Goal: Information Seeking & Learning: Learn about a topic

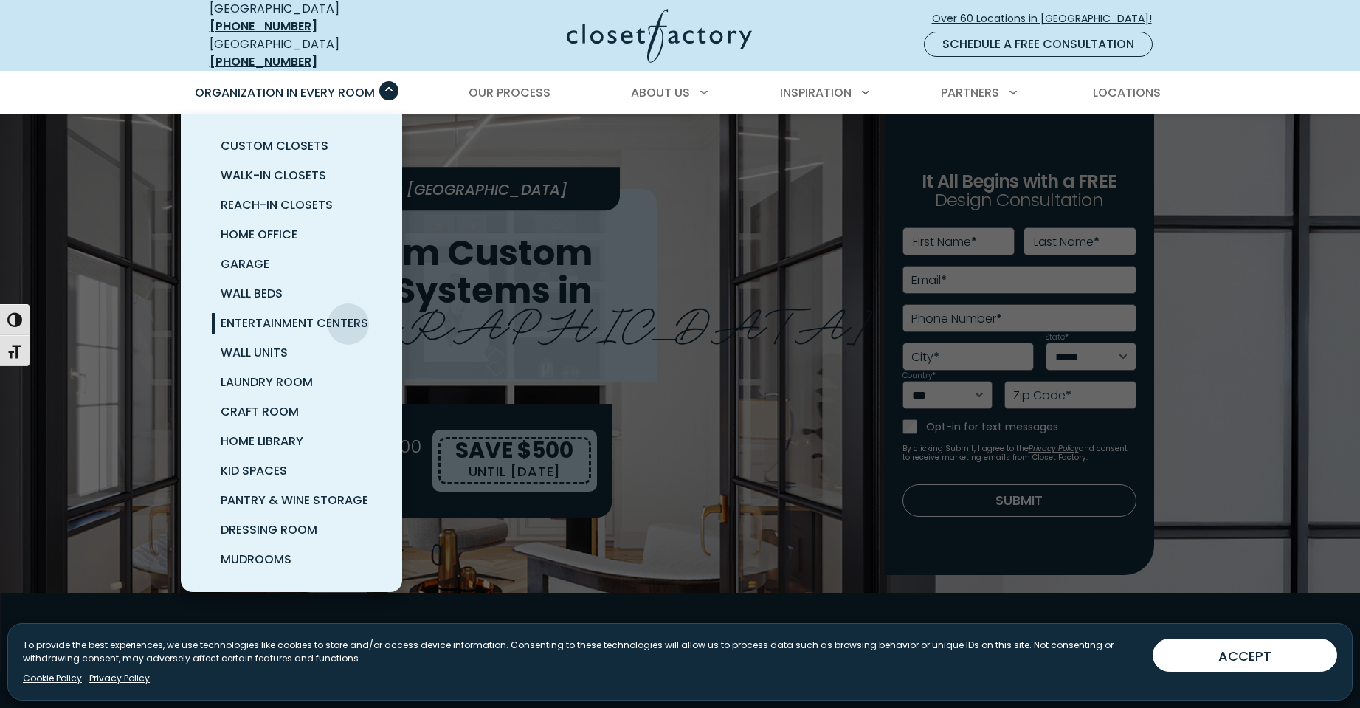
click at [348, 314] on span "Entertainment Centers" at bounding box center [295, 322] width 148 height 17
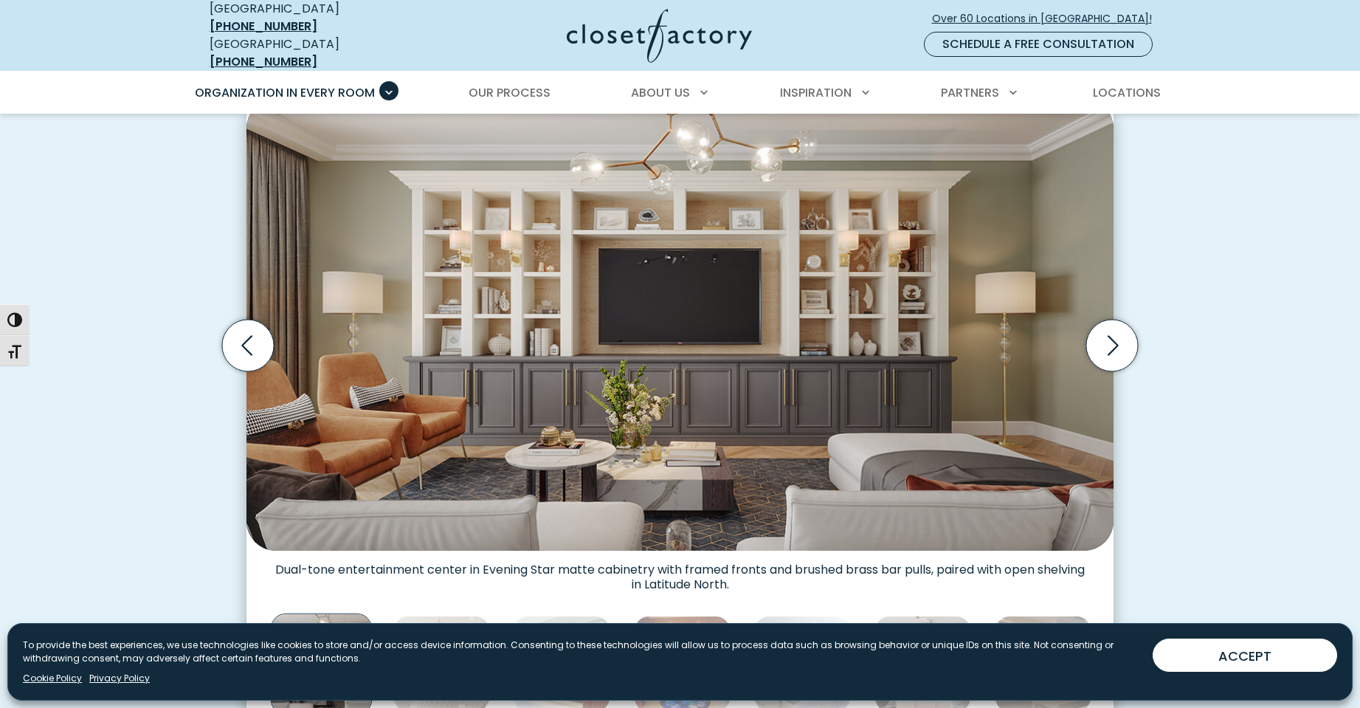
scroll to position [664, 0]
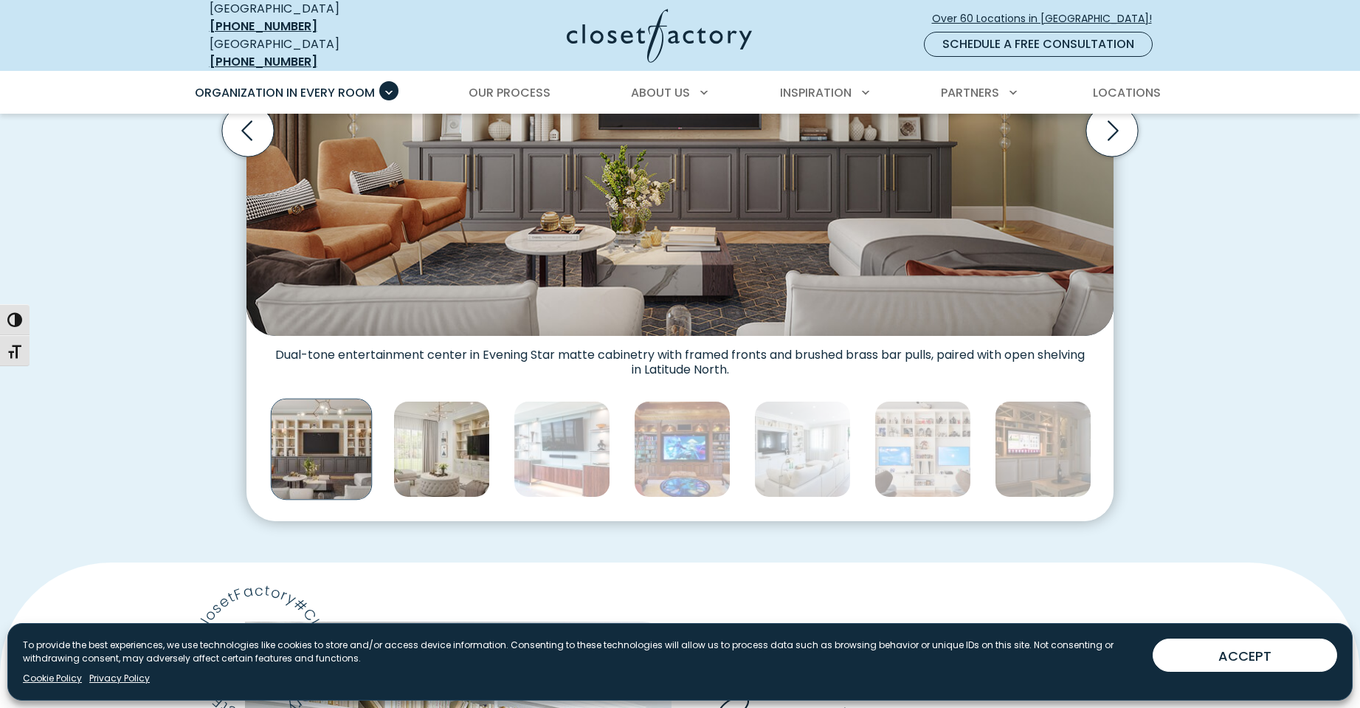
click at [423, 430] on img "Thumbnail Gallery" at bounding box center [441, 449] width 97 height 97
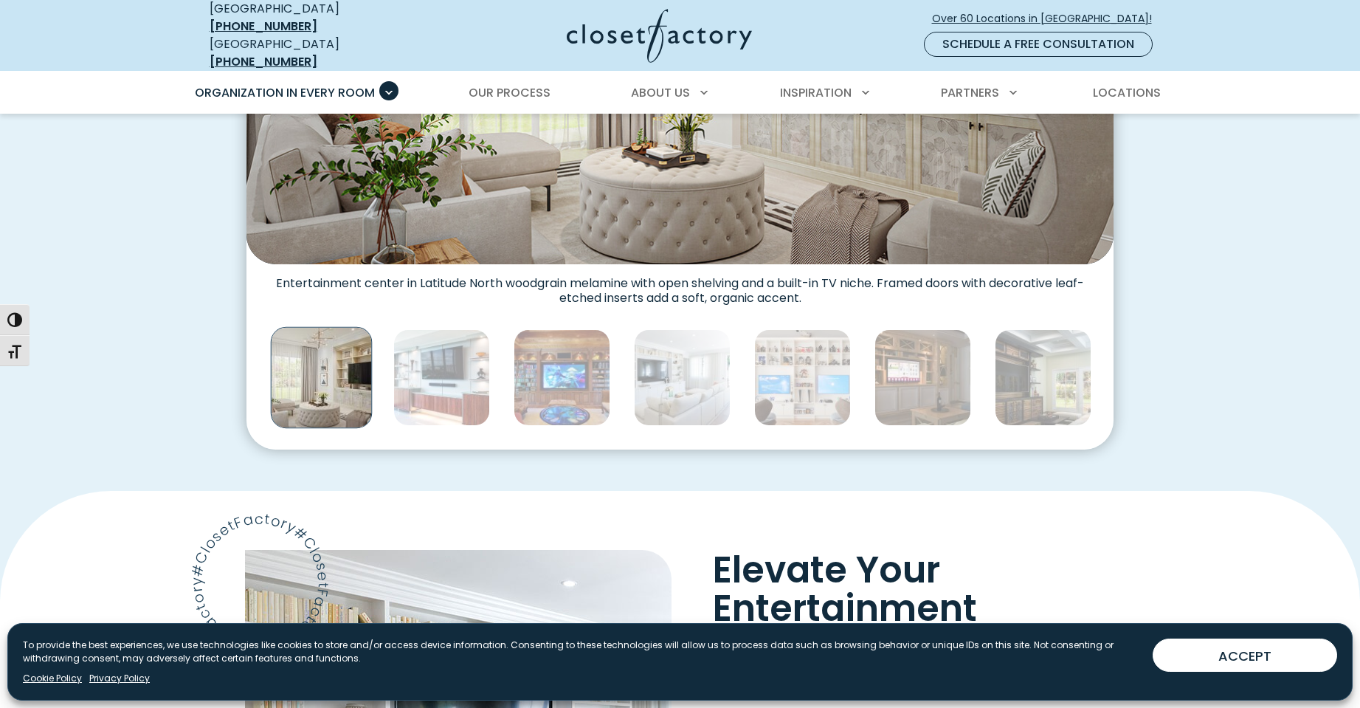
scroll to position [738, 0]
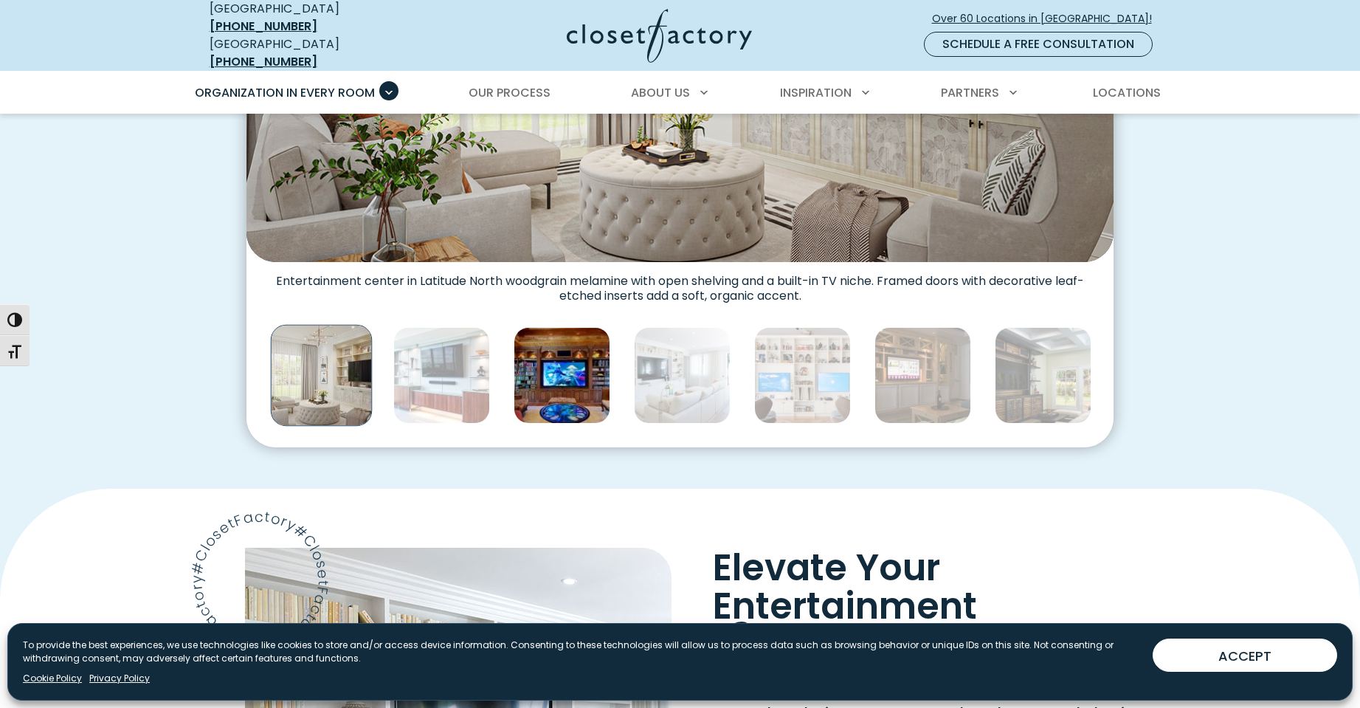
click at [532, 356] on img "Thumbnail Gallery" at bounding box center [562, 375] width 97 height 97
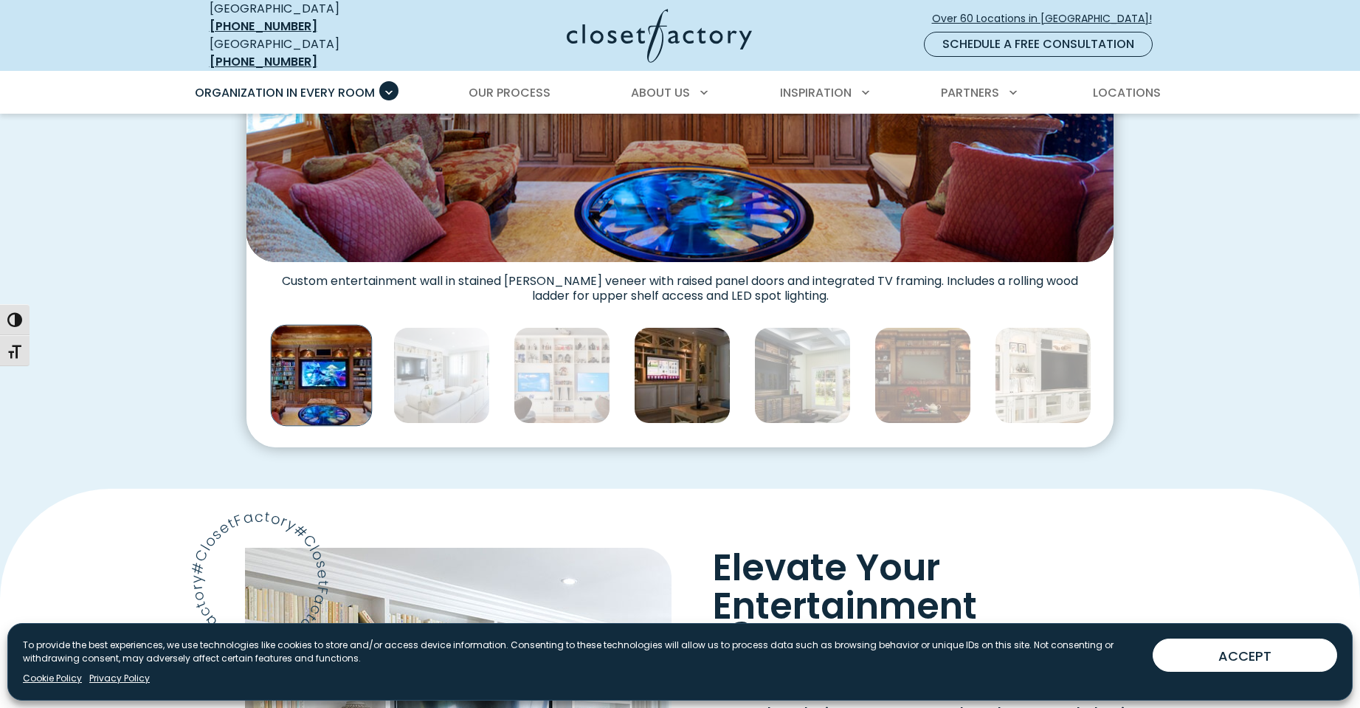
click at [700, 359] on img "Thumbnail Gallery" at bounding box center [682, 375] width 97 height 97
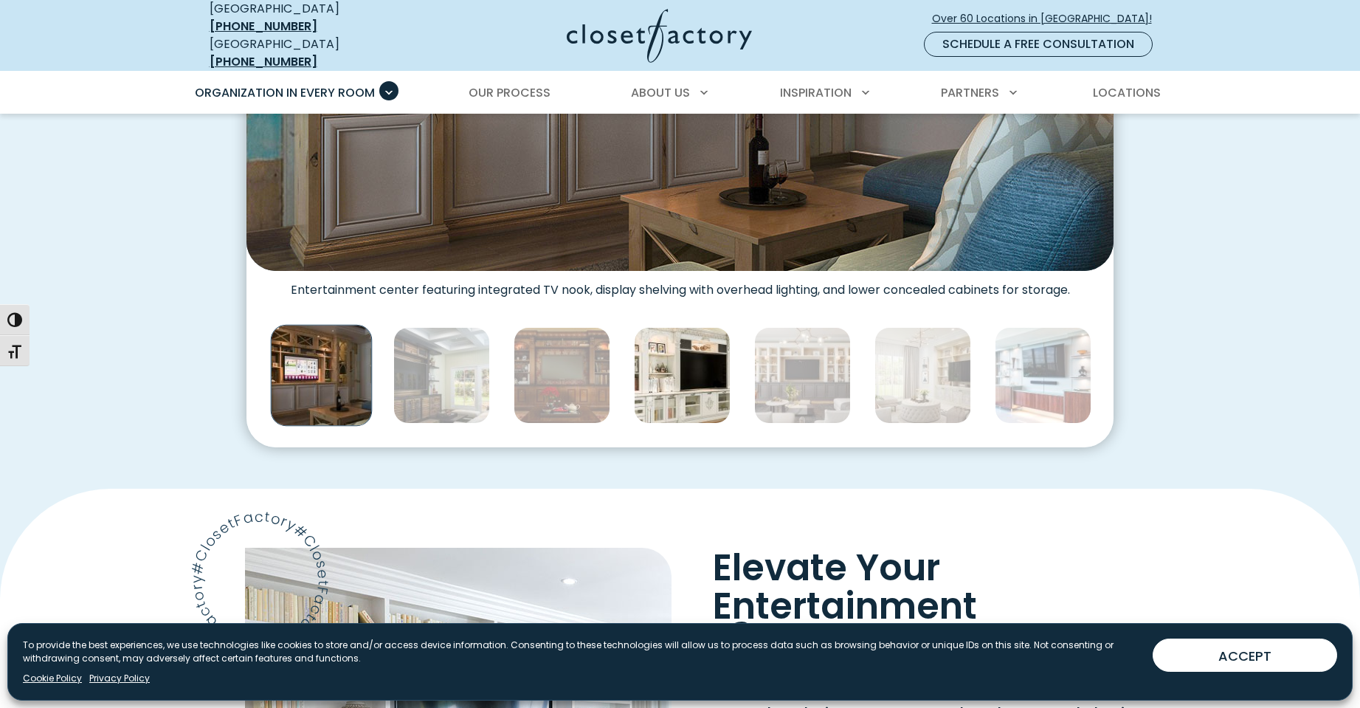
click at [720, 364] on img "Thumbnail Gallery" at bounding box center [682, 375] width 97 height 97
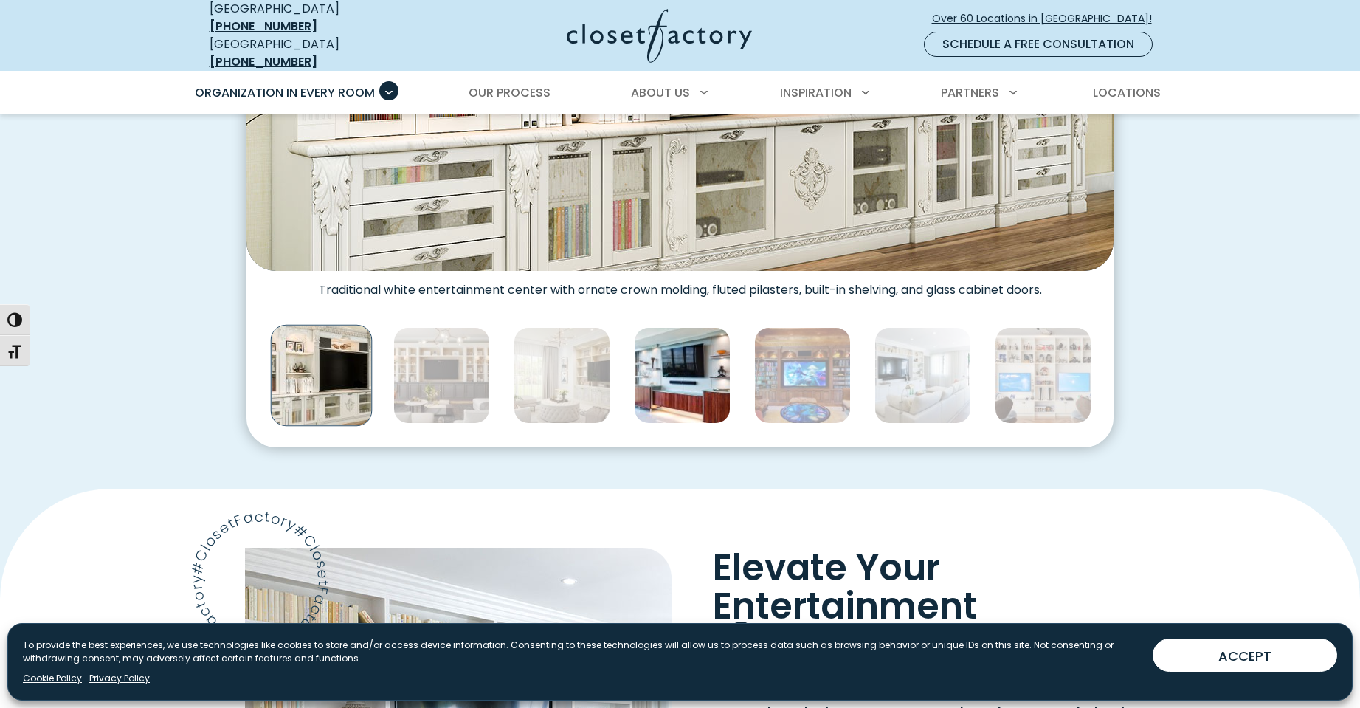
click at [686, 356] on img "Thumbnail Gallery" at bounding box center [682, 375] width 97 height 97
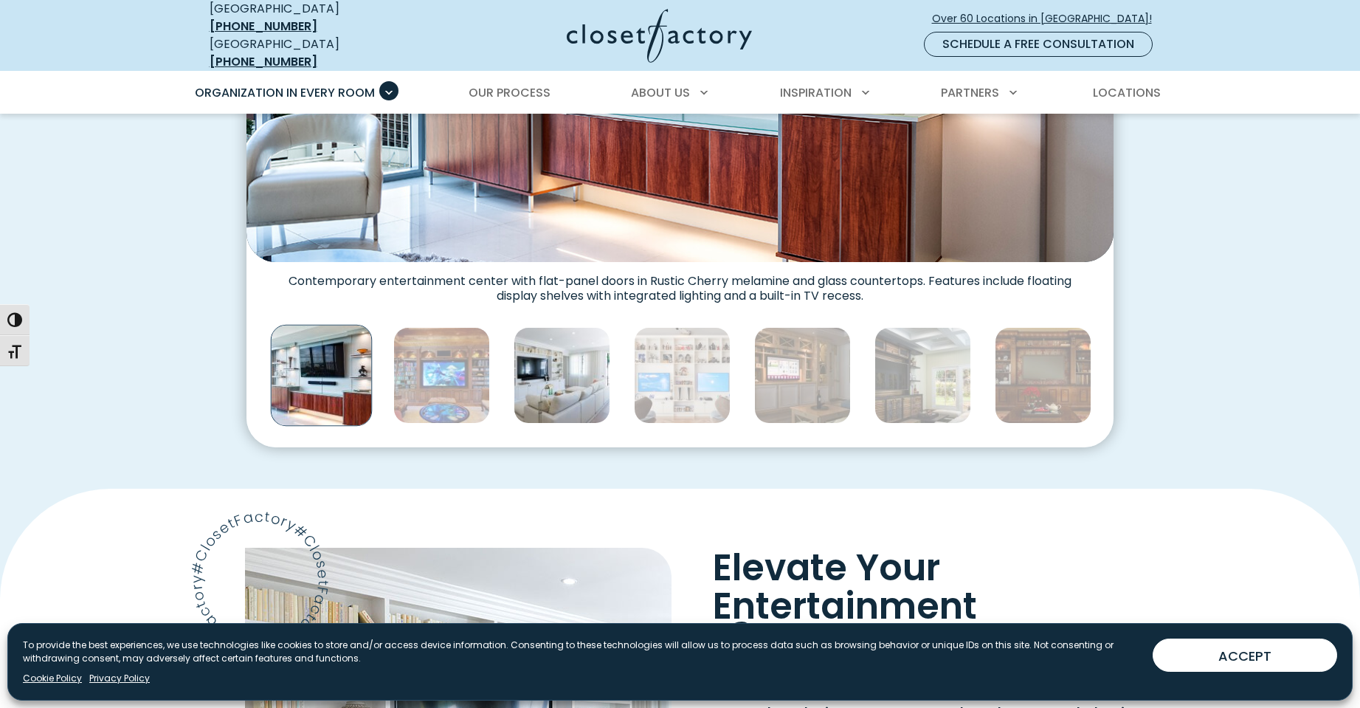
click at [570, 351] on img "Thumbnail Gallery" at bounding box center [562, 375] width 97 height 97
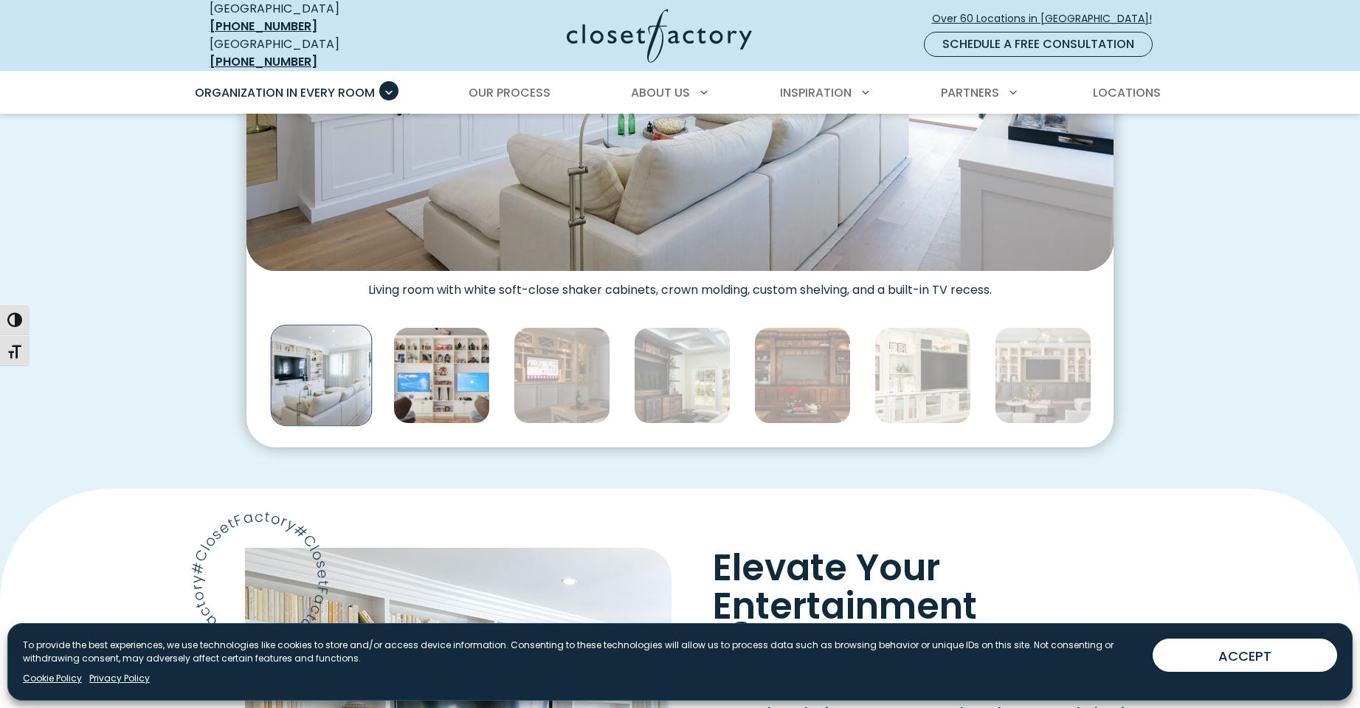
click at [443, 376] on img "Thumbnail Gallery" at bounding box center [441, 375] width 97 height 97
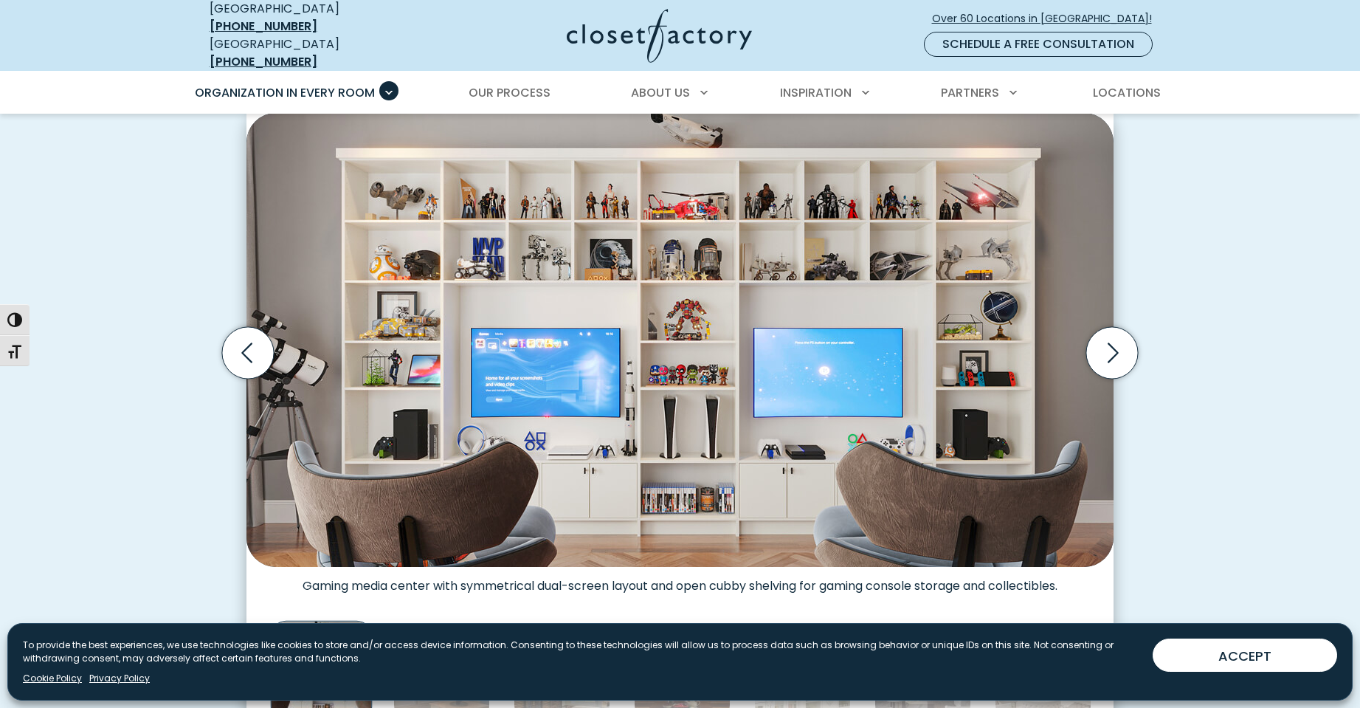
scroll to position [443, 0]
click at [1107, 341] on icon "Next slide" at bounding box center [1112, 352] width 52 height 52
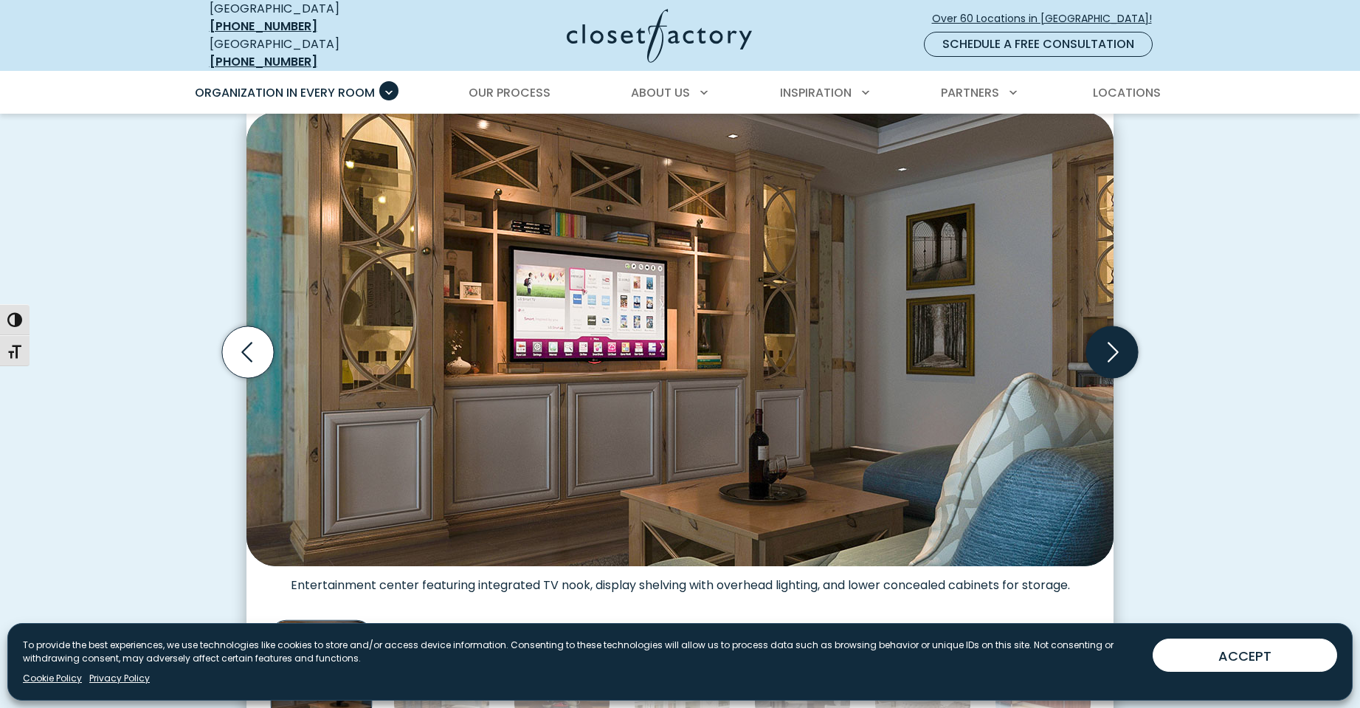
click at [1107, 341] on icon "Next slide" at bounding box center [1112, 352] width 52 height 52
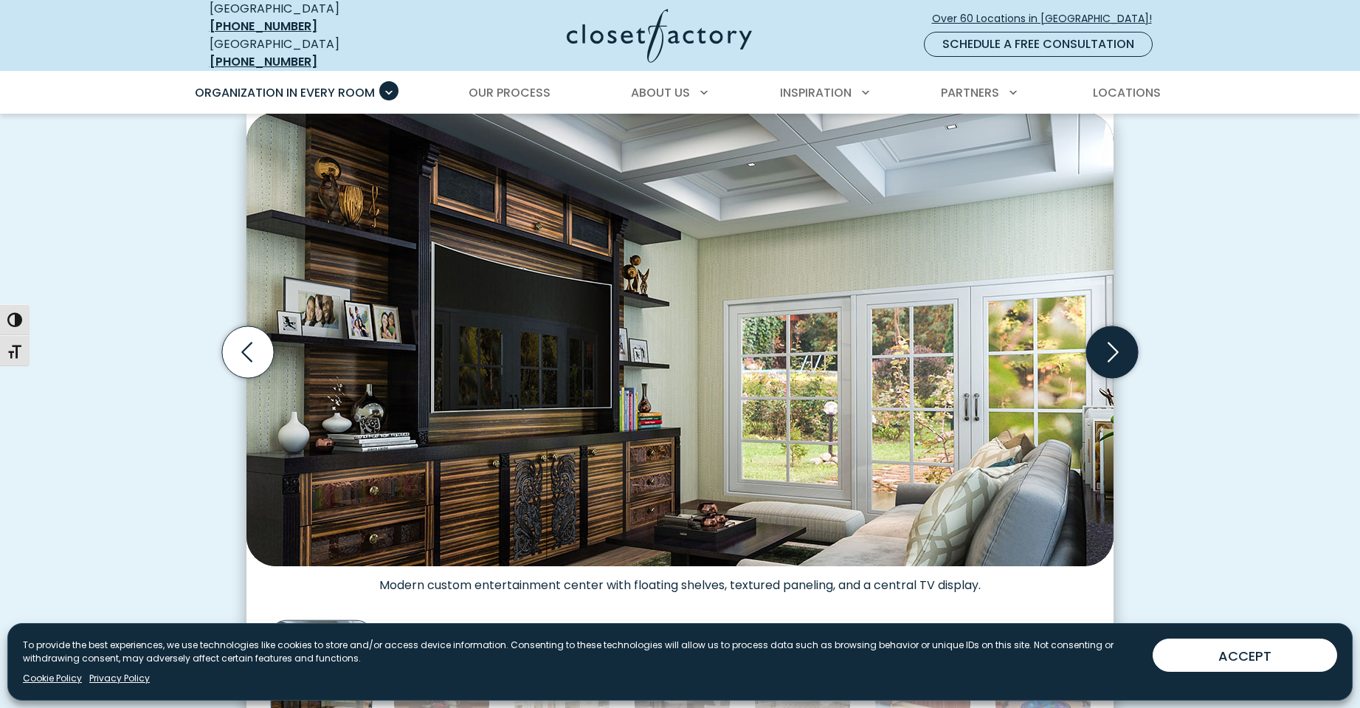
click at [1107, 341] on icon "Next slide" at bounding box center [1112, 352] width 52 height 52
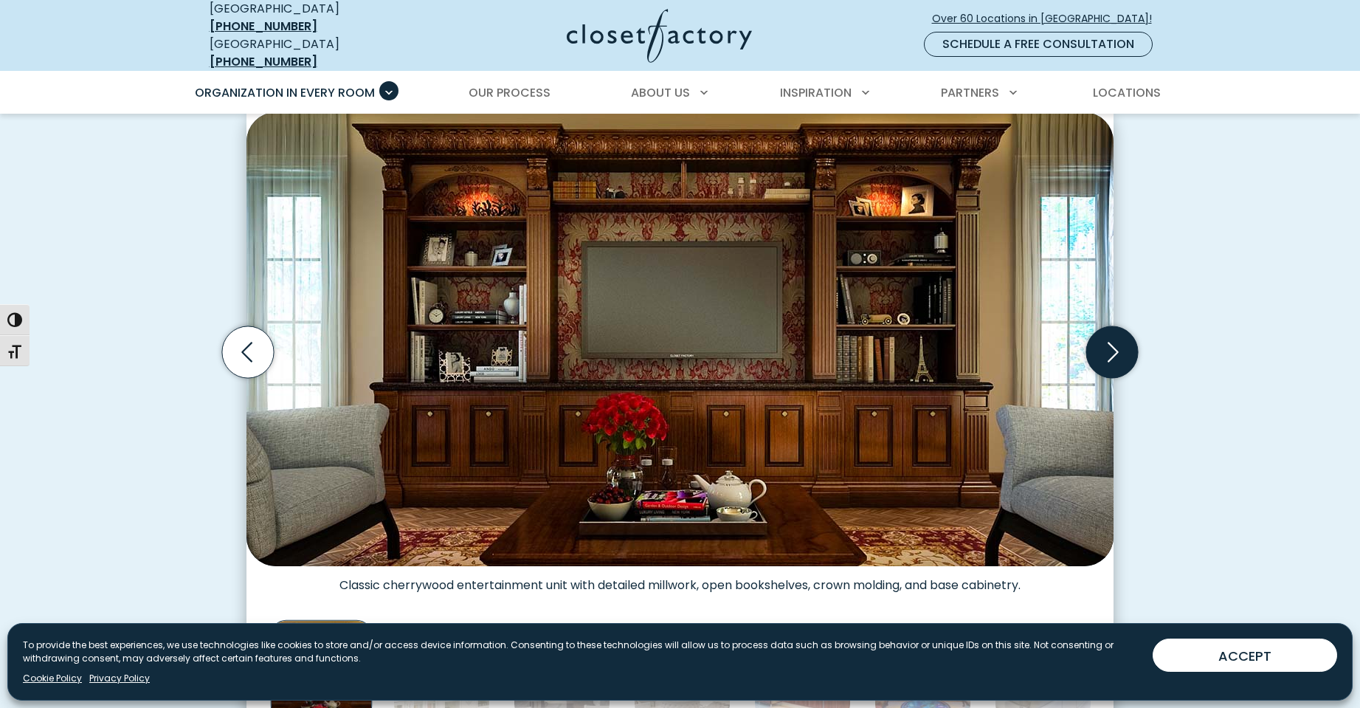
click at [1107, 341] on icon "Next slide" at bounding box center [1112, 352] width 52 height 52
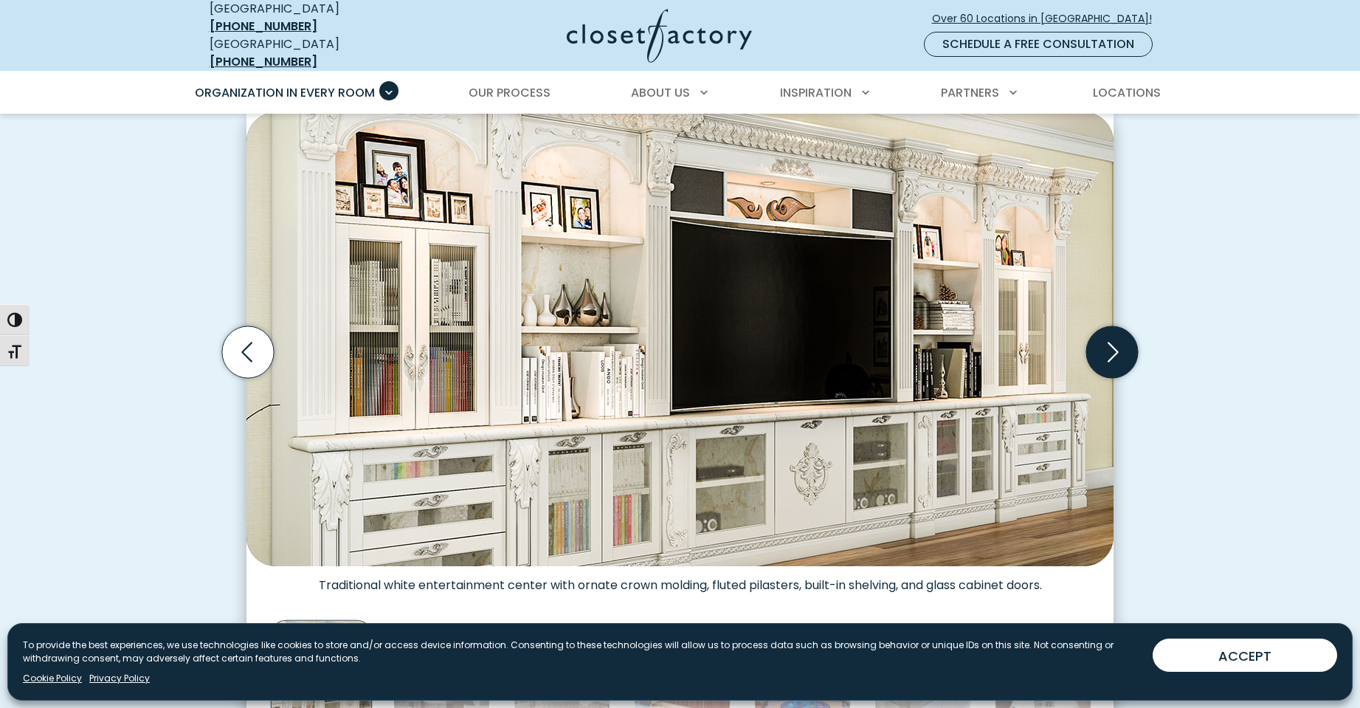
click at [1107, 341] on icon "Next slide" at bounding box center [1112, 352] width 52 height 52
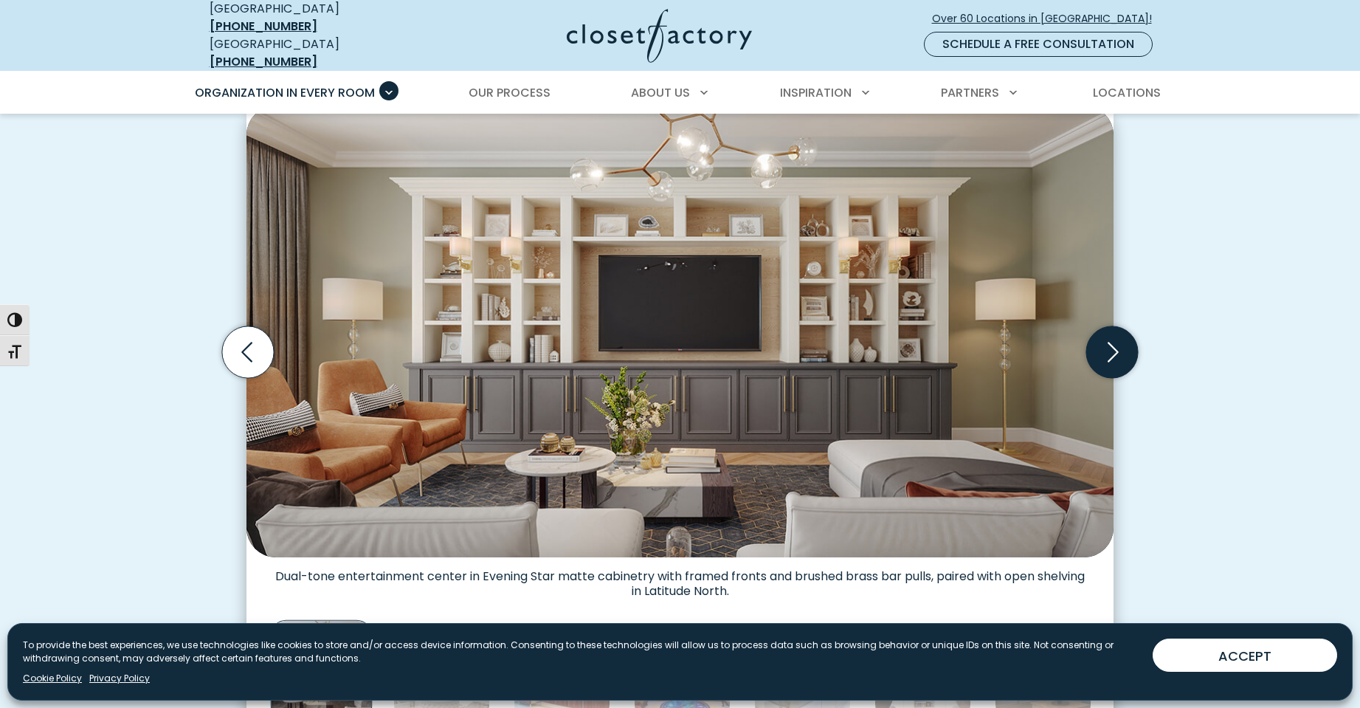
click at [1107, 341] on icon "Next slide" at bounding box center [1112, 352] width 52 height 52
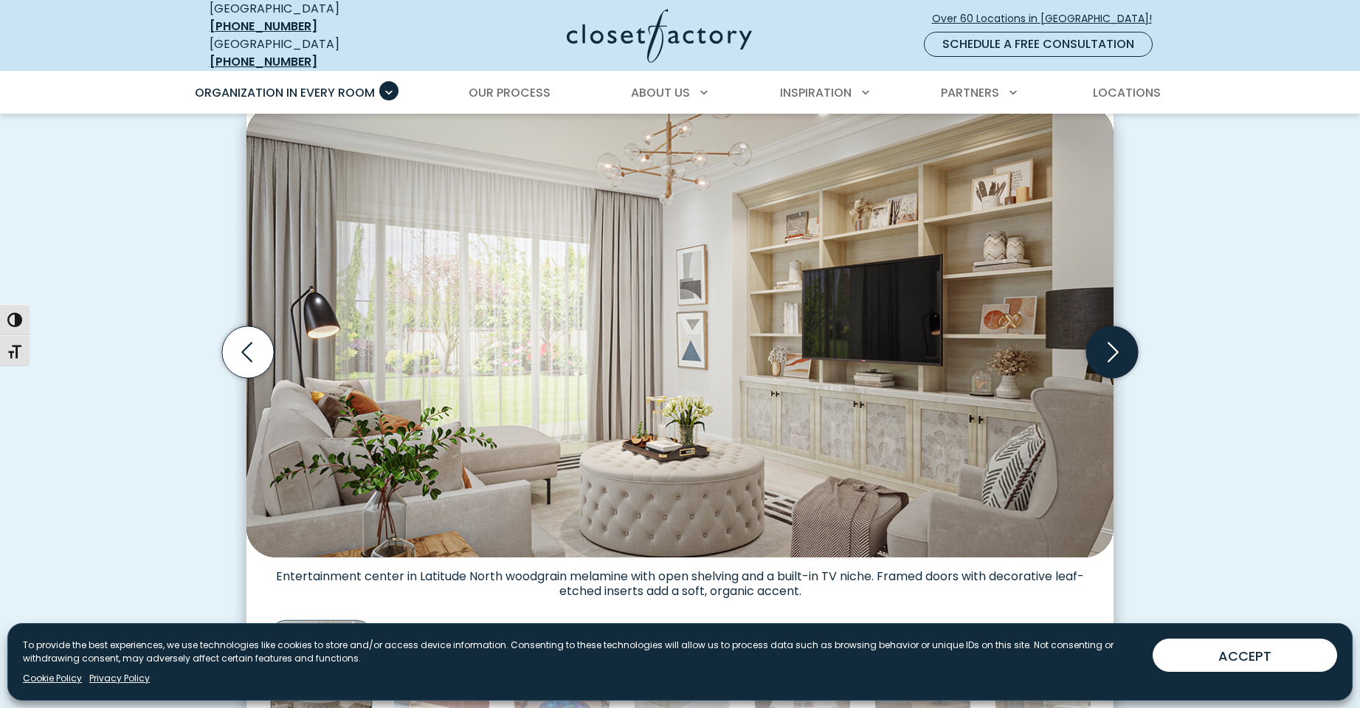
click at [1107, 341] on icon "Next slide" at bounding box center [1112, 352] width 52 height 52
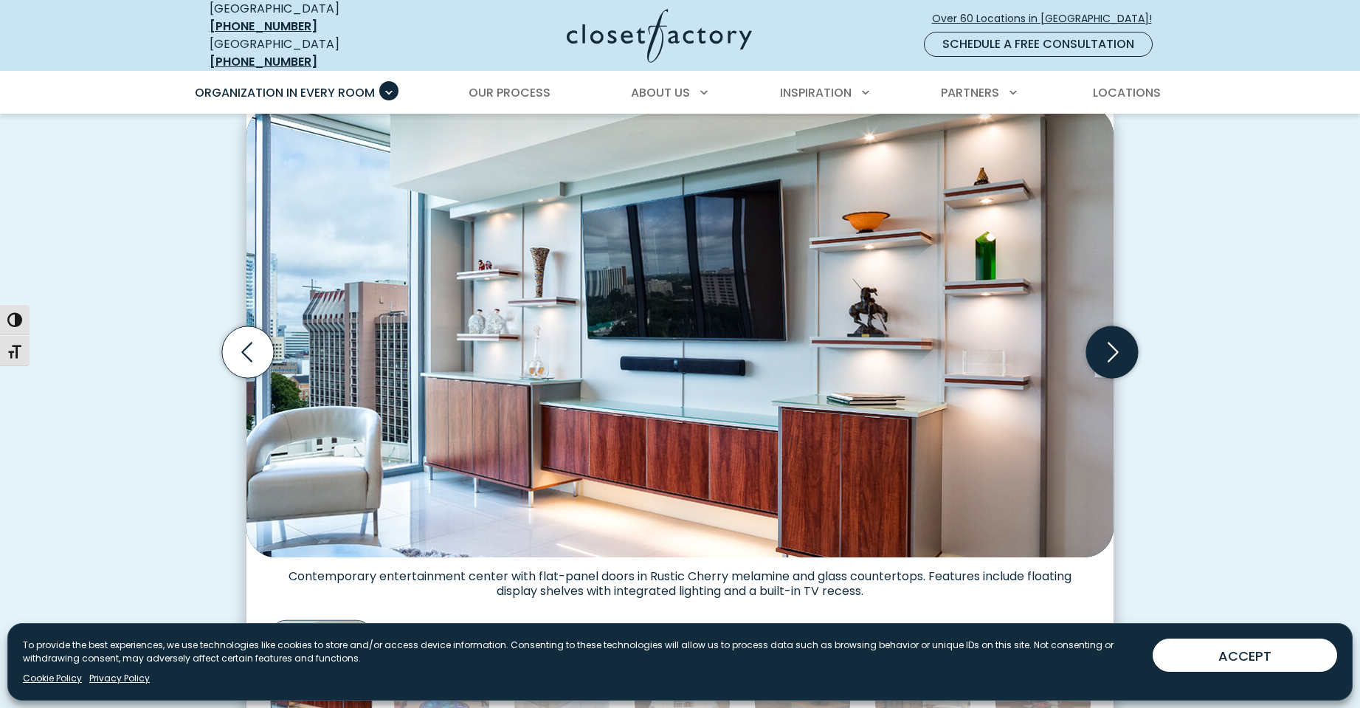
click at [1107, 341] on icon "Next slide" at bounding box center [1112, 352] width 52 height 52
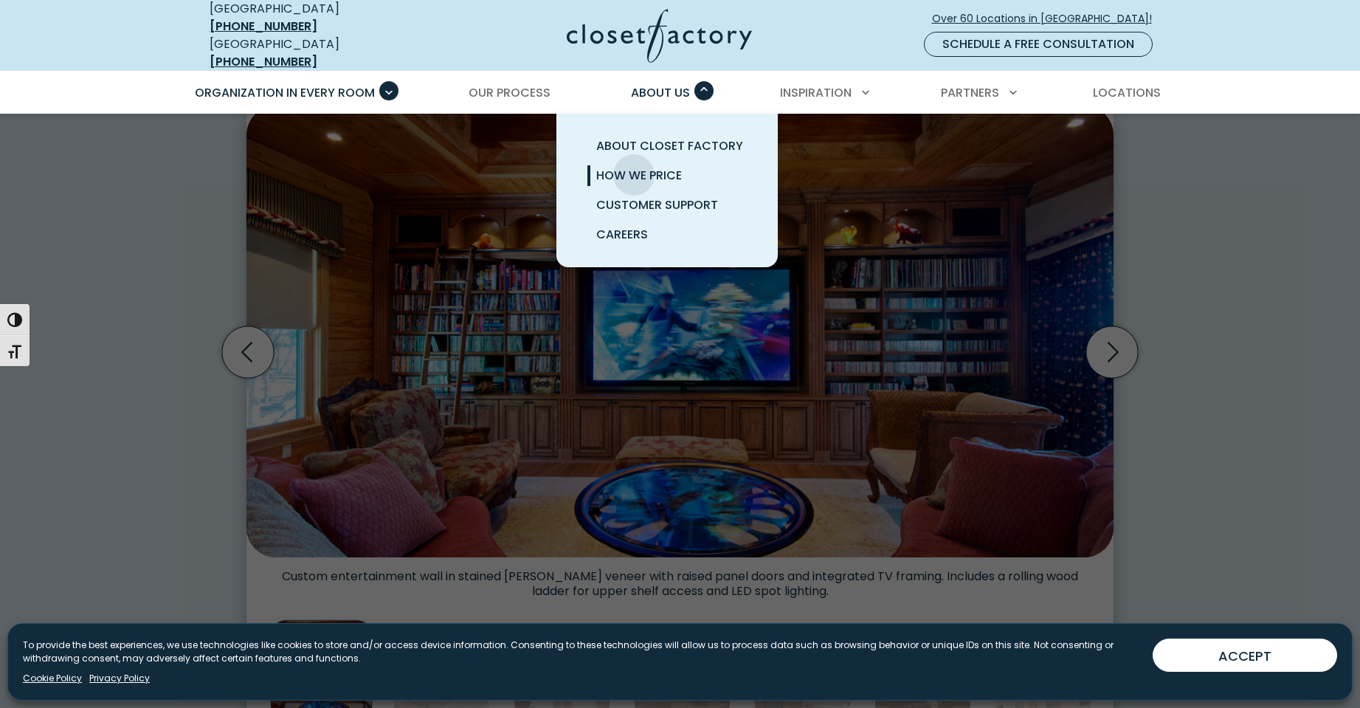
click at [634, 167] on span "How We Price" at bounding box center [639, 175] width 86 height 17
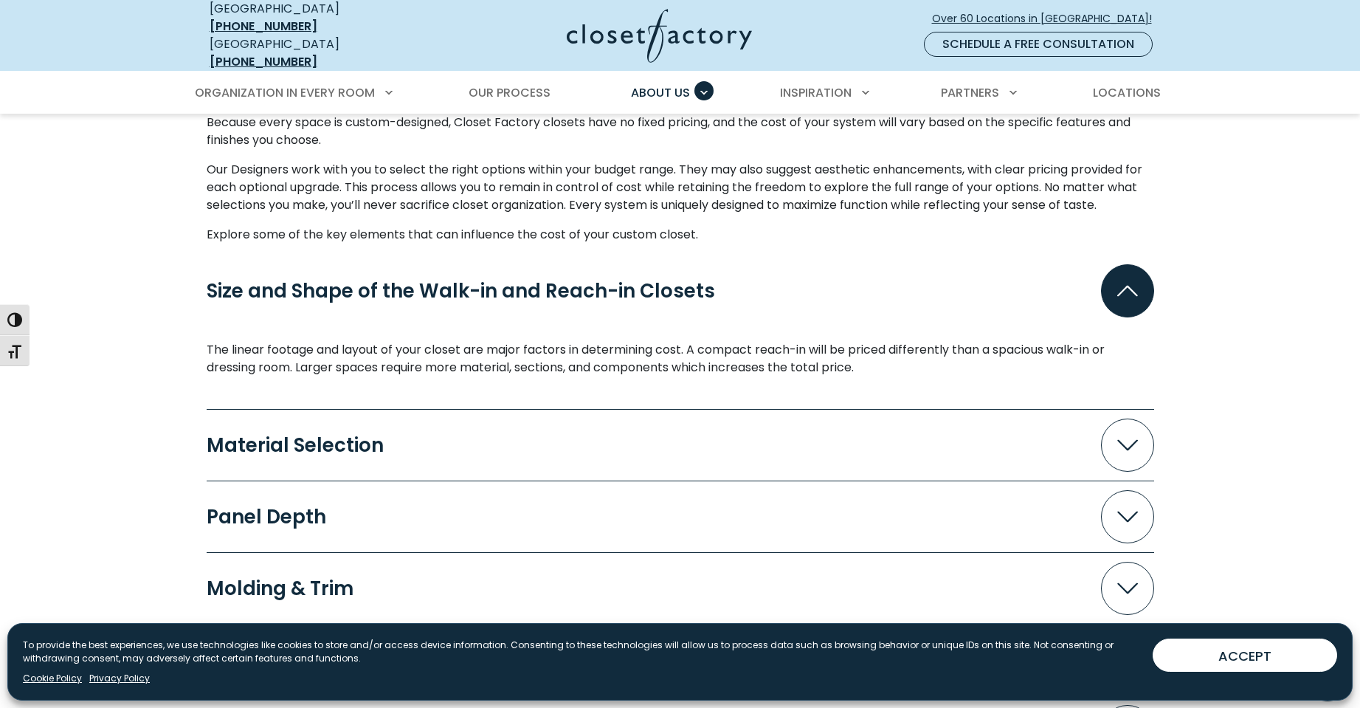
scroll to position [1181, 0]
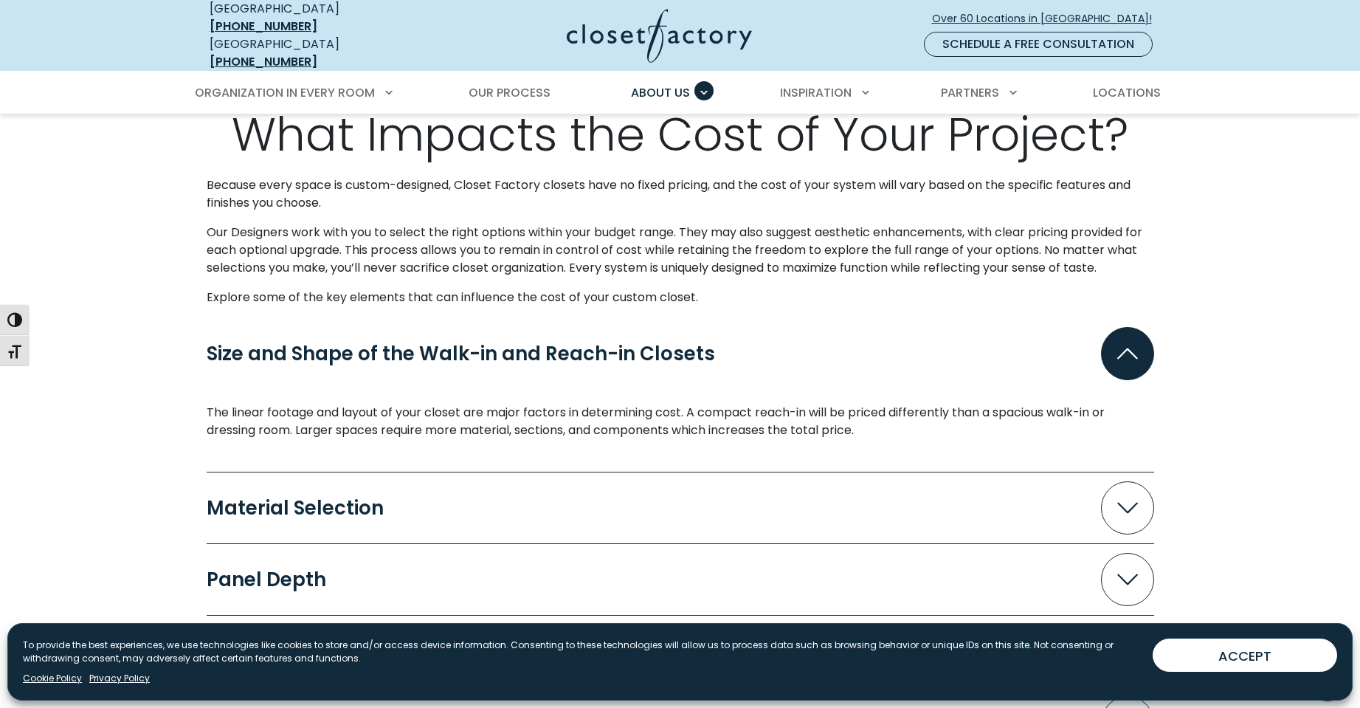
click at [1116, 506] on span "Accordion" at bounding box center [1127, 507] width 53 height 53
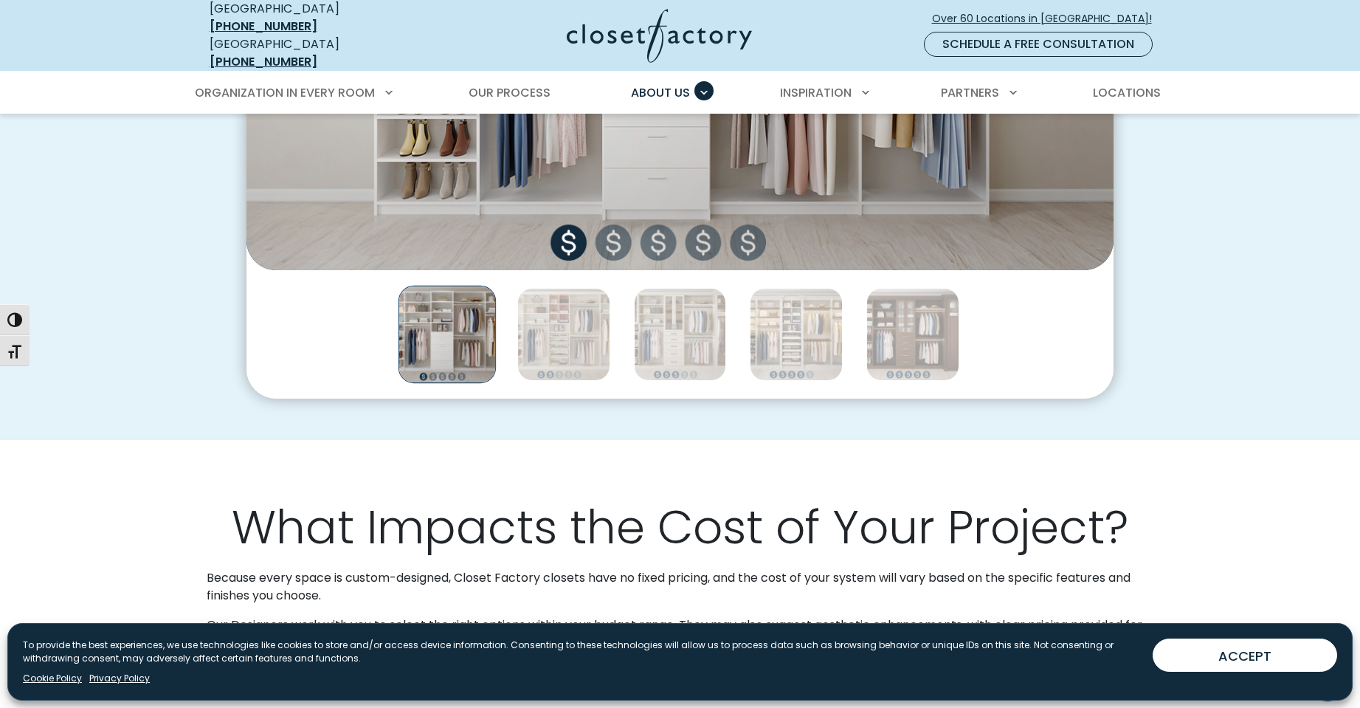
scroll to position [590, 0]
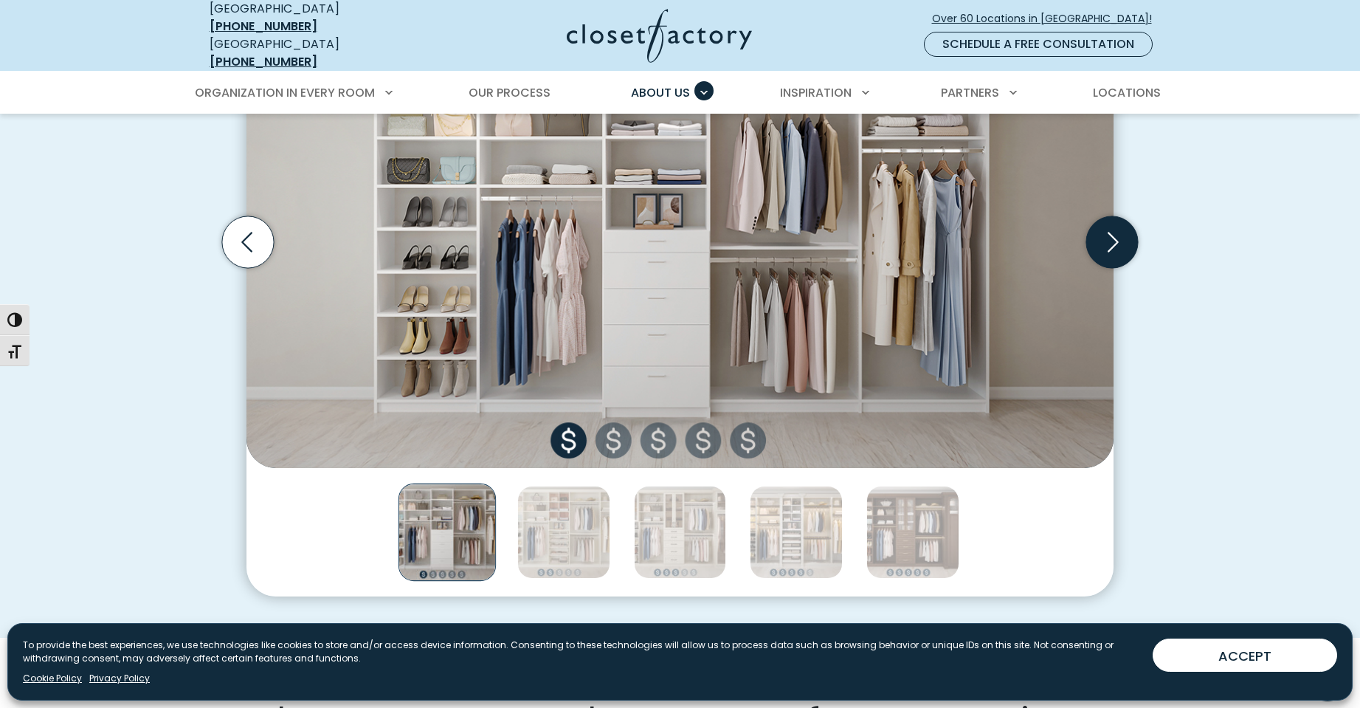
click at [1100, 245] on icon "Next slide" at bounding box center [1112, 242] width 52 height 52
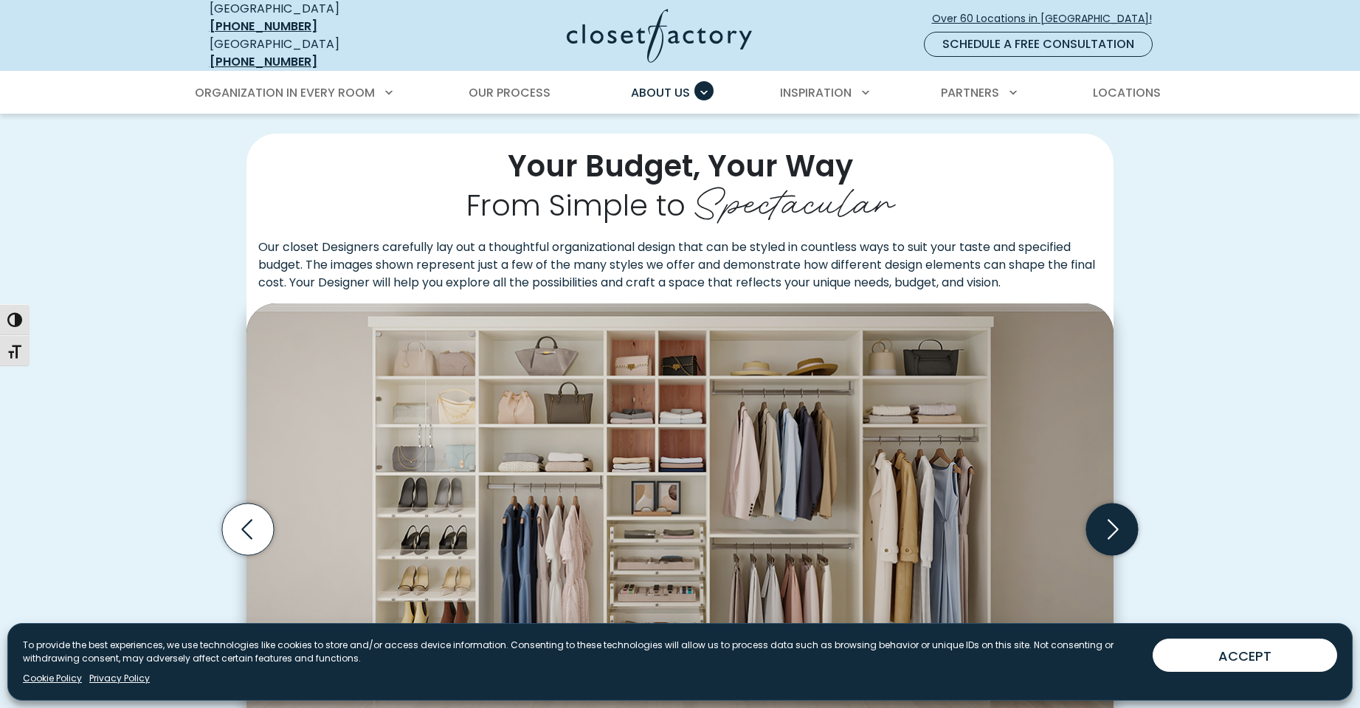
scroll to position [295, 0]
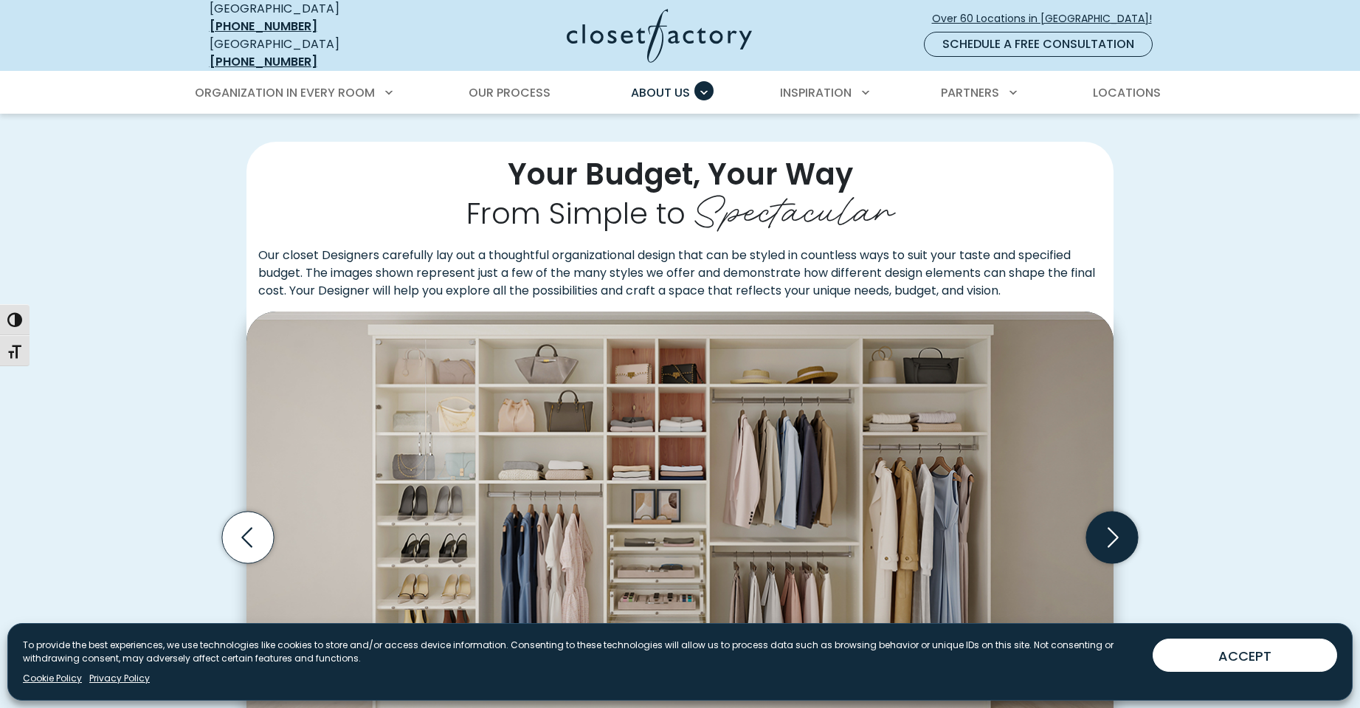
click at [1122, 530] on icon "Next slide" at bounding box center [1112, 537] width 52 height 52
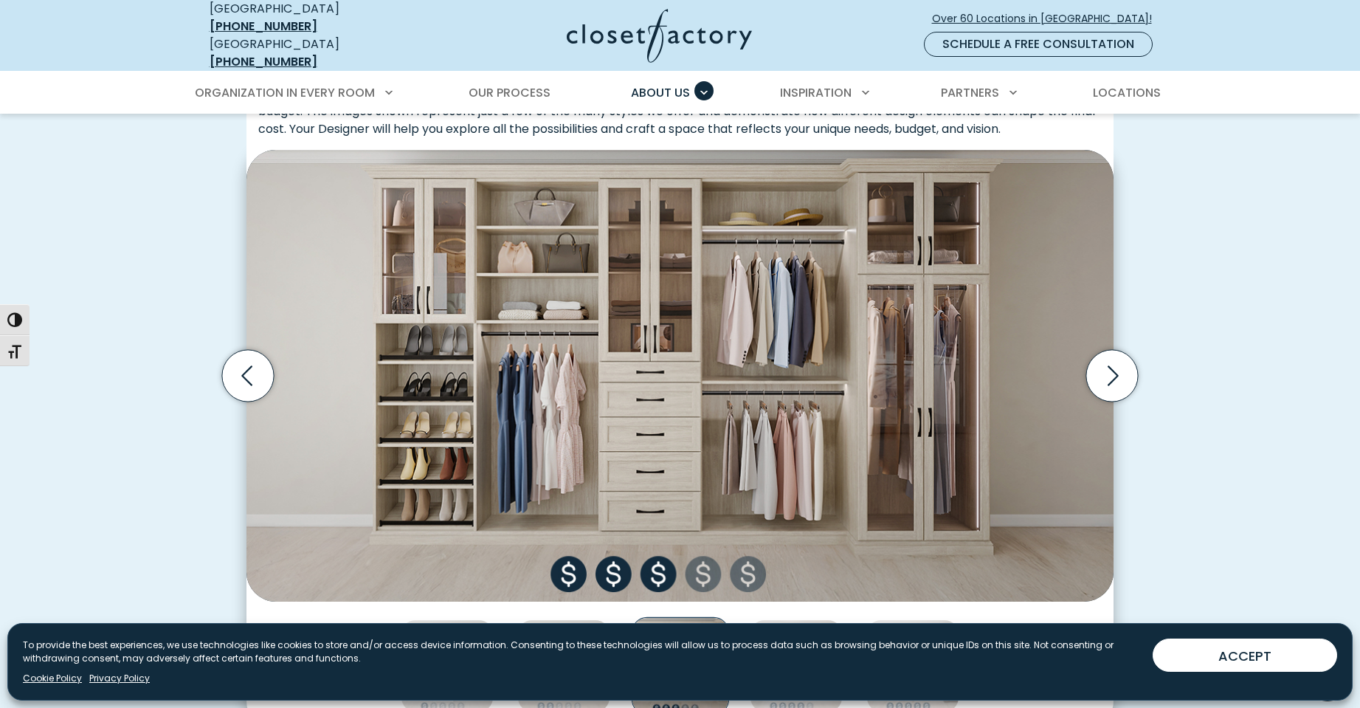
scroll to position [443, 0]
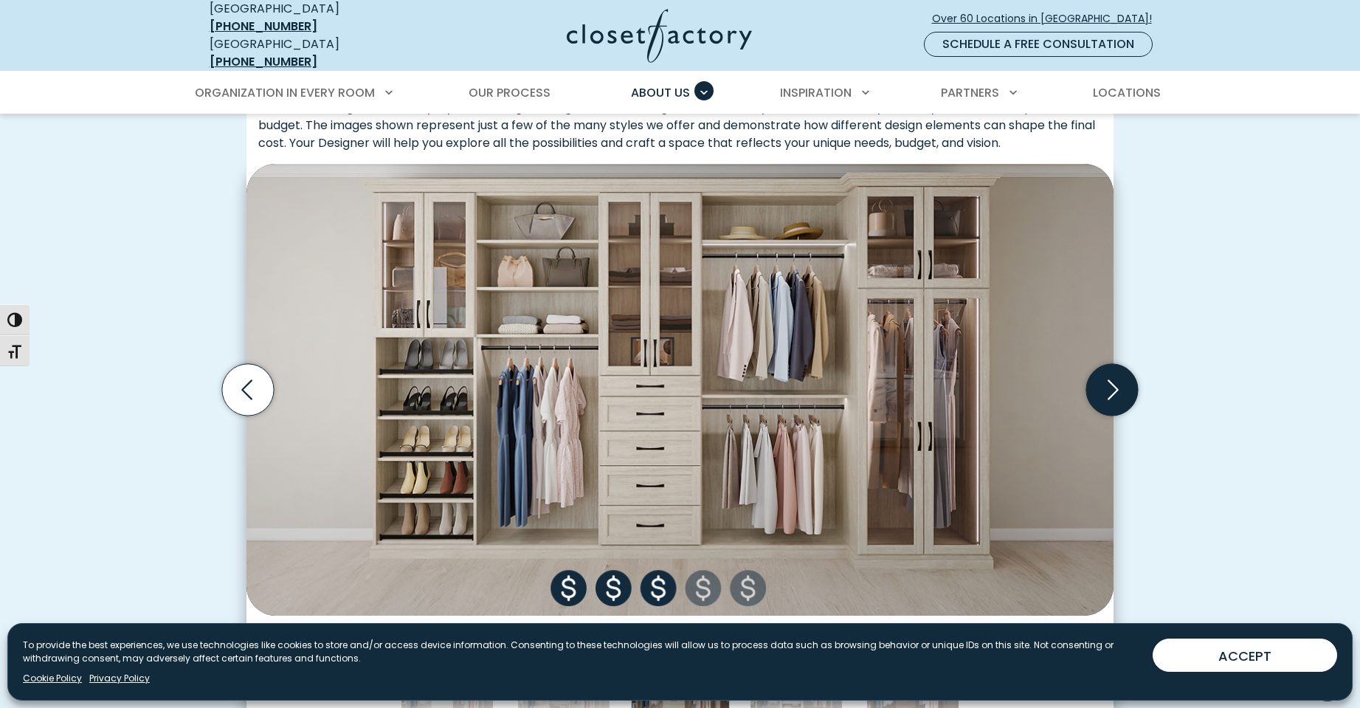
click at [1109, 379] on icon "Next slide" at bounding box center [1113, 389] width 11 height 20
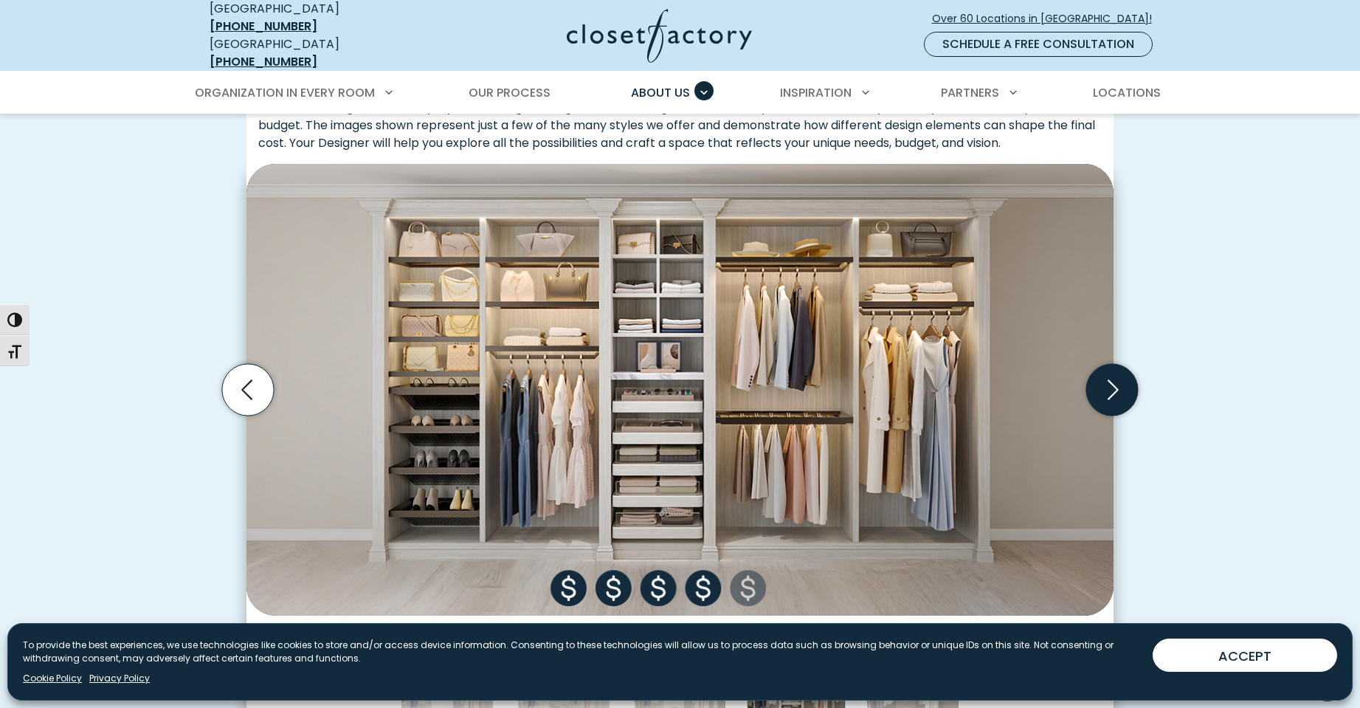
click at [1109, 379] on icon "Next slide" at bounding box center [1113, 389] width 11 height 20
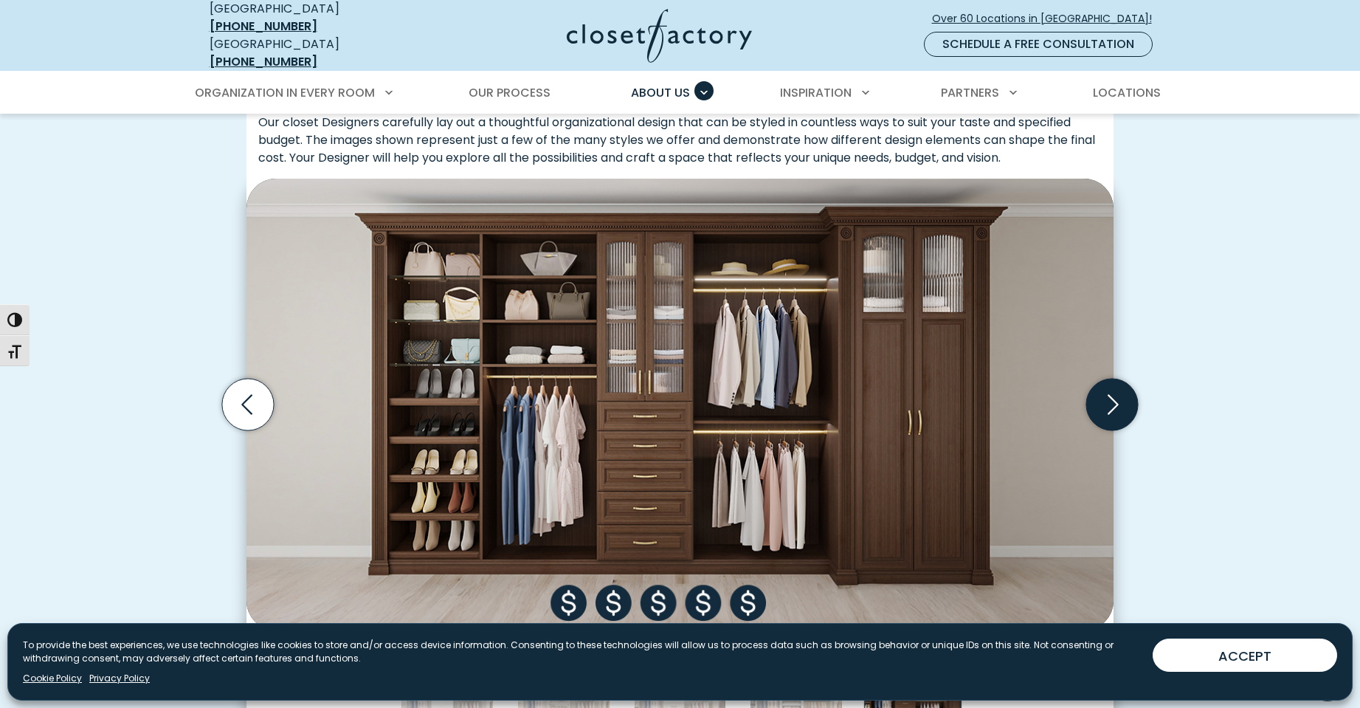
scroll to position [221, 0]
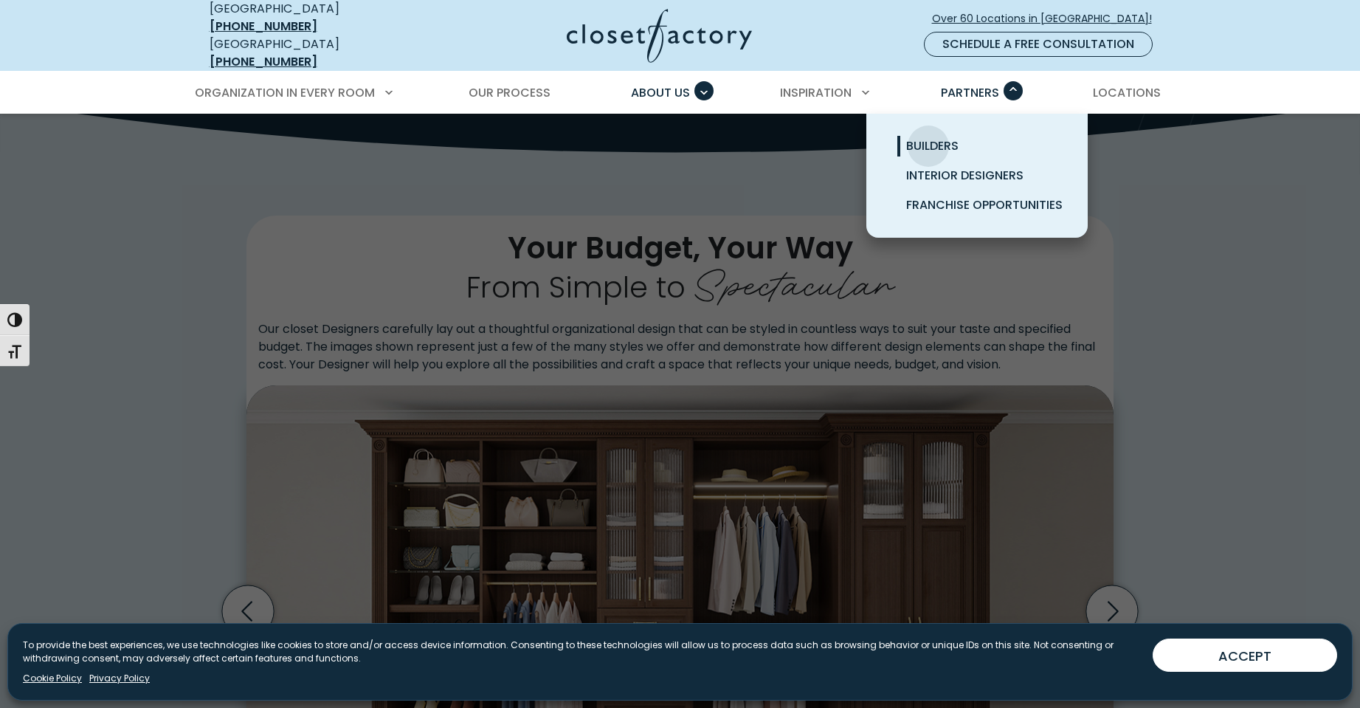
click at [929, 137] on span "Builders" at bounding box center [932, 145] width 52 height 17
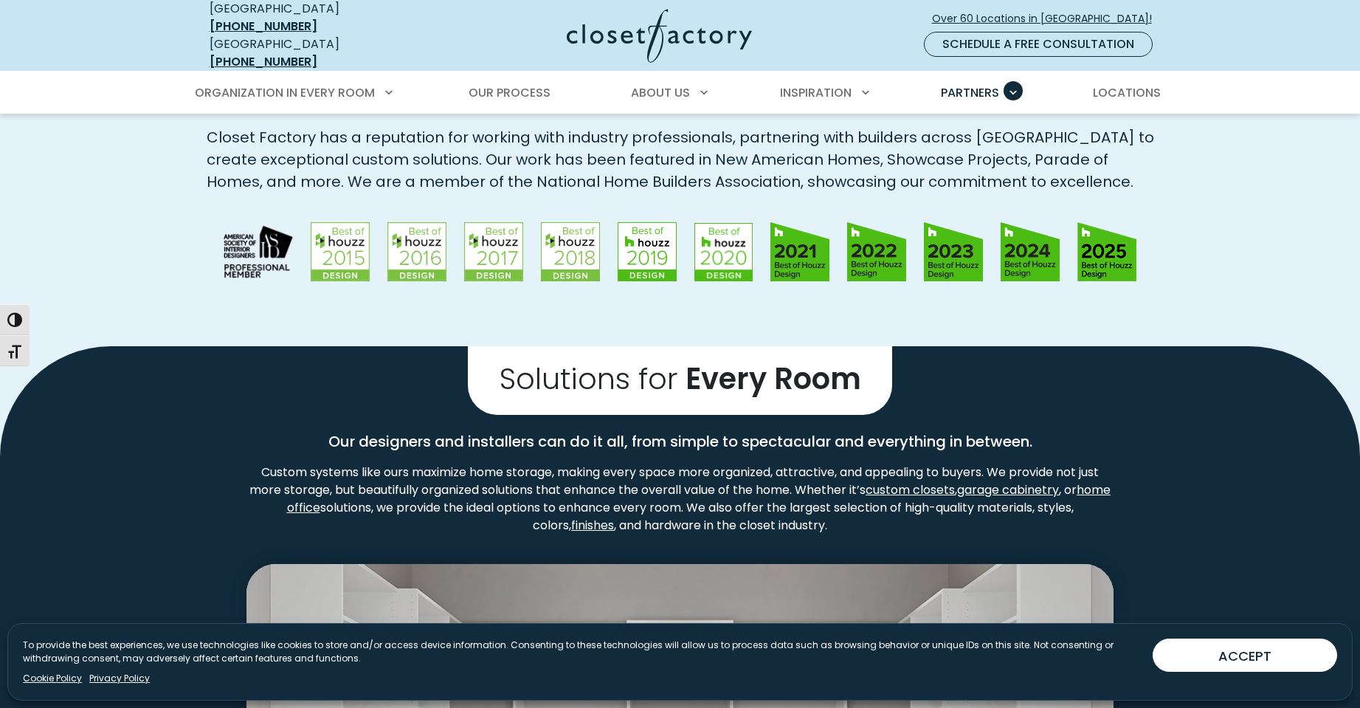
scroll to position [1624, 0]
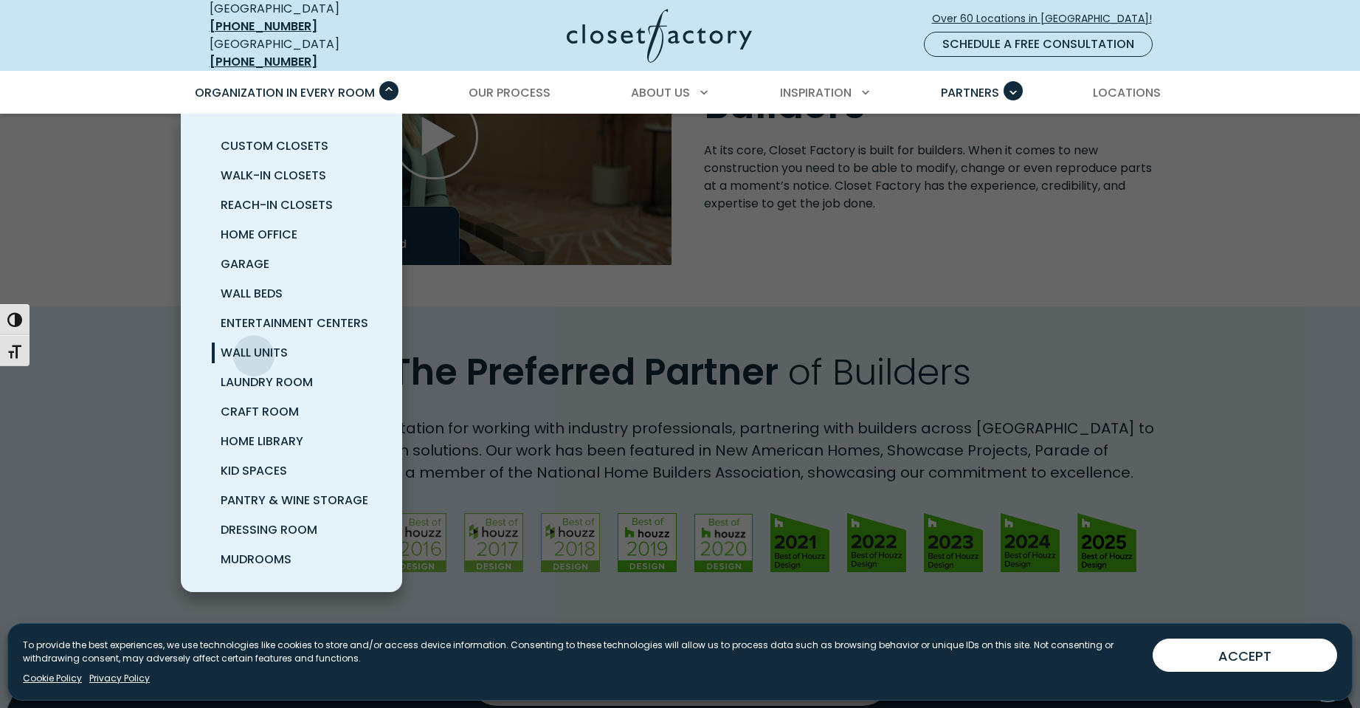
click at [254, 345] on span "Wall Units" at bounding box center [254, 352] width 67 height 17
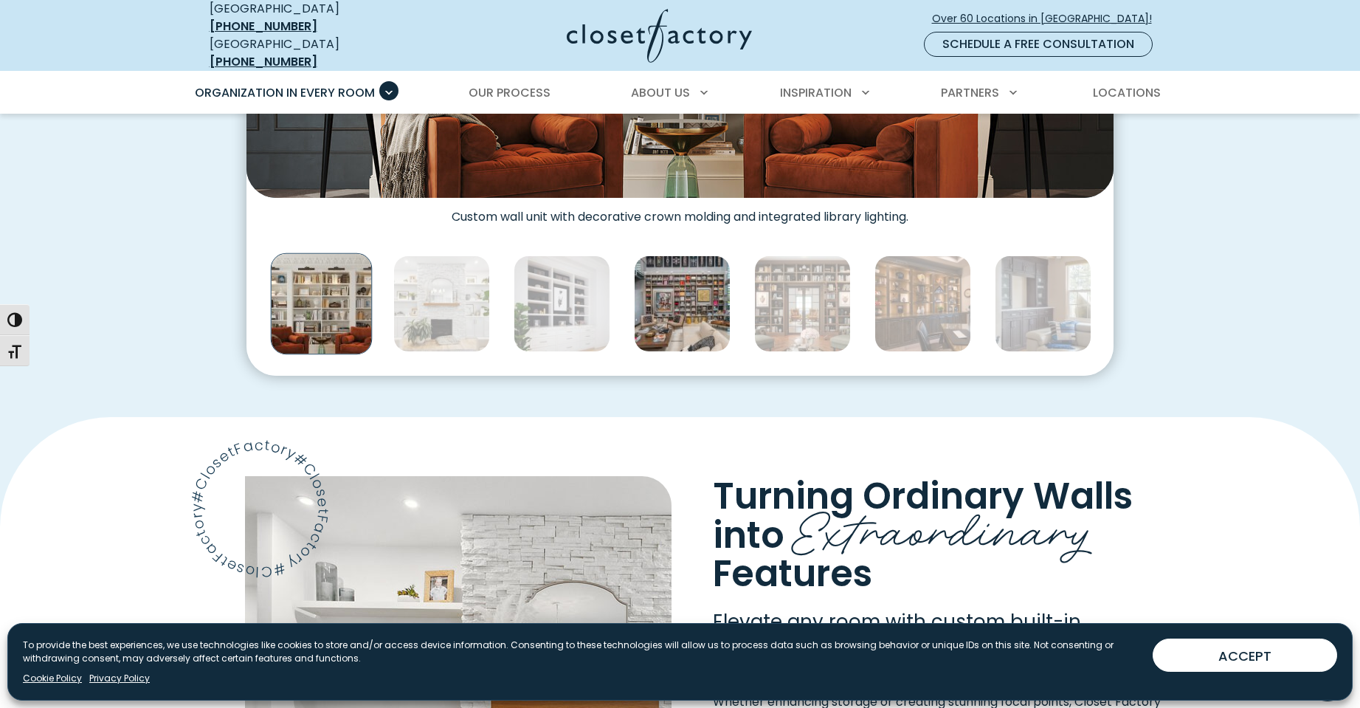
scroll to position [443, 0]
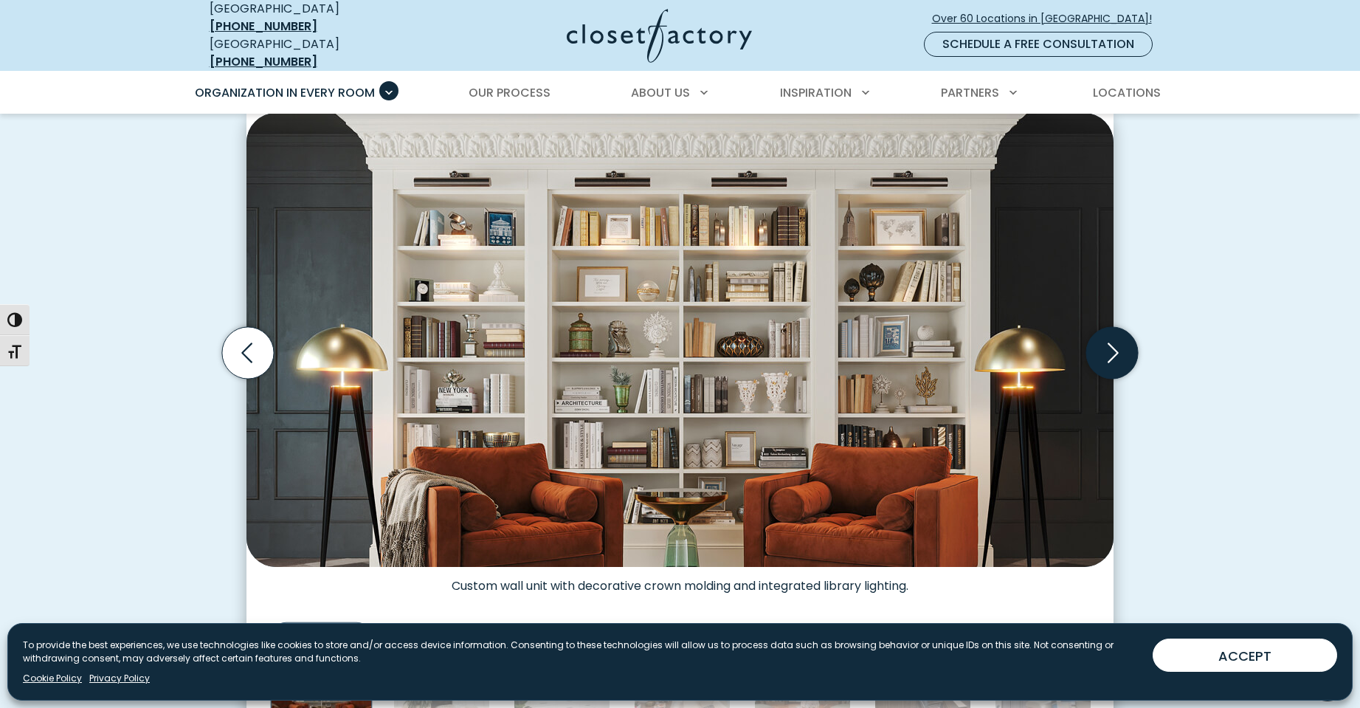
click at [1101, 345] on icon "Next slide" at bounding box center [1112, 353] width 52 height 52
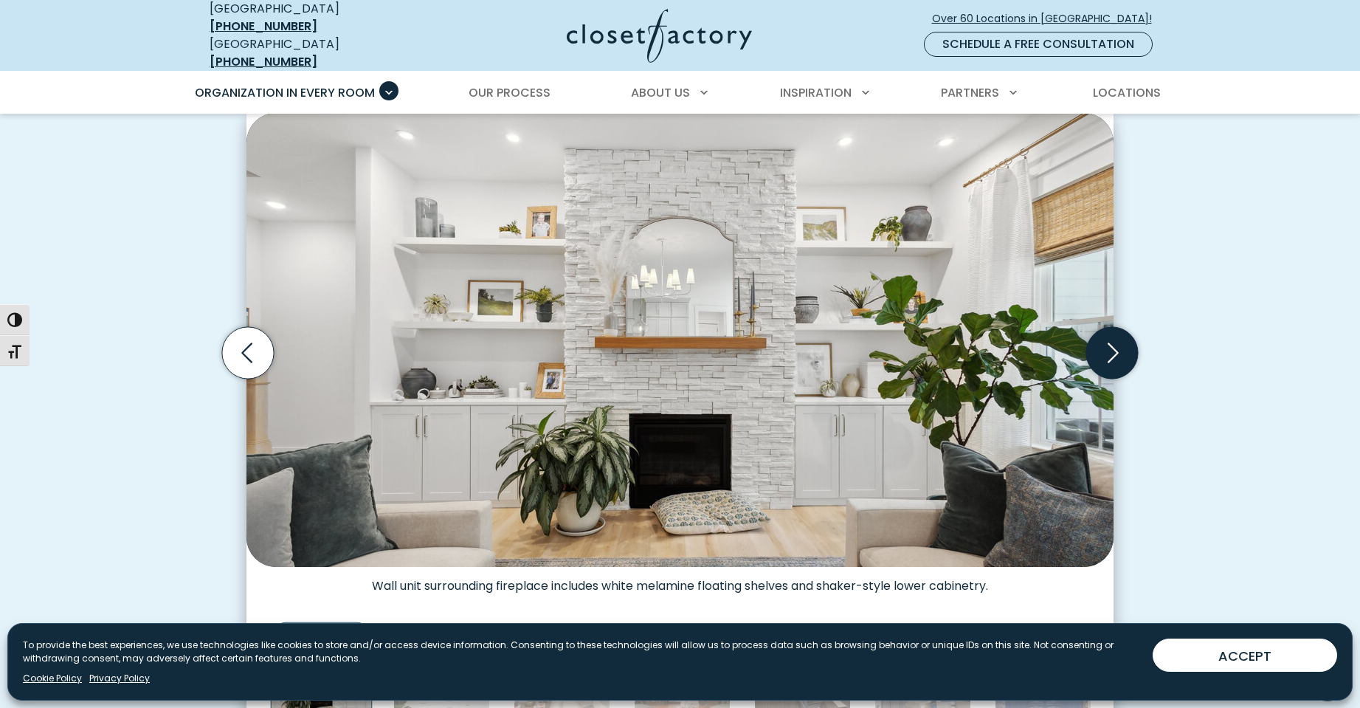
click at [1101, 345] on icon "Next slide" at bounding box center [1112, 353] width 52 height 52
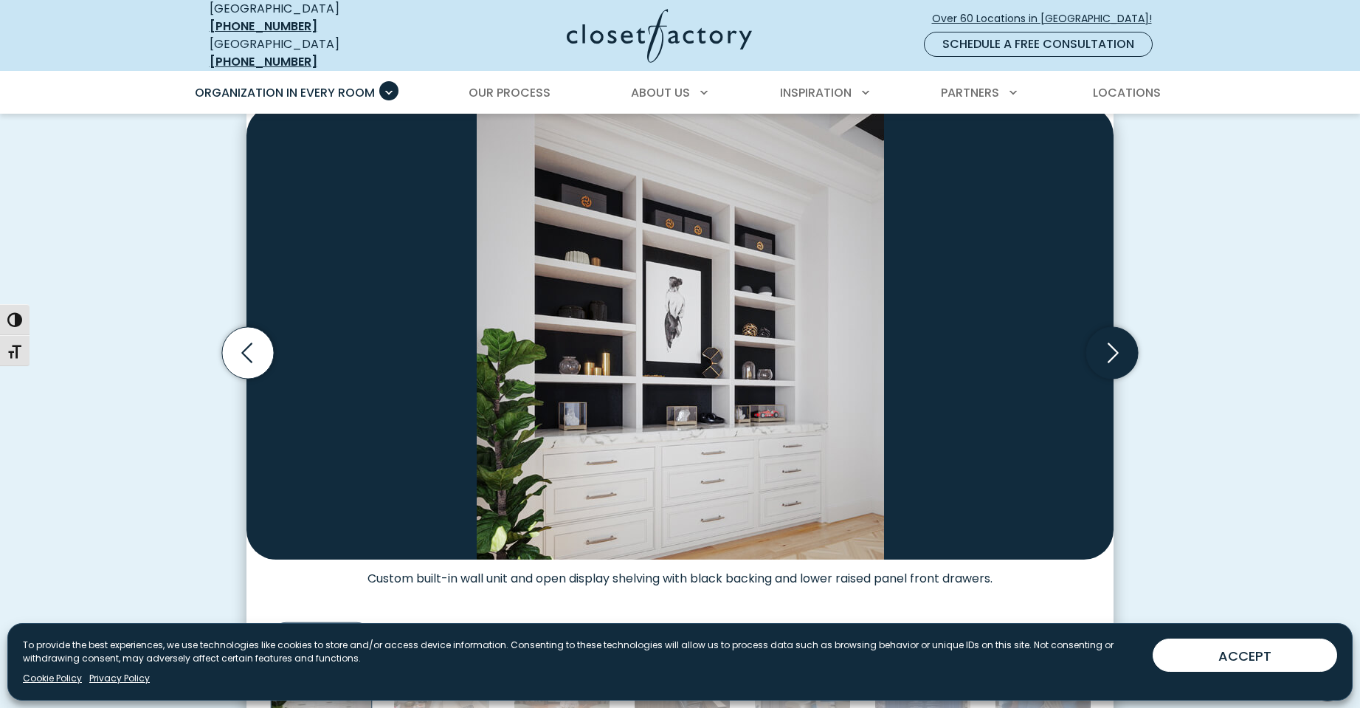
click at [1101, 345] on icon "Next slide" at bounding box center [1112, 353] width 52 height 52
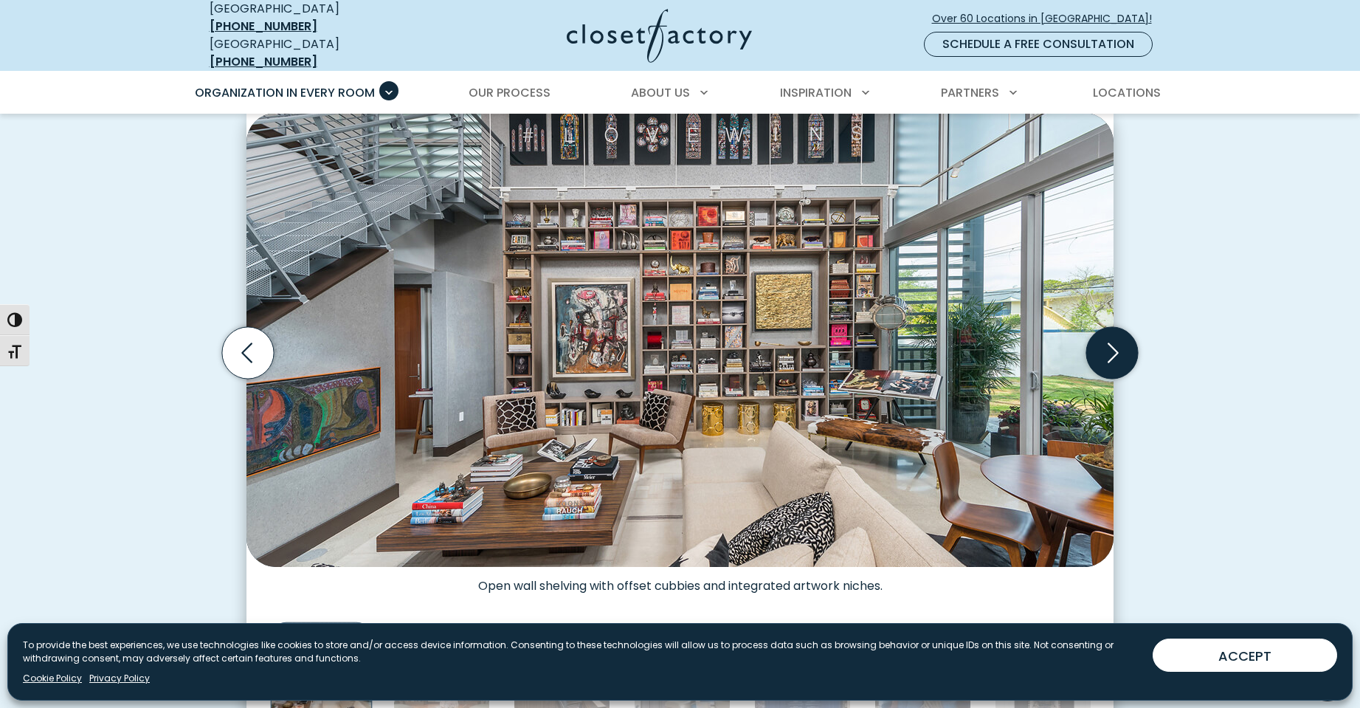
click at [1107, 335] on icon "Next slide" at bounding box center [1112, 353] width 52 height 52
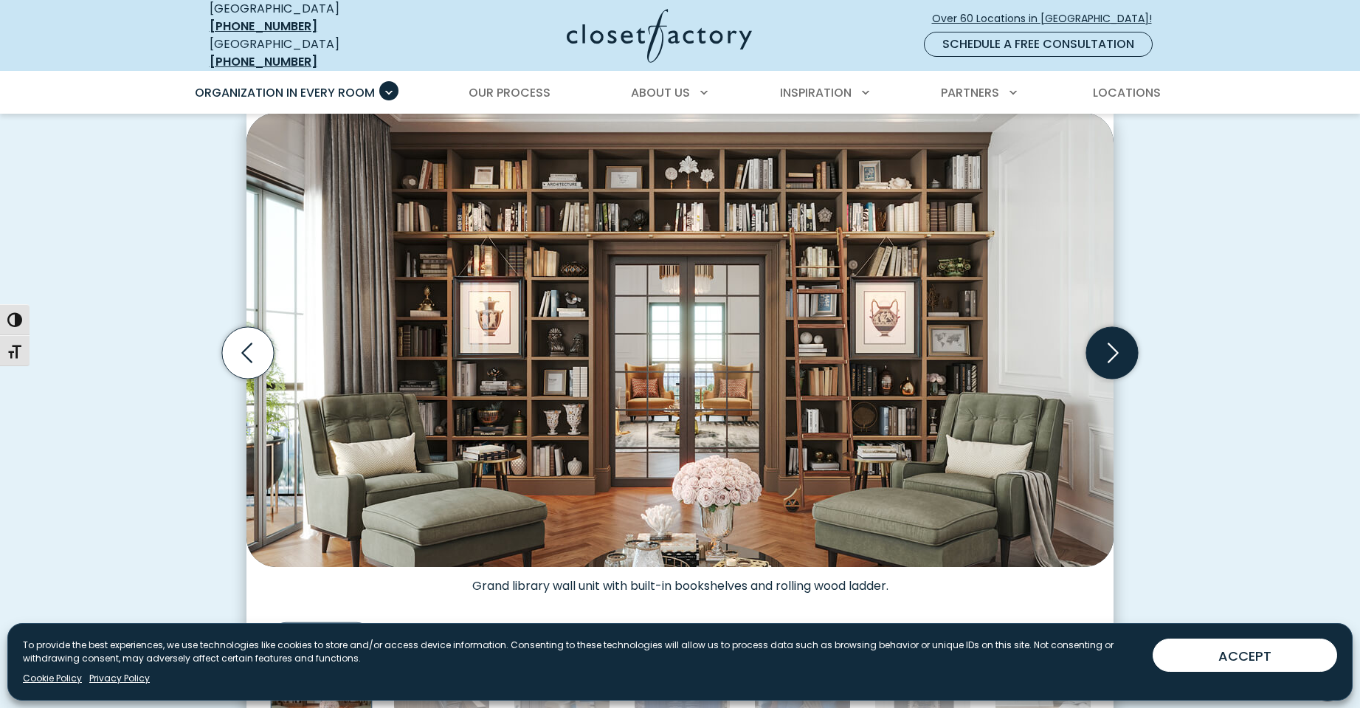
click at [1107, 334] on icon "Next slide" at bounding box center [1112, 353] width 52 height 52
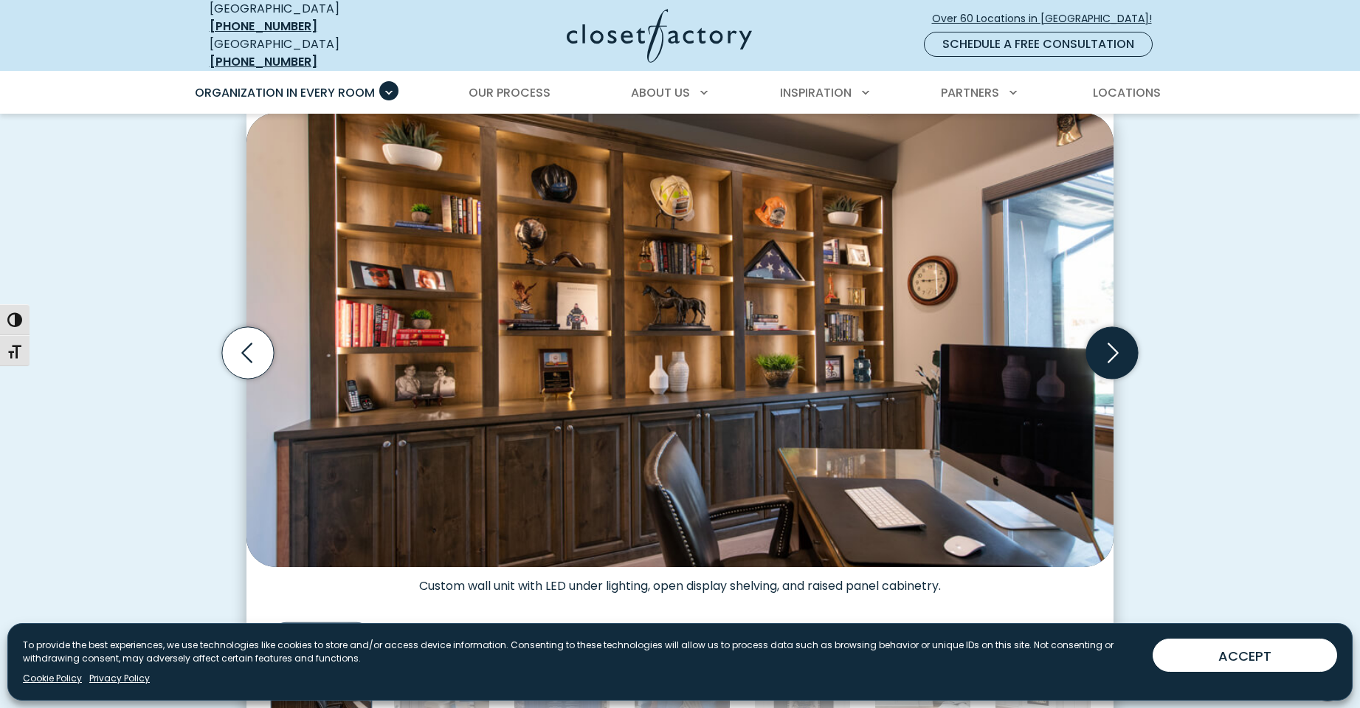
click at [1107, 334] on icon "Next slide" at bounding box center [1112, 353] width 52 height 52
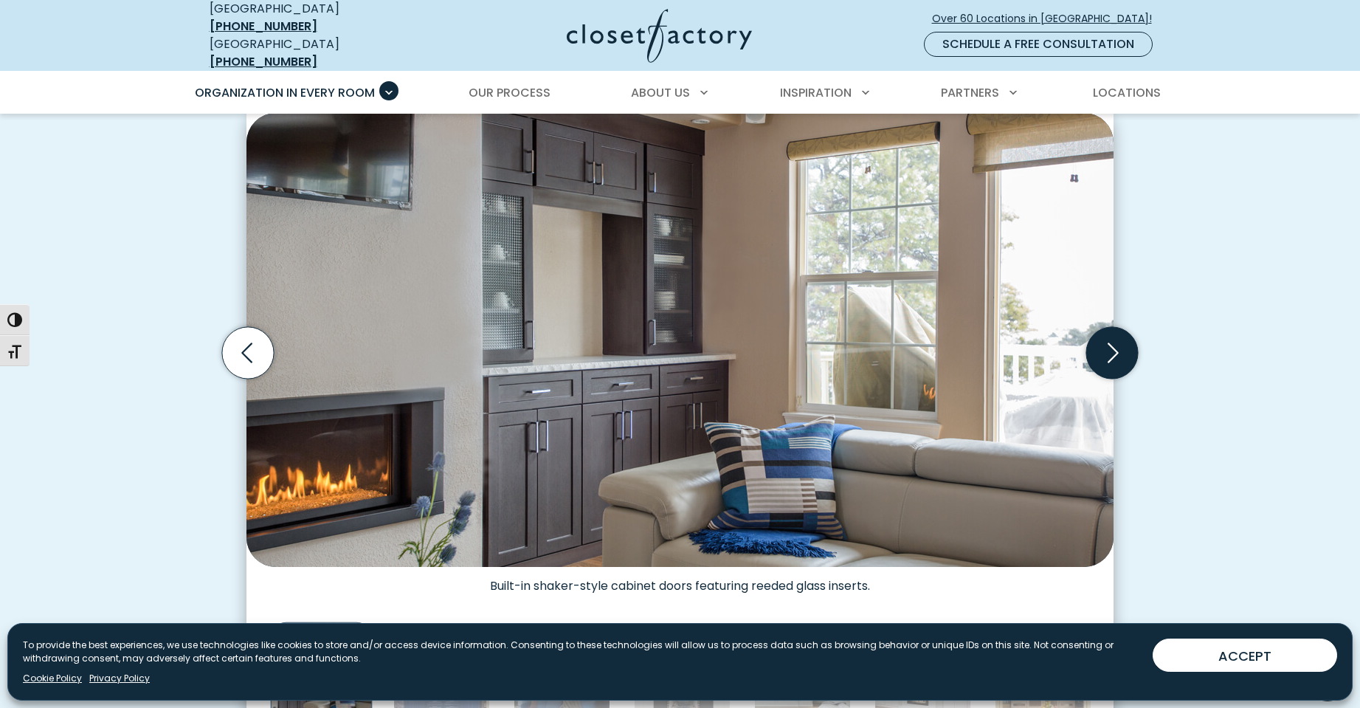
click at [1109, 331] on icon "Next slide" at bounding box center [1112, 353] width 52 height 52
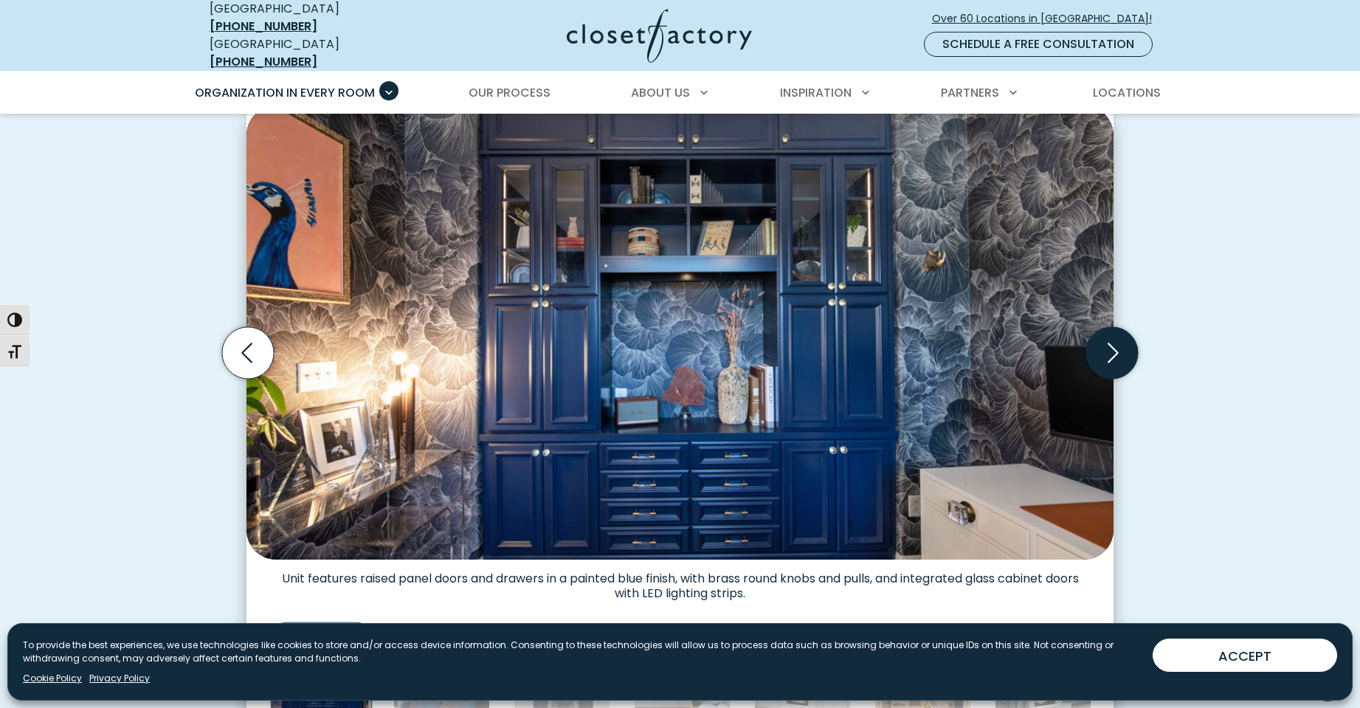
click at [1110, 329] on icon "Next slide" at bounding box center [1112, 353] width 52 height 52
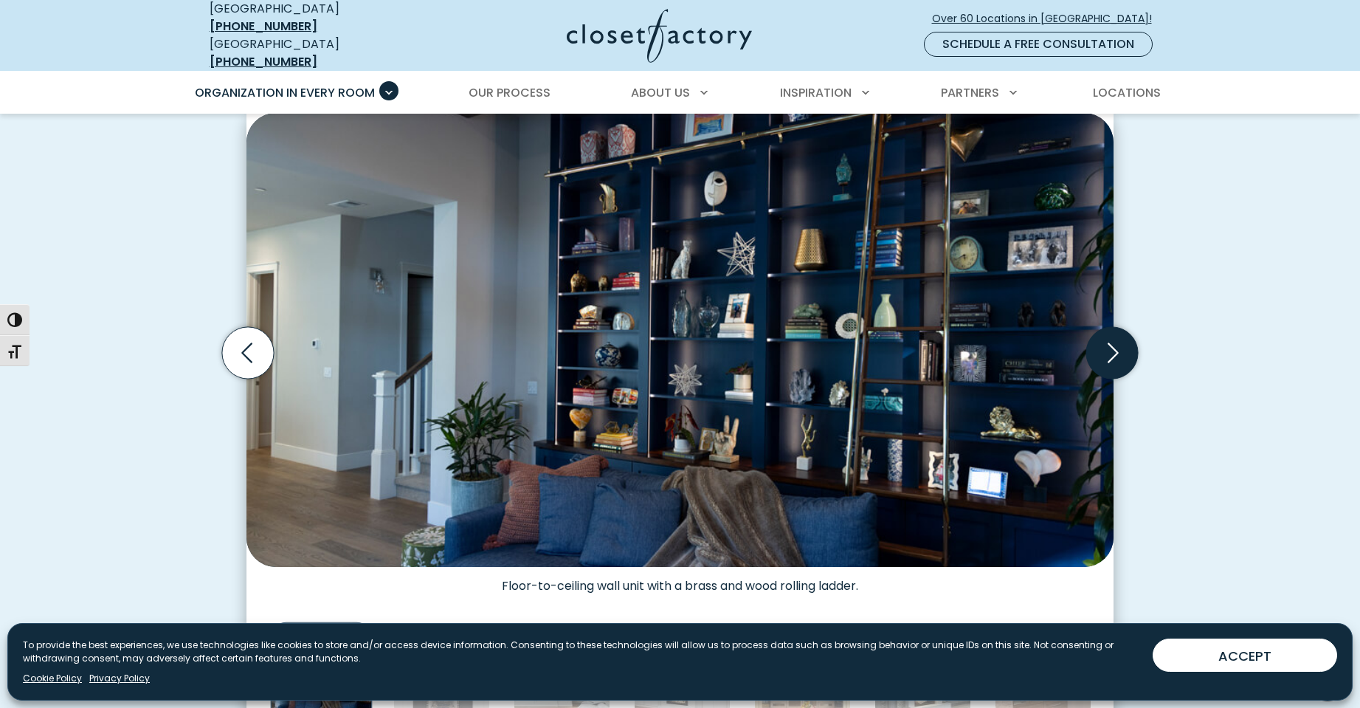
click at [1129, 349] on icon "Next slide" at bounding box center [1112, 353] width 52 height 52
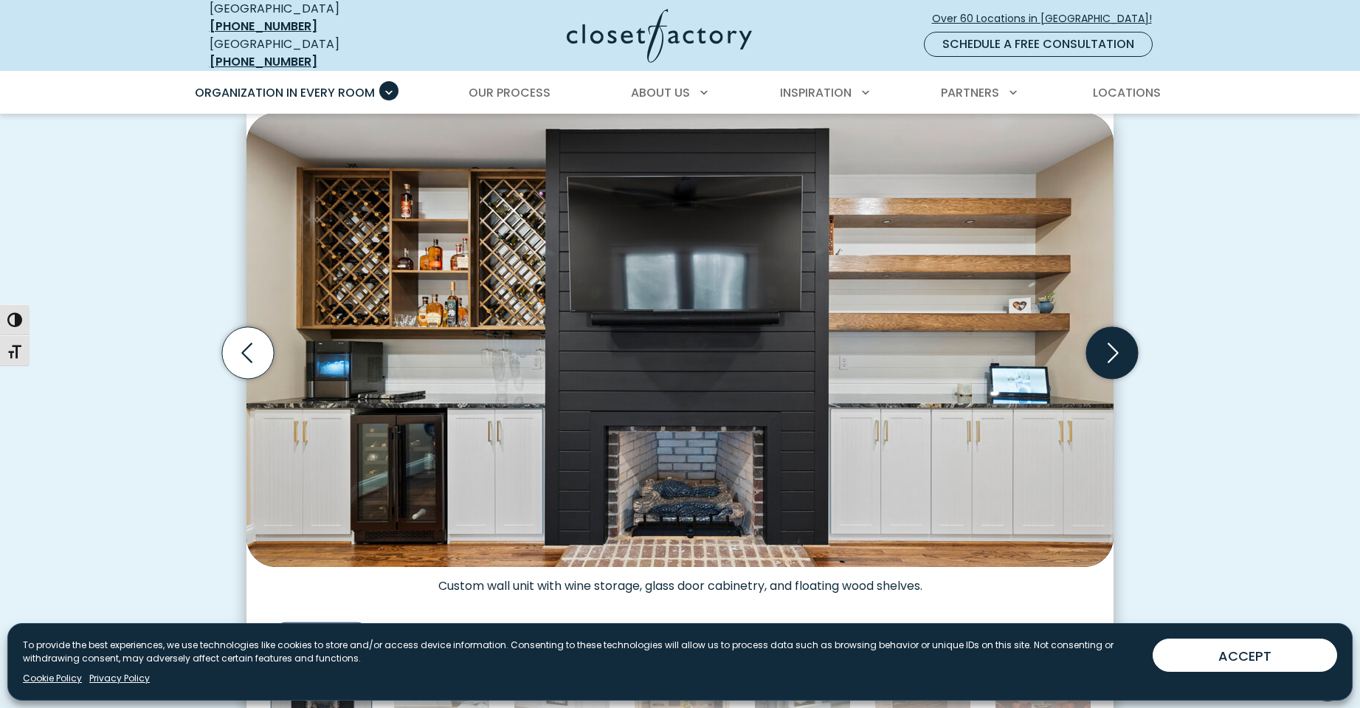
click at [1129, 349] on icon "Next slide" at bounding box center [1112, 353] width 52 height 52
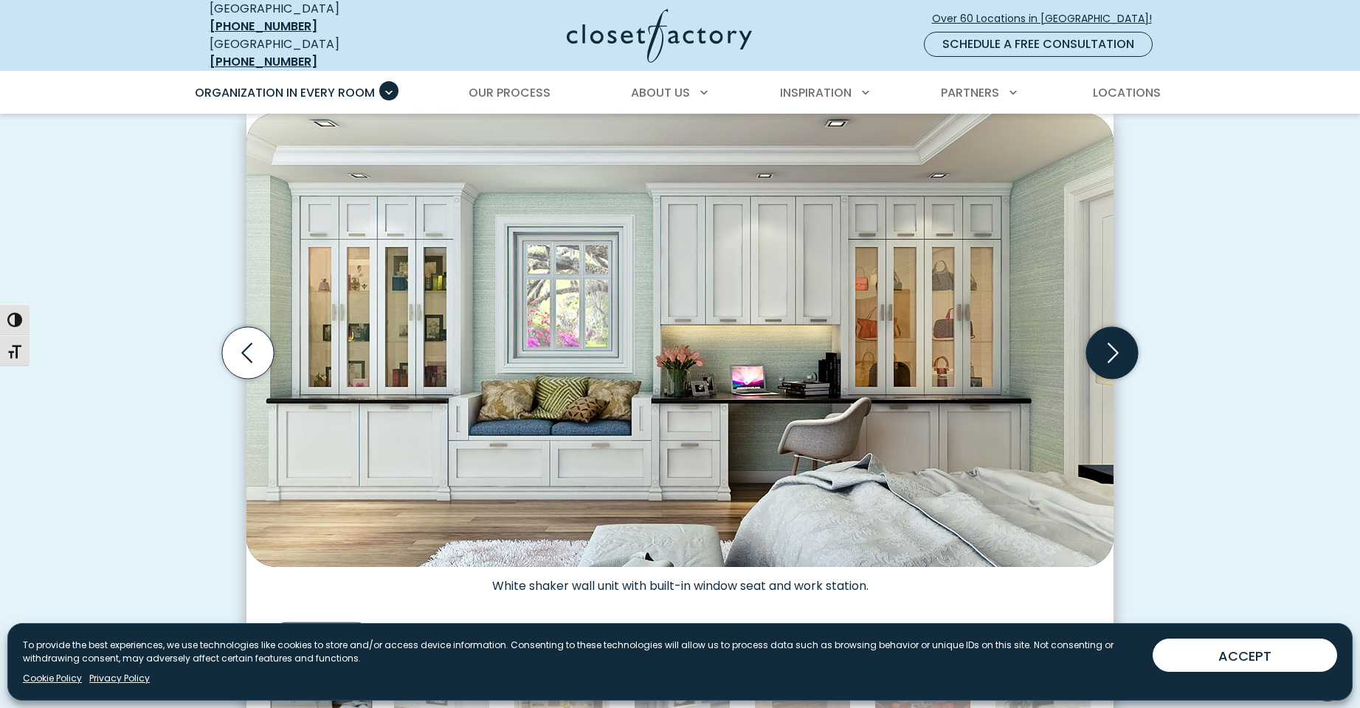
click at [1129, 349] on icon "Next slide" at bounding box center [1112, 353] width 52 height 52
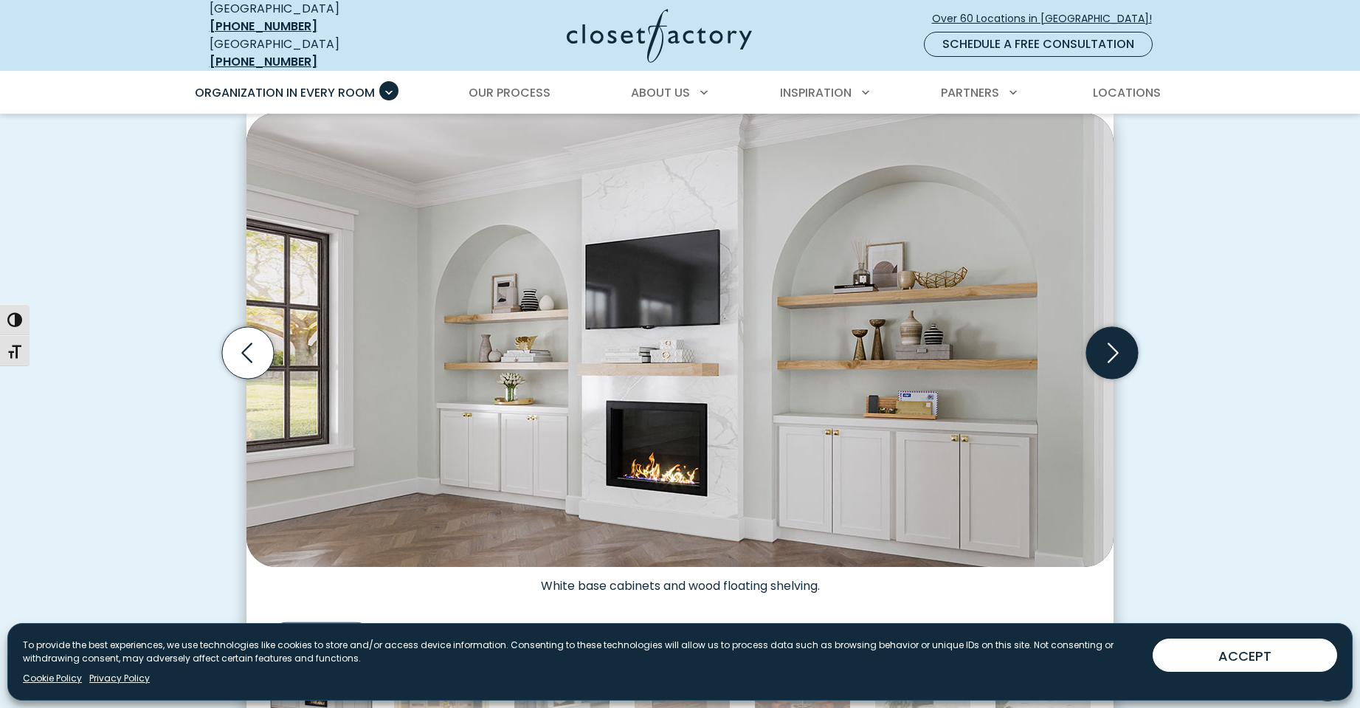
click at [1129, 349] on icon "Next slide" at bounding box center [1112, 353] width 52 height 52
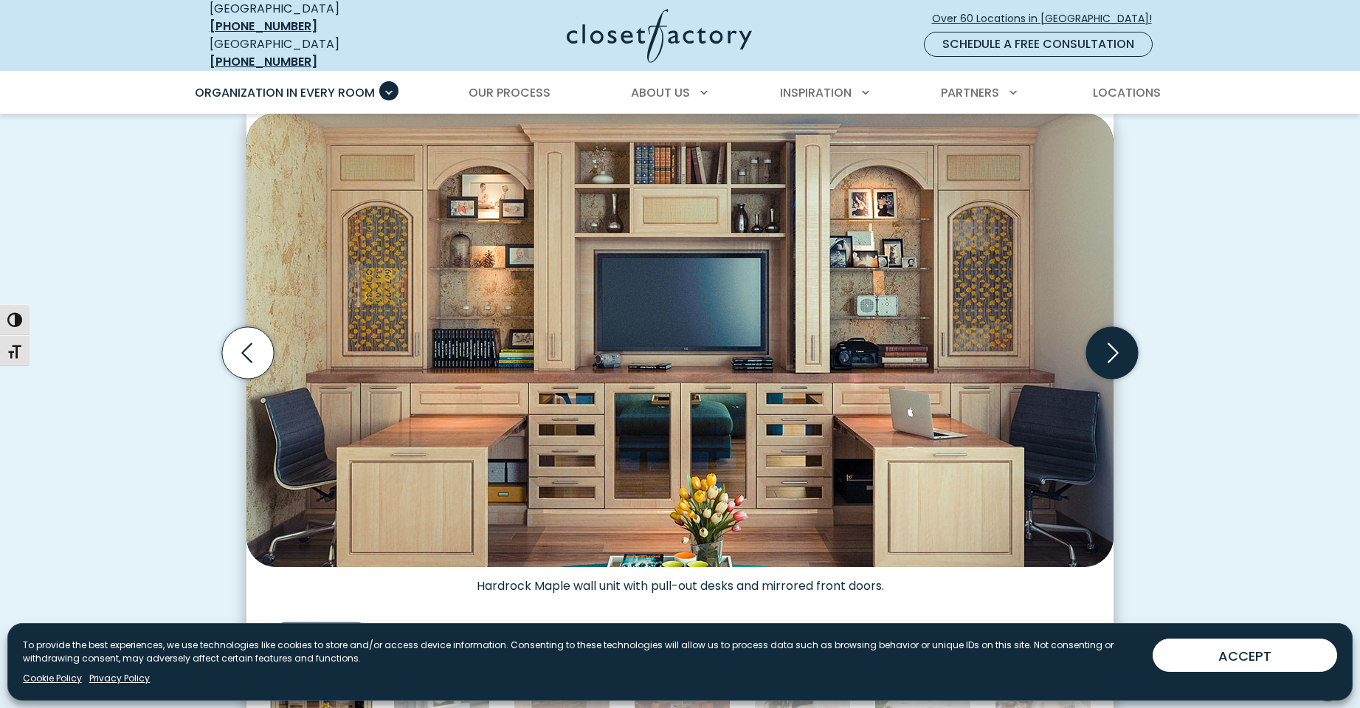
click at [1129, 349] on icon "Next slide" at bounding box center [1112, 353] width 52 height 52
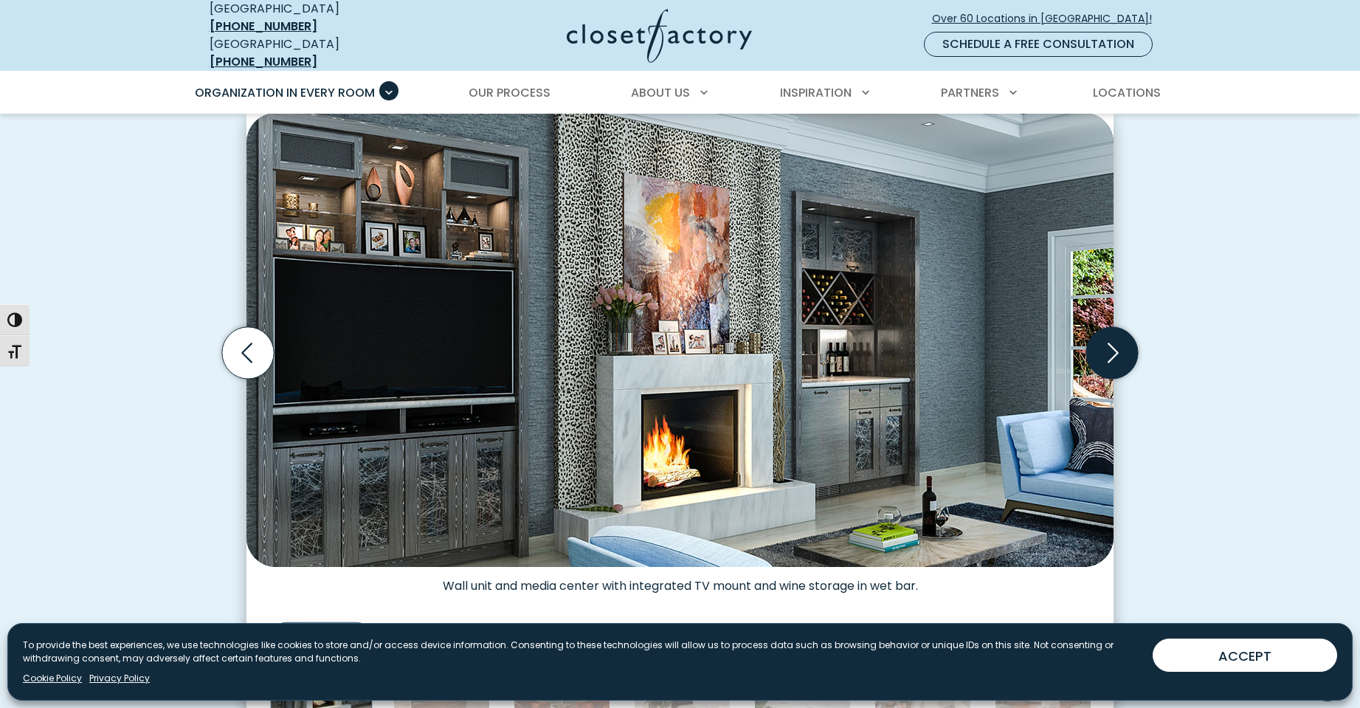
click at [1129, 349] on icon "Next slide" at bounding box center [1112, 353] width 52 height 52
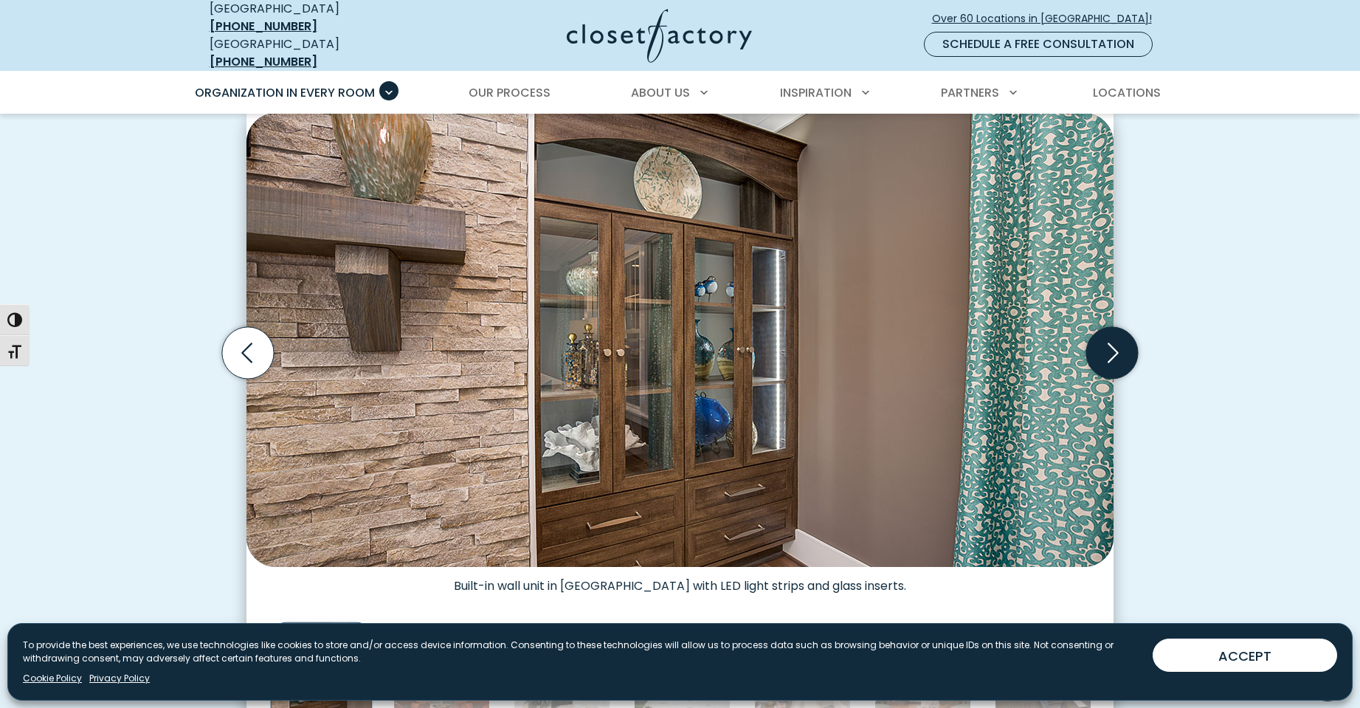
click at [1129, 349] on icon "Next slide" at bounding box center [1112, 353] width 52 height 52
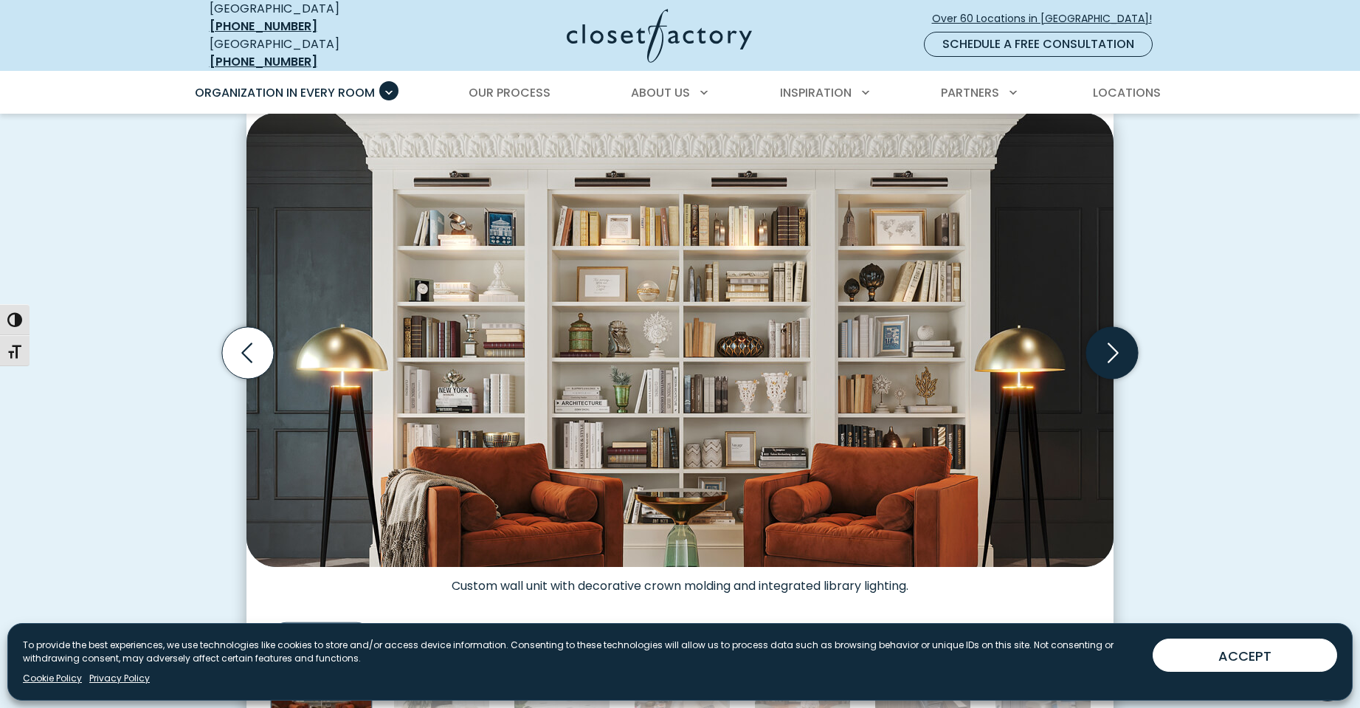
click at [1129, 349] on icon "Next slide" at bounding box center [1112, 353] width 52 height 52
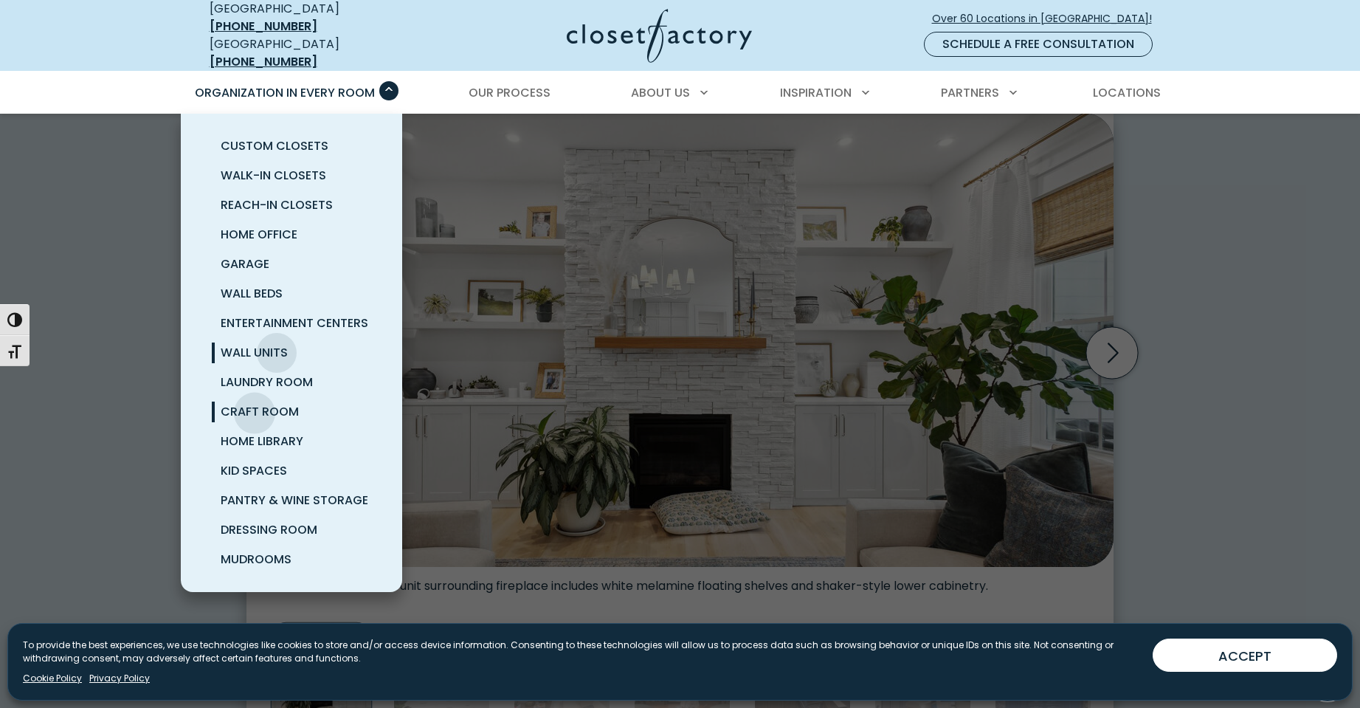
click at [255, 403] on span "Craft Room" at bounding box center [260, 411] width 78 height 17
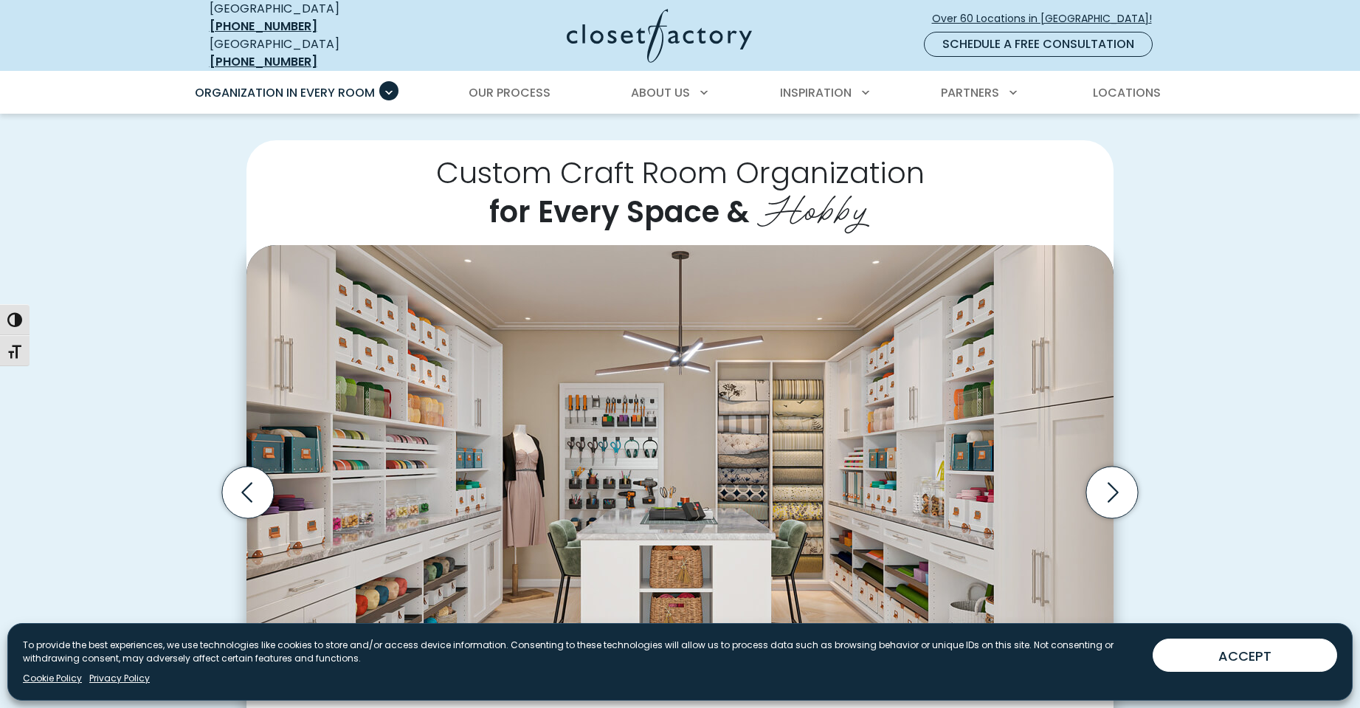
scroll to position [295, 0]
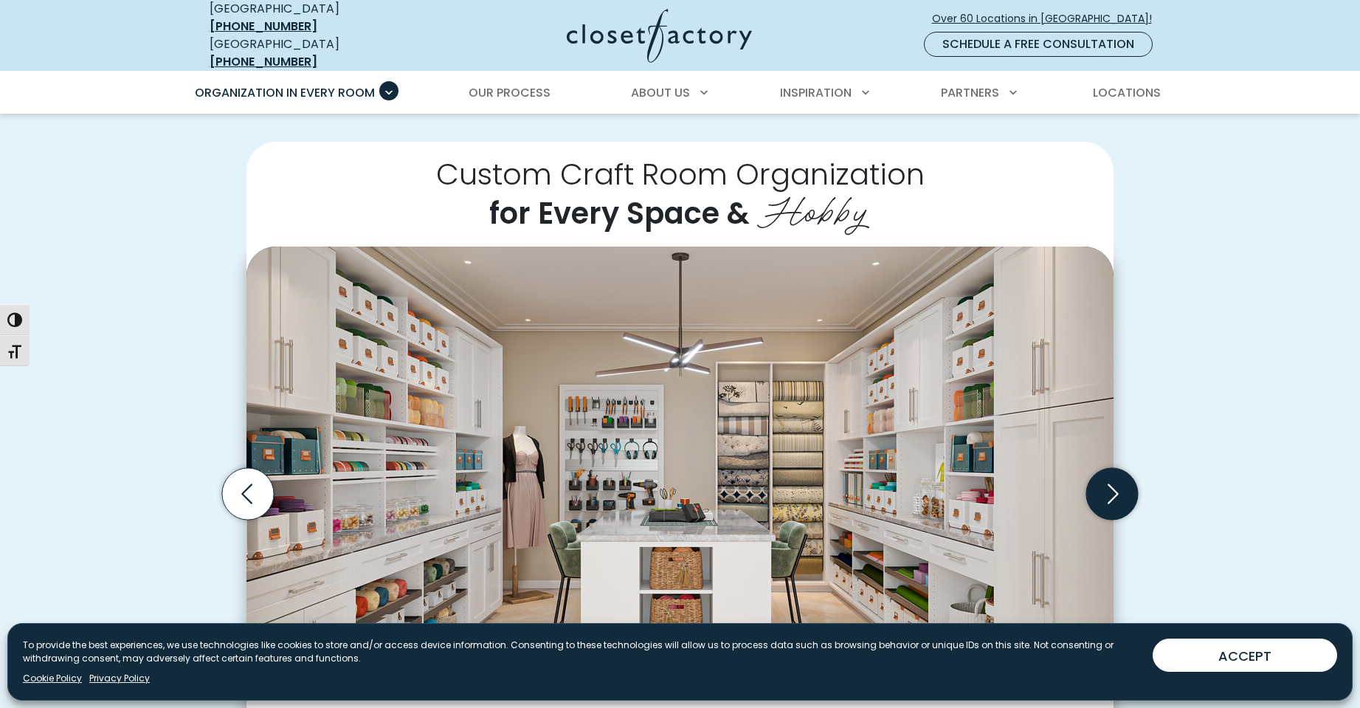
click at [1092, 480] on icon "Next slide" at bounding box center [1112, 494] width 52 height 52
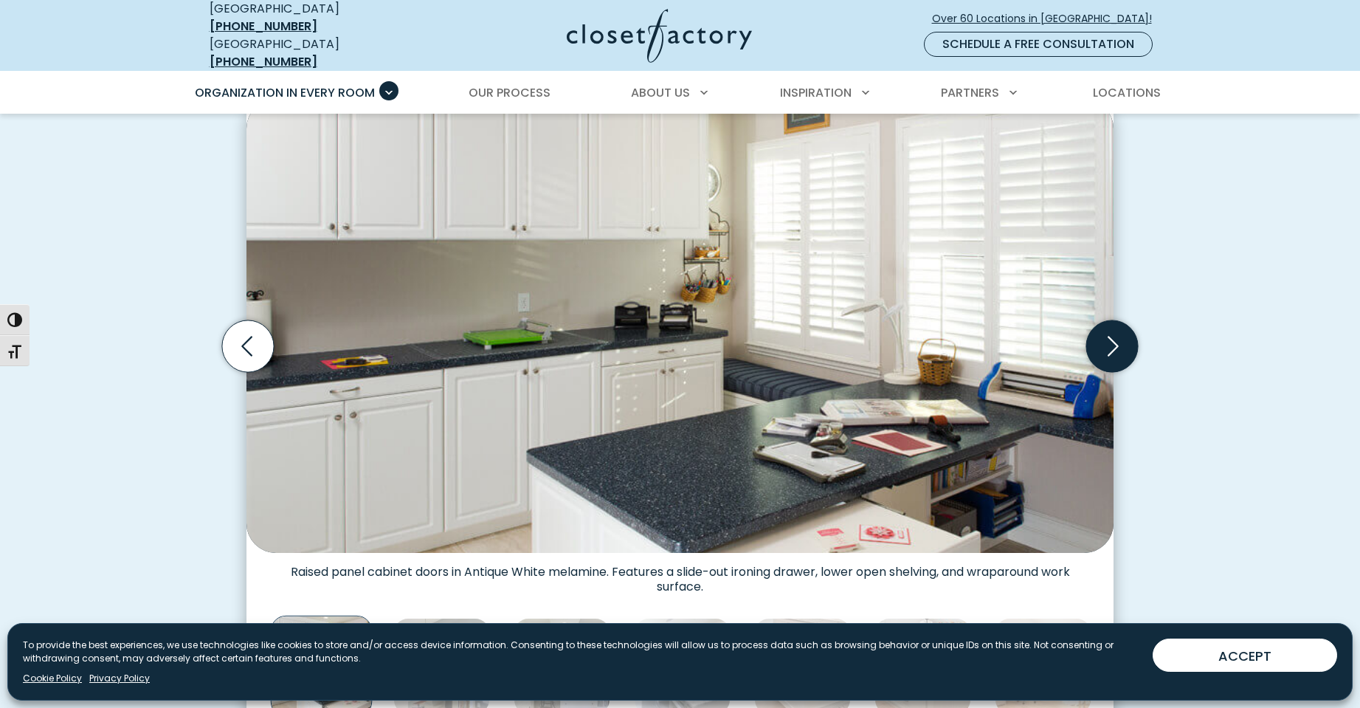
scroll to position [517, 0]
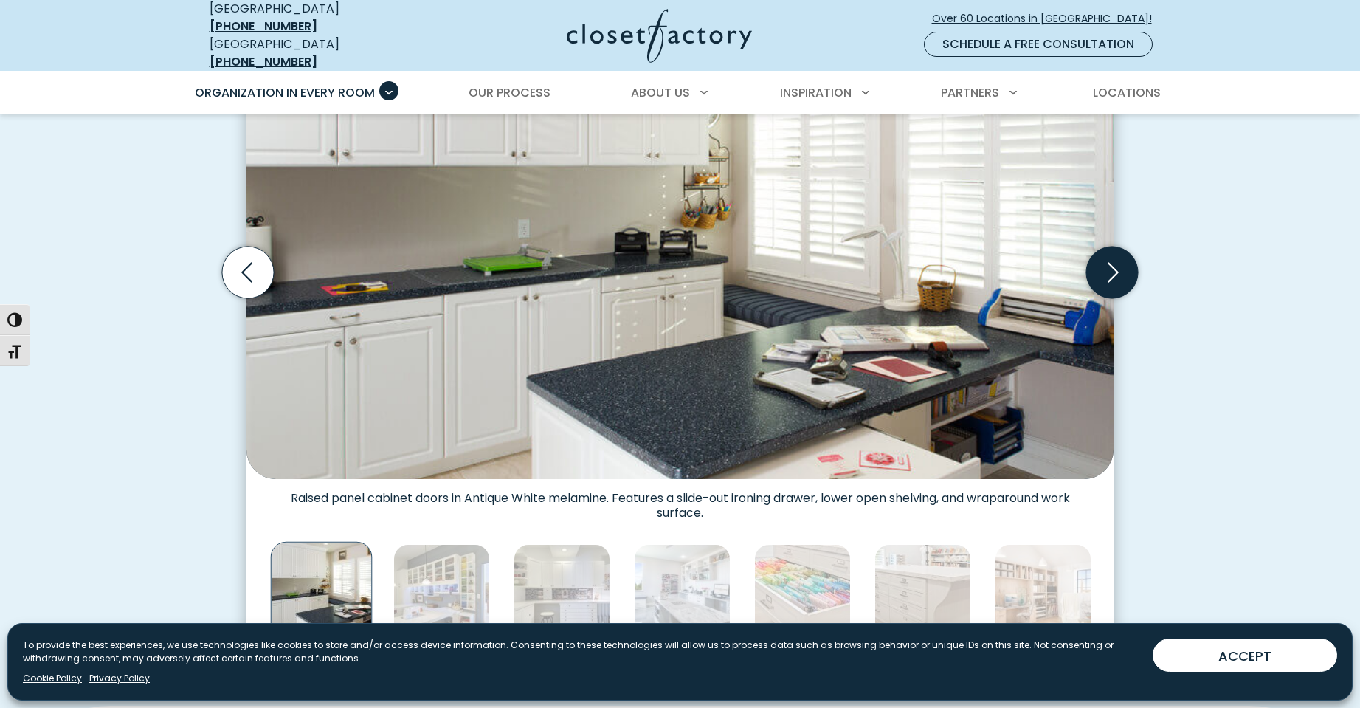
click at [1121, 256] on icon "Next slide" at bounding box center [1112, 273] width 52 height 52
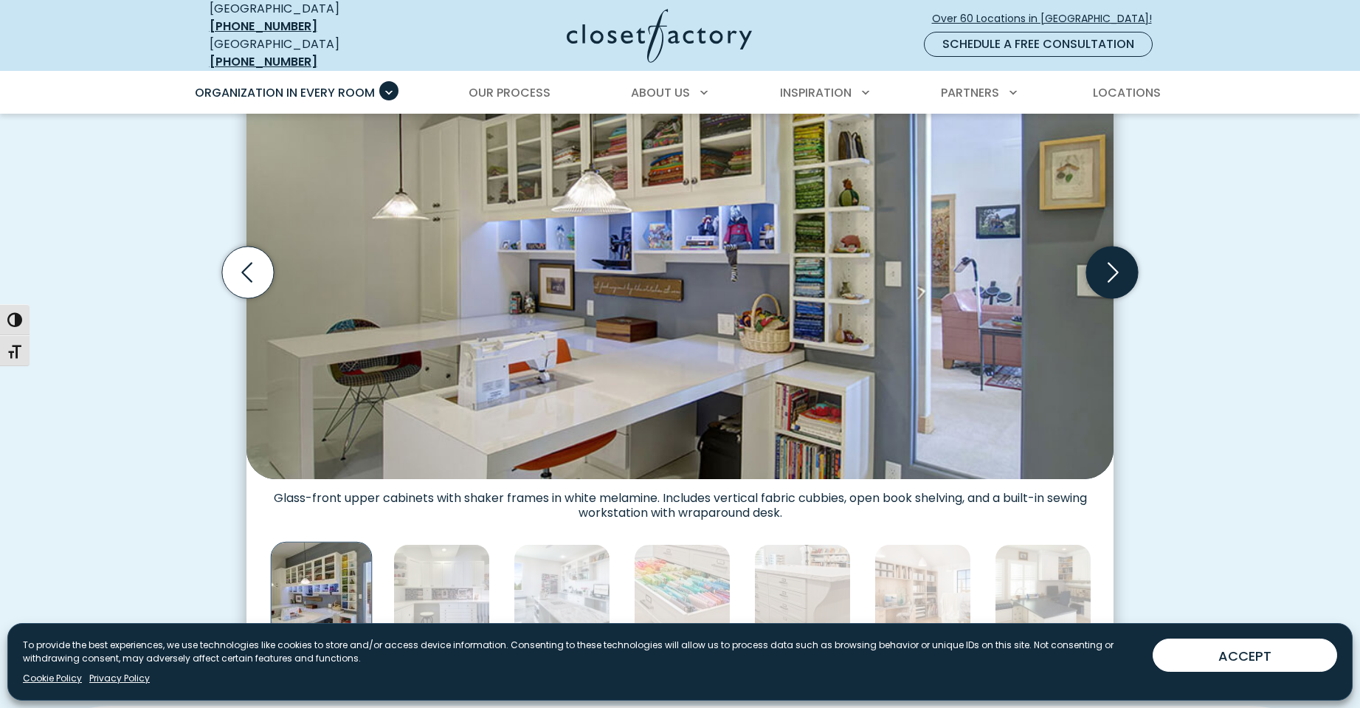
click at [1112, 253] on icon "Next slide" at bounding box center [1112, 273] width 52 height 52
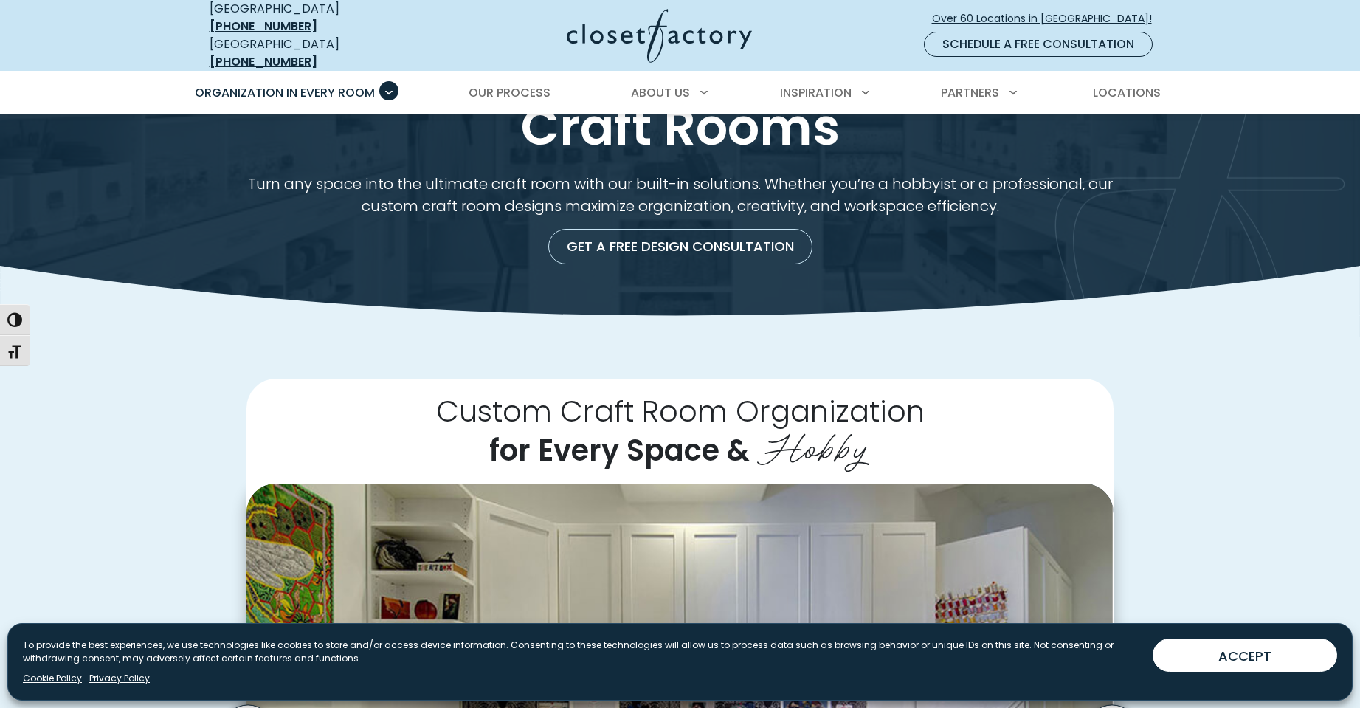
scroll to position [0, 0]
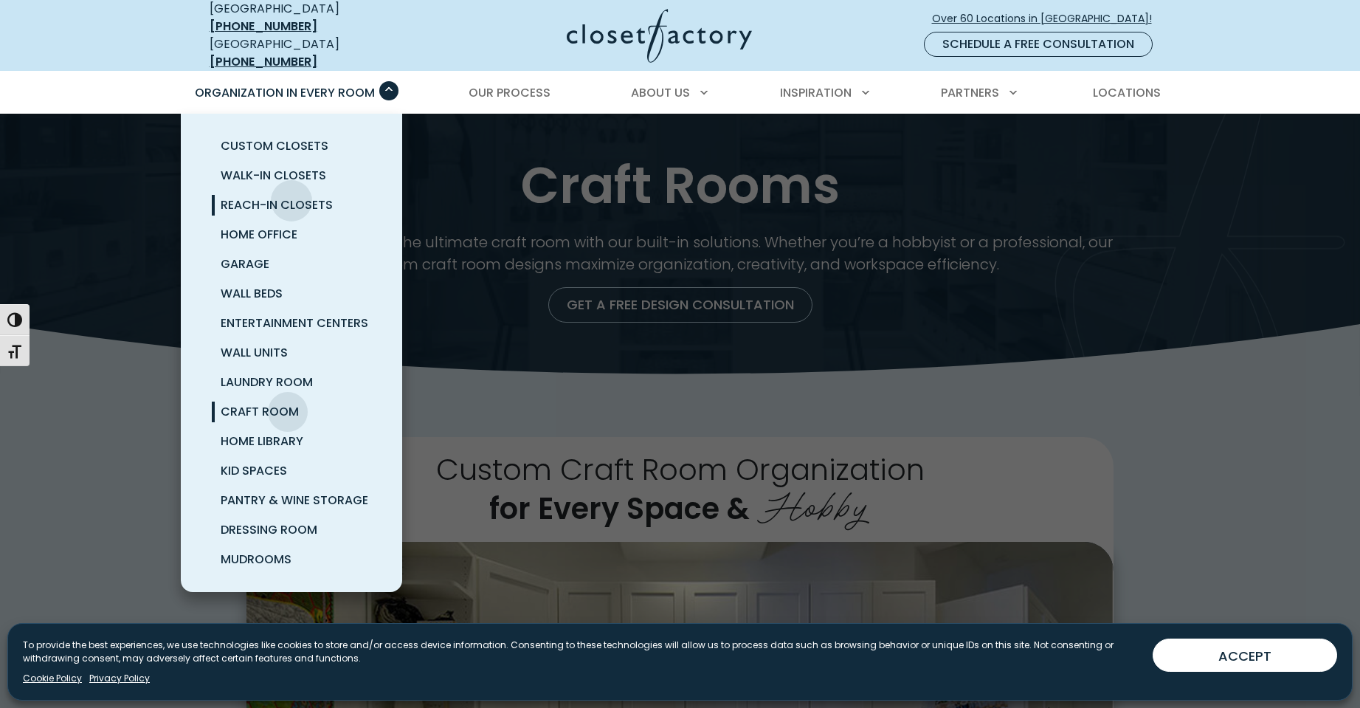
click at [292, 196] on span "Reach-In Closets" at bounding box center [277, 204] width 112 height 17
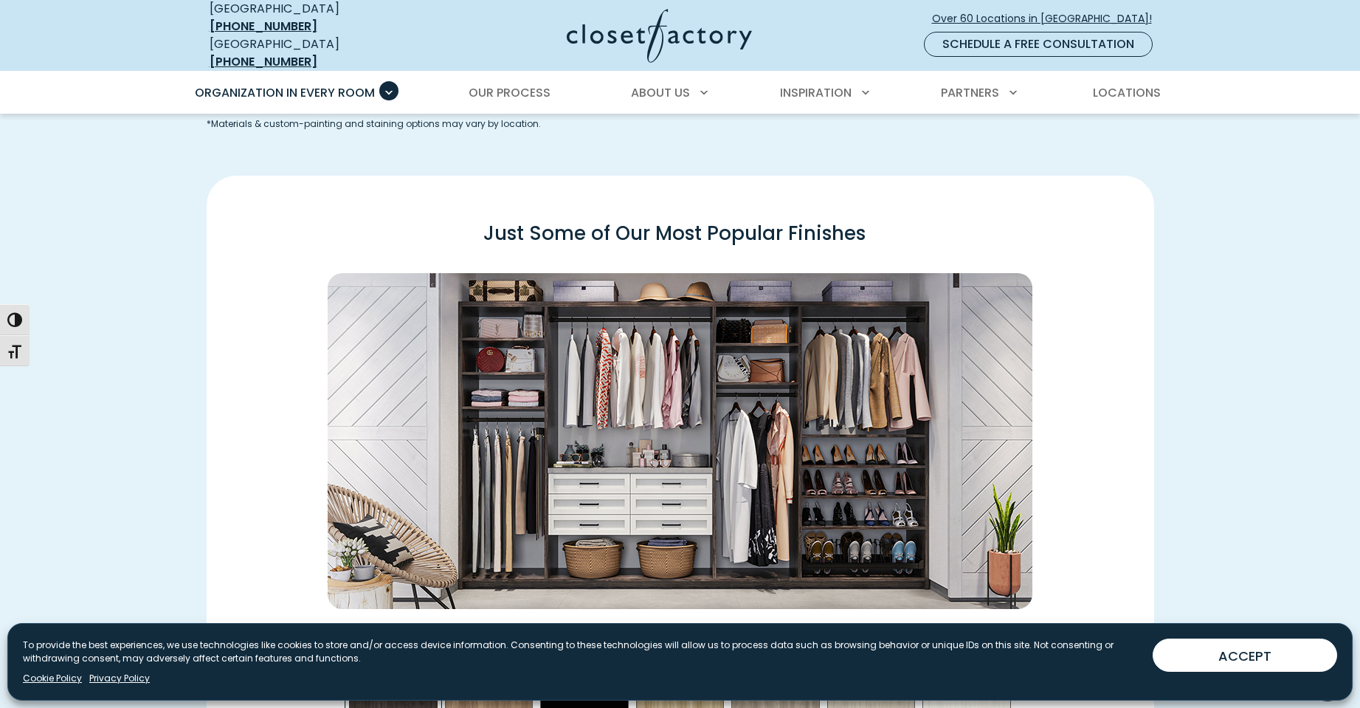
scroll to position [1919, 0]
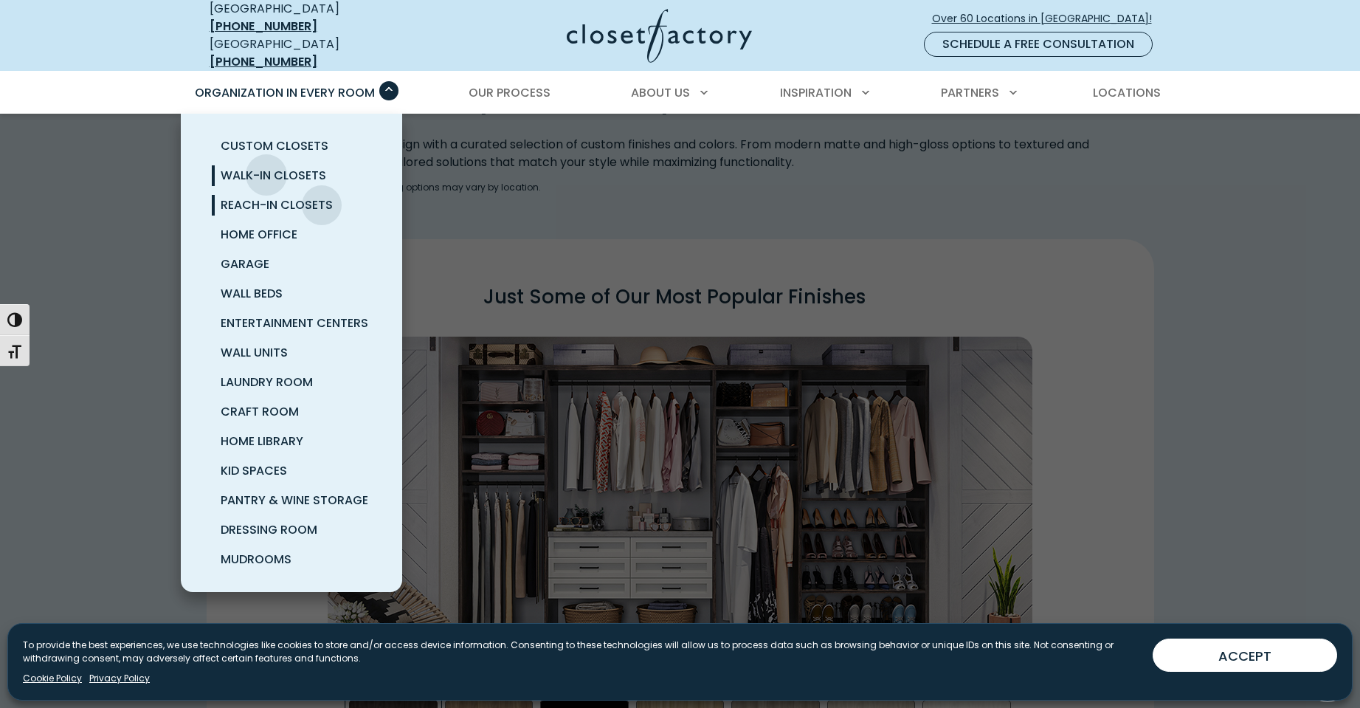
click at [266, 167] on span "Walk-In Closets" at bounding box center [274, 175] width 106 height 17
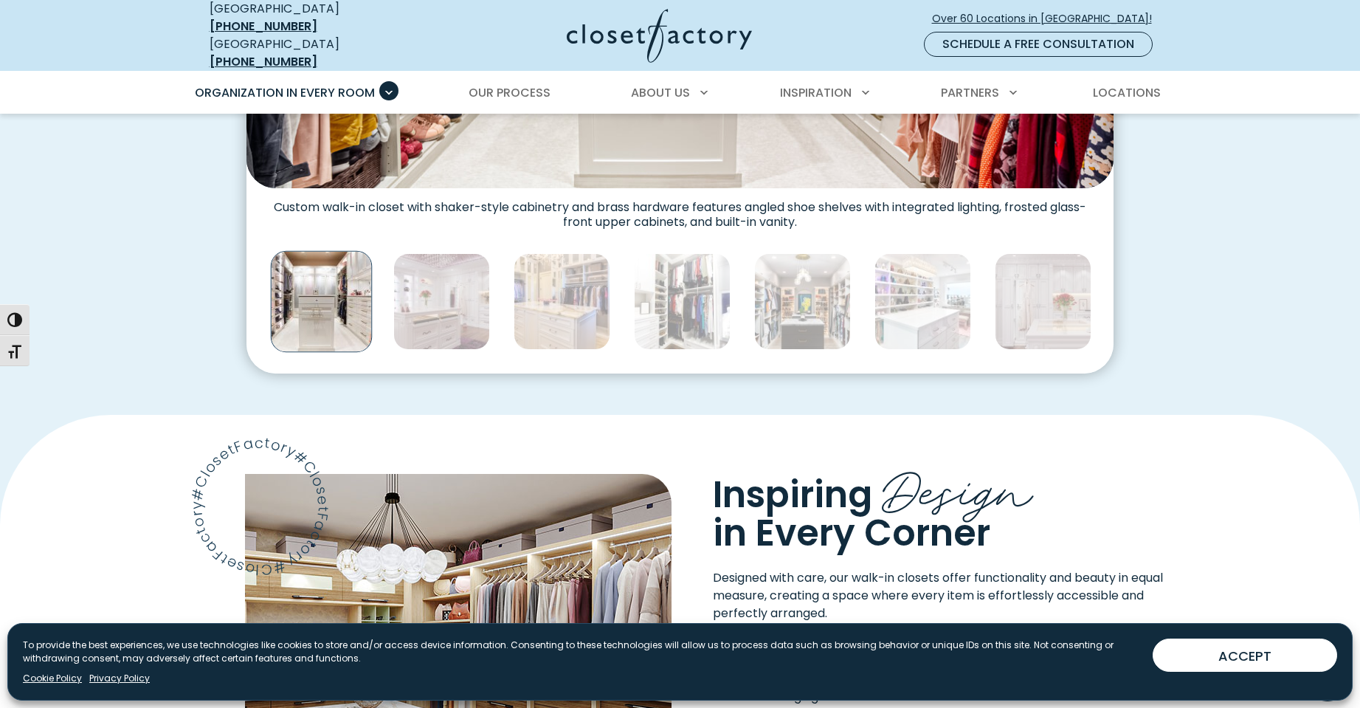
scroll to position [369, 0]
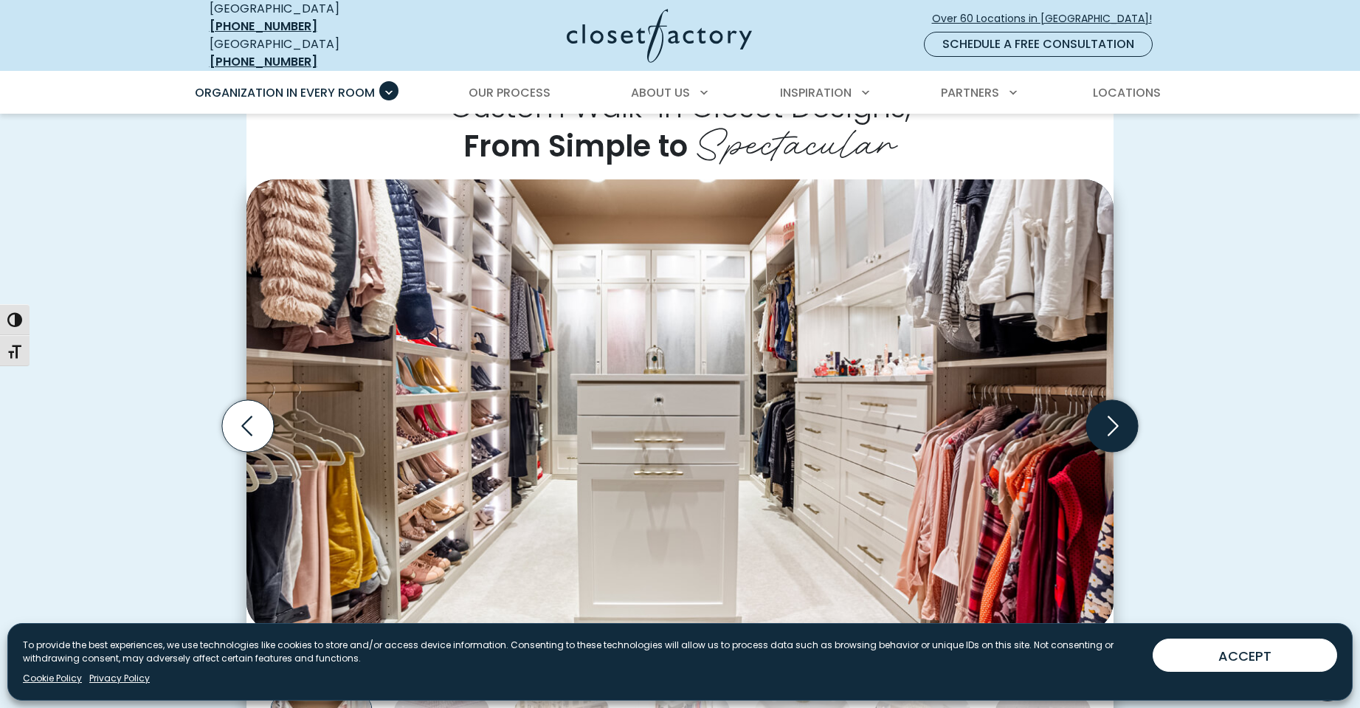
click at [1110, 413] on icon "Next slide" at bounding box center [1112, 426] width 52 height 52
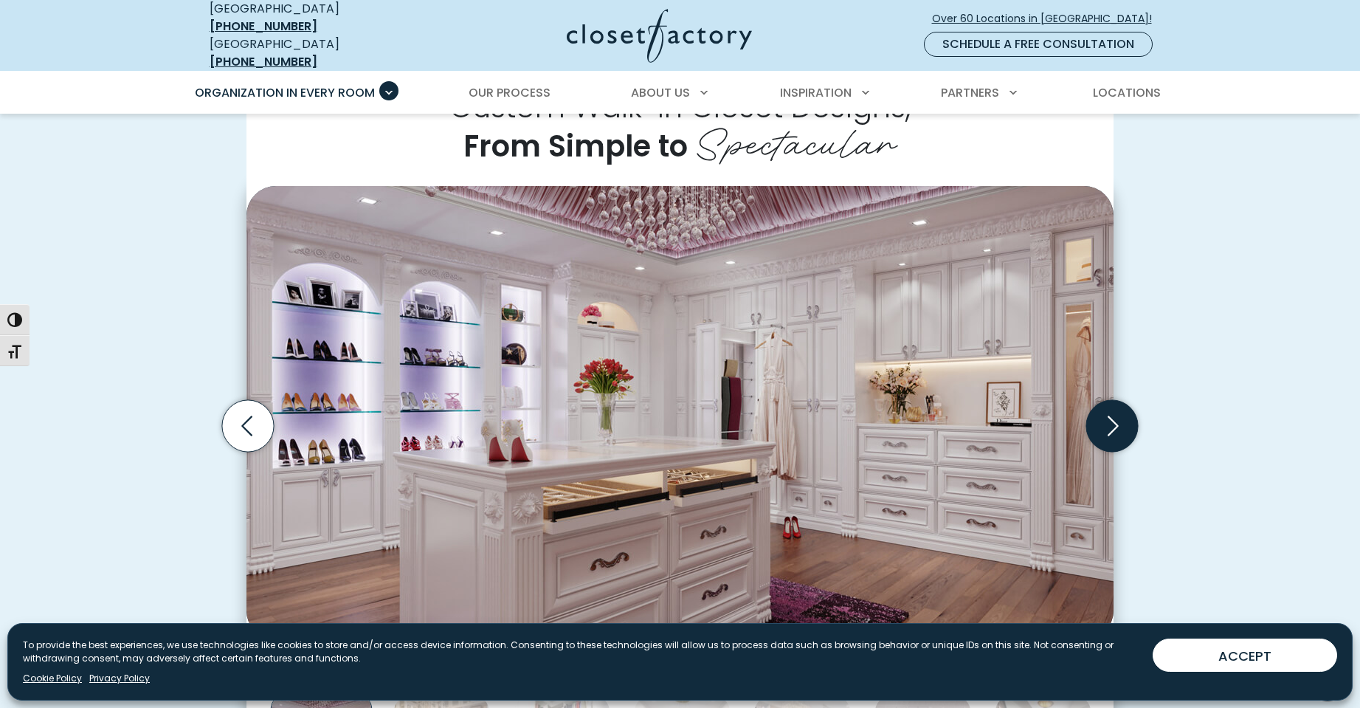
click at [1110, 413] on icon "Next slide" at bounding box center [1112, 426] width 52 height 52
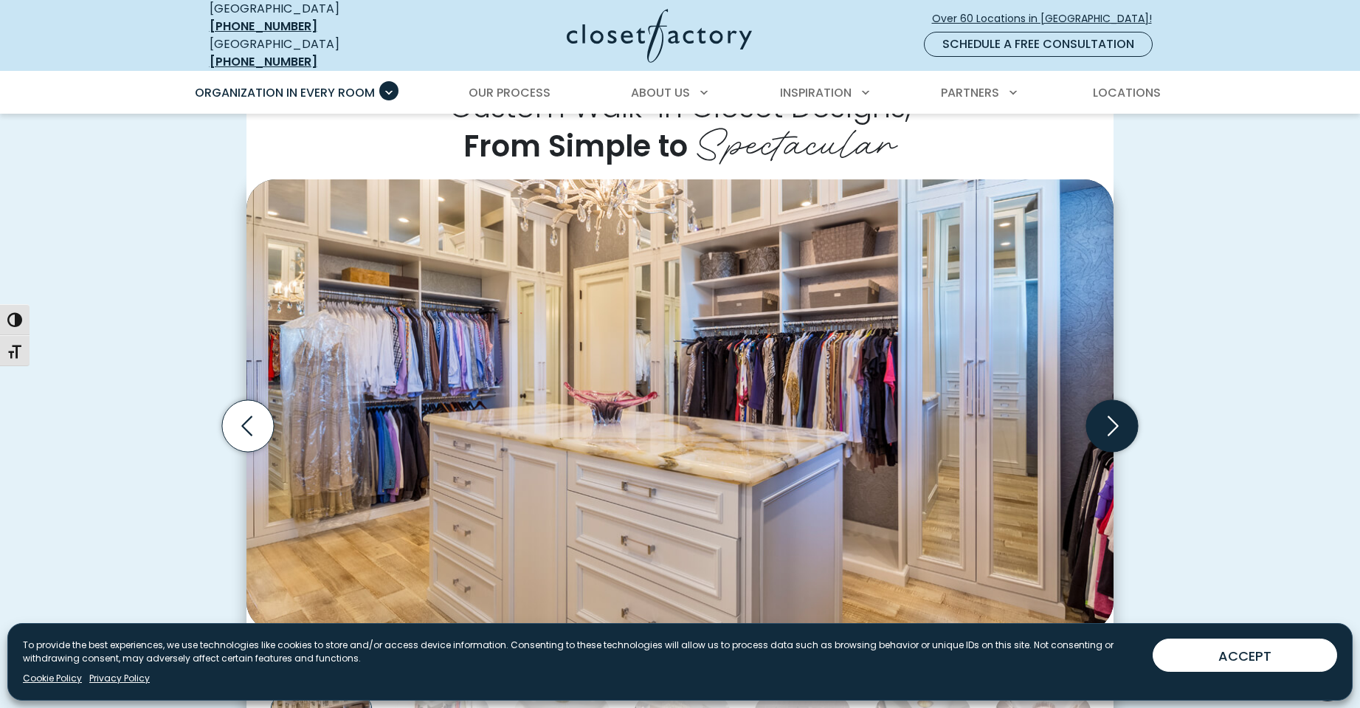
click at [1110, 413] on icon "Next slide" at bounding box center [1112, 426] width 52 height 52
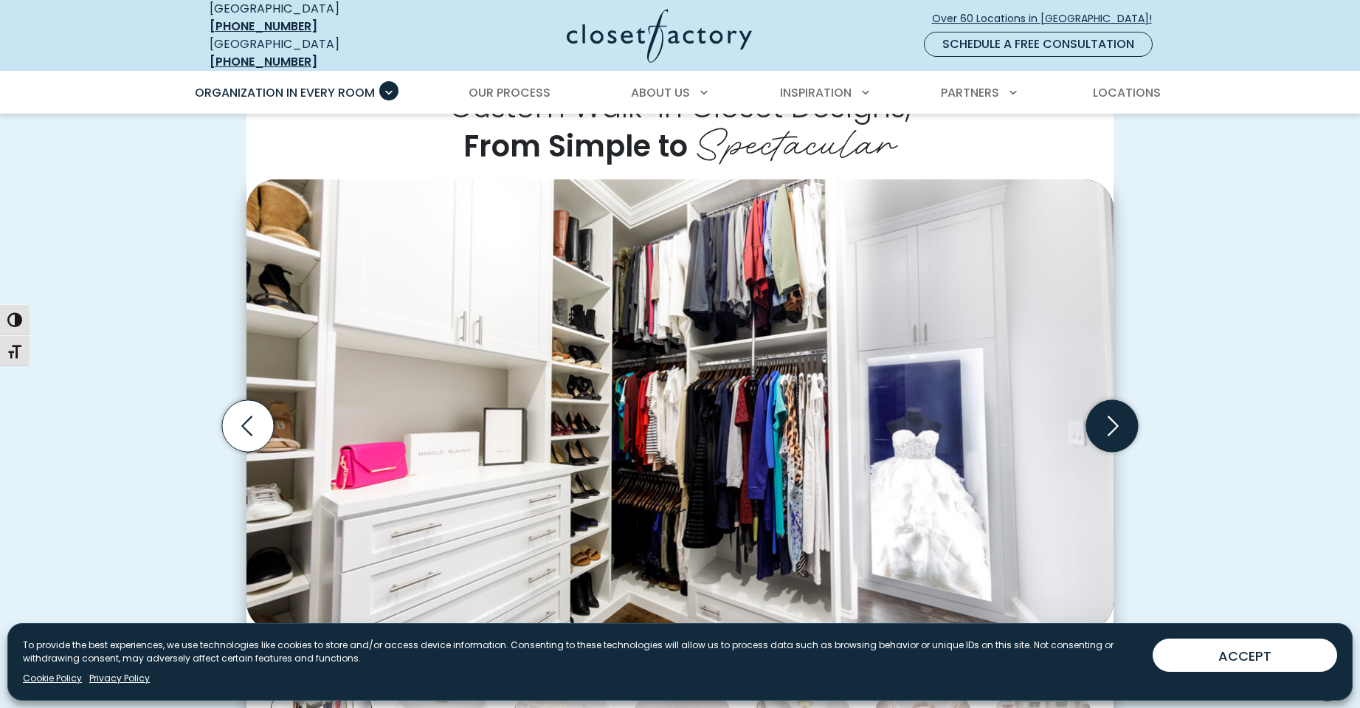
click at [1110, 413] on icon "Next slide" at bounding box center [1112, 426] width 52 height 52
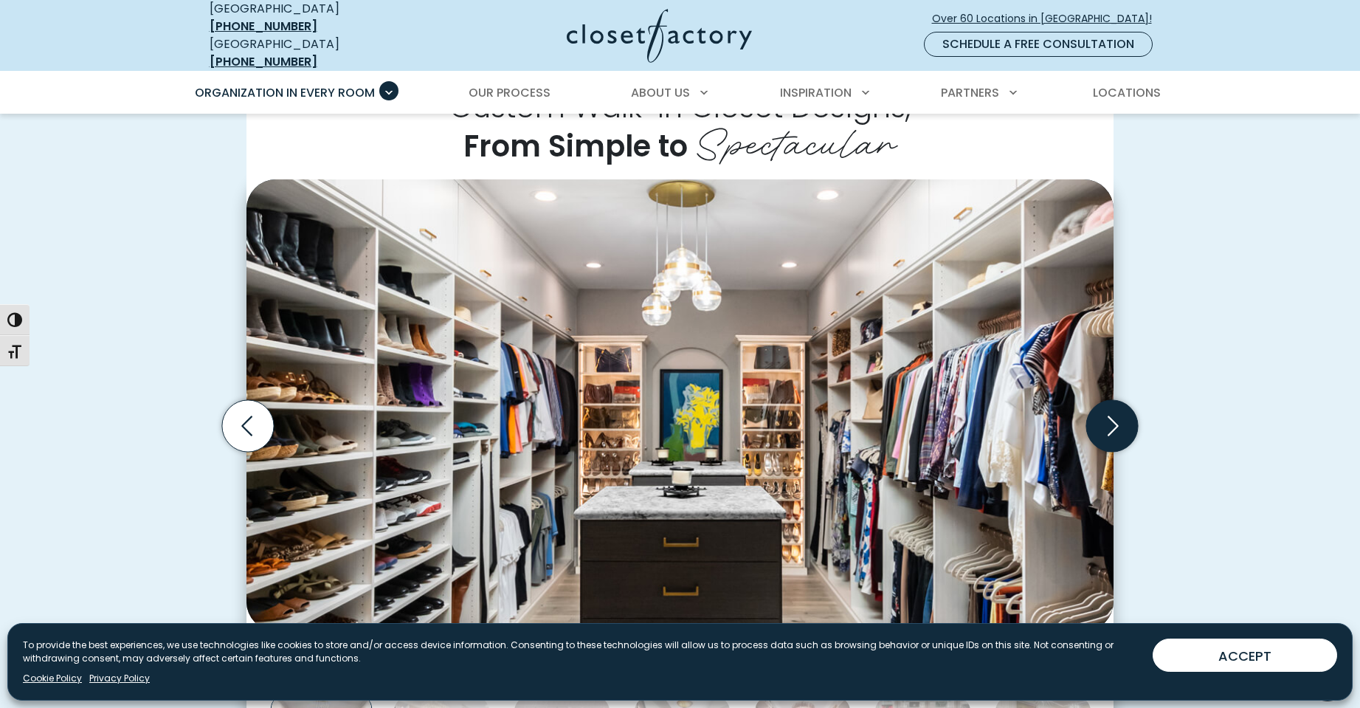
click at [1110, 413] on icon "Next slide" at bounding box center [1112, 426] width 52 height 52
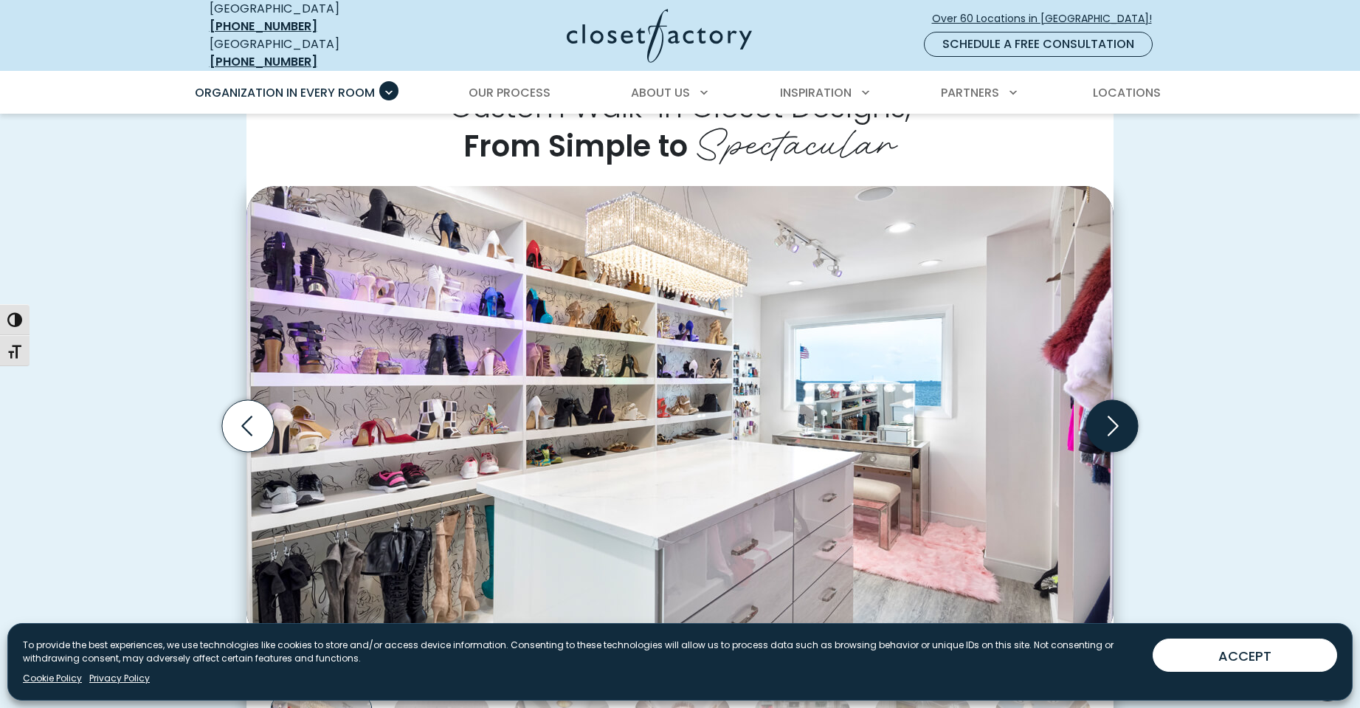
click at [1110, 413] on icon "Next slide" at bounding box center [1112, 426] width 52 height 52
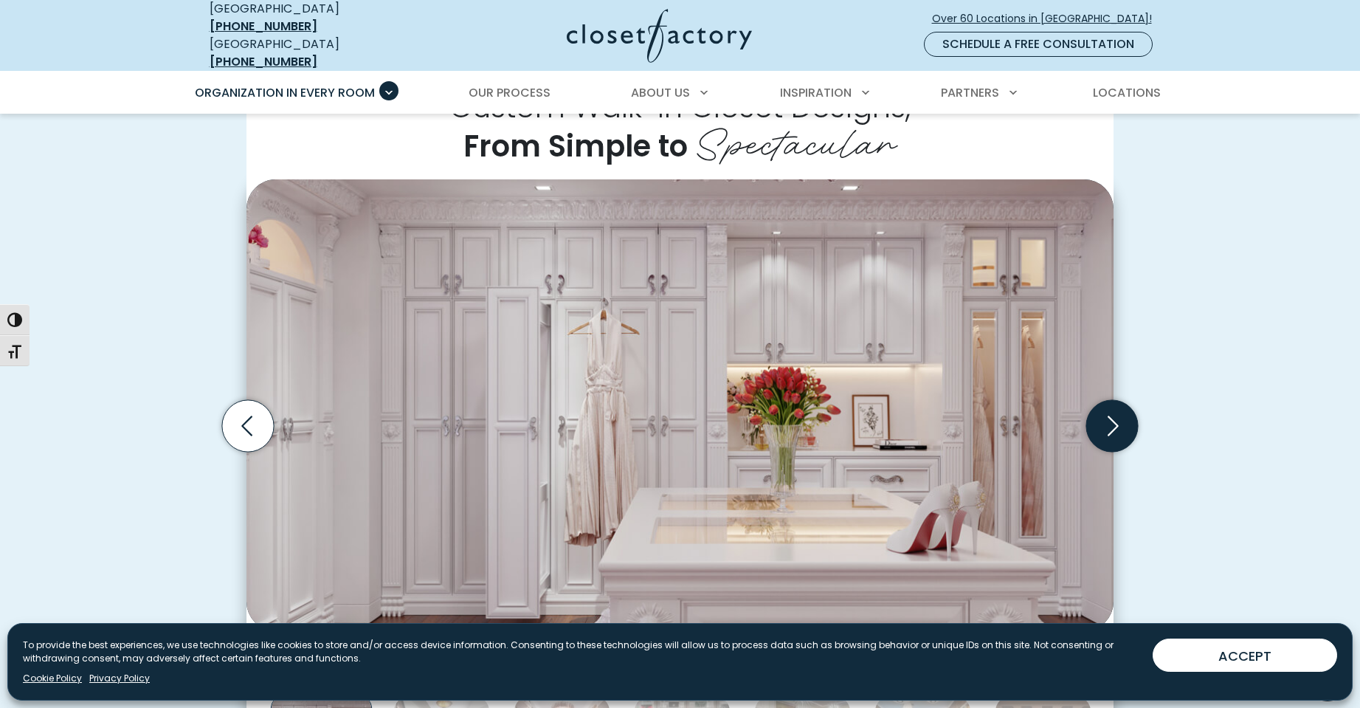
click at [1110, 413] on icon "Next slide" at bounding box center [1112, 426] width 52 height 52
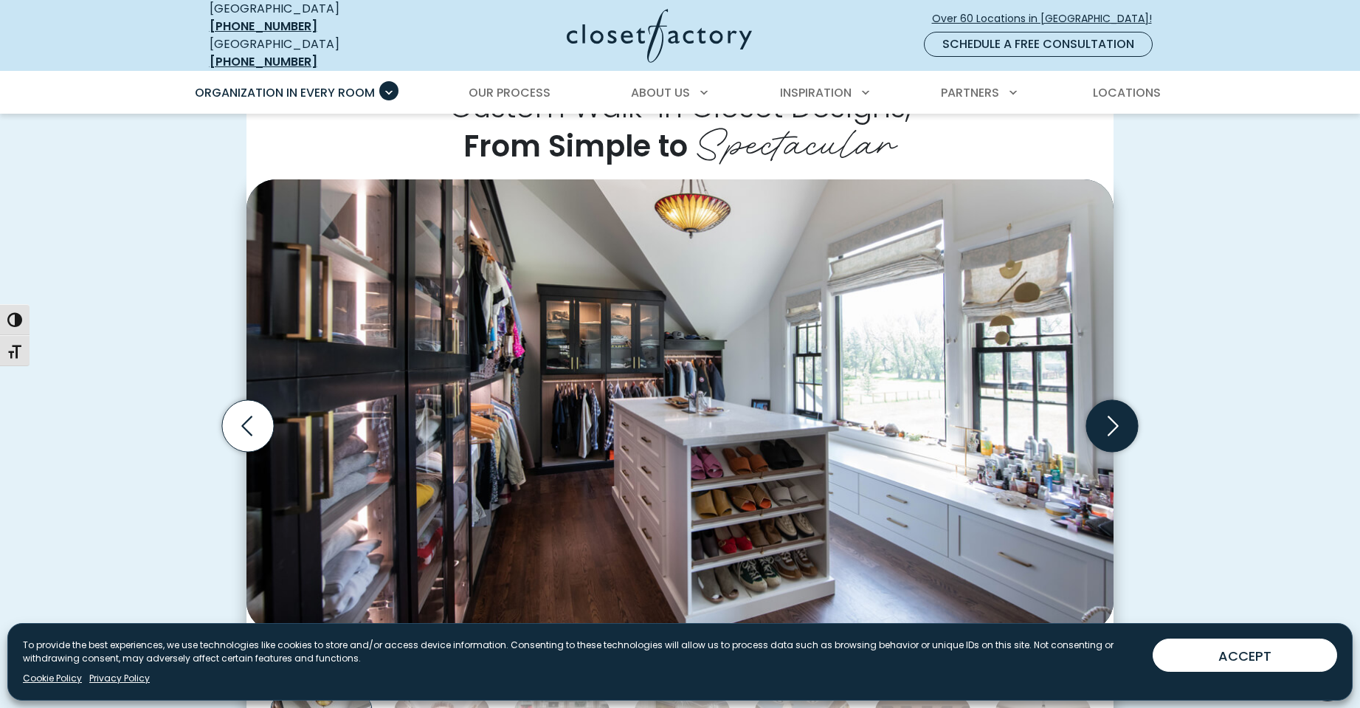
click at [1110, 413] on icon "Next slide" at bounding box center [1112, 426] width 52 height 52
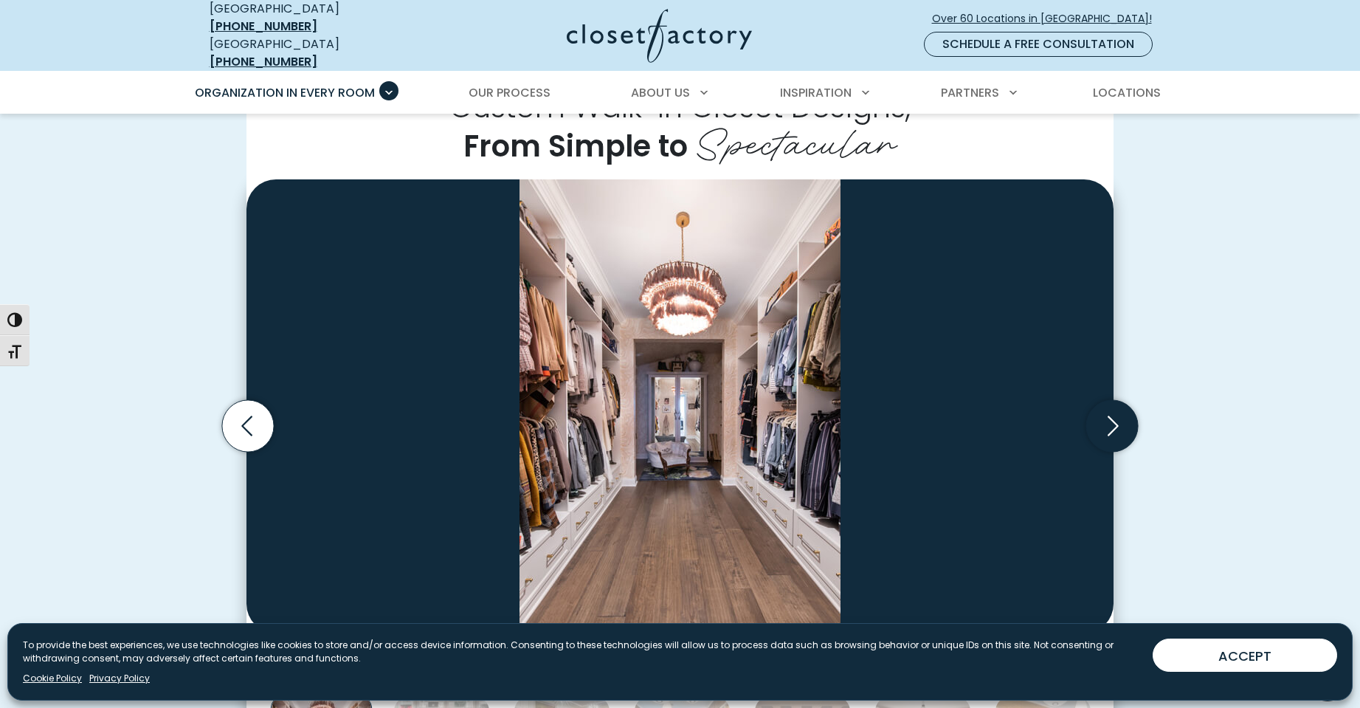
click at [1110, 413] on icon "Next slide" at bounding box center [1112, 426] width 52 height 52
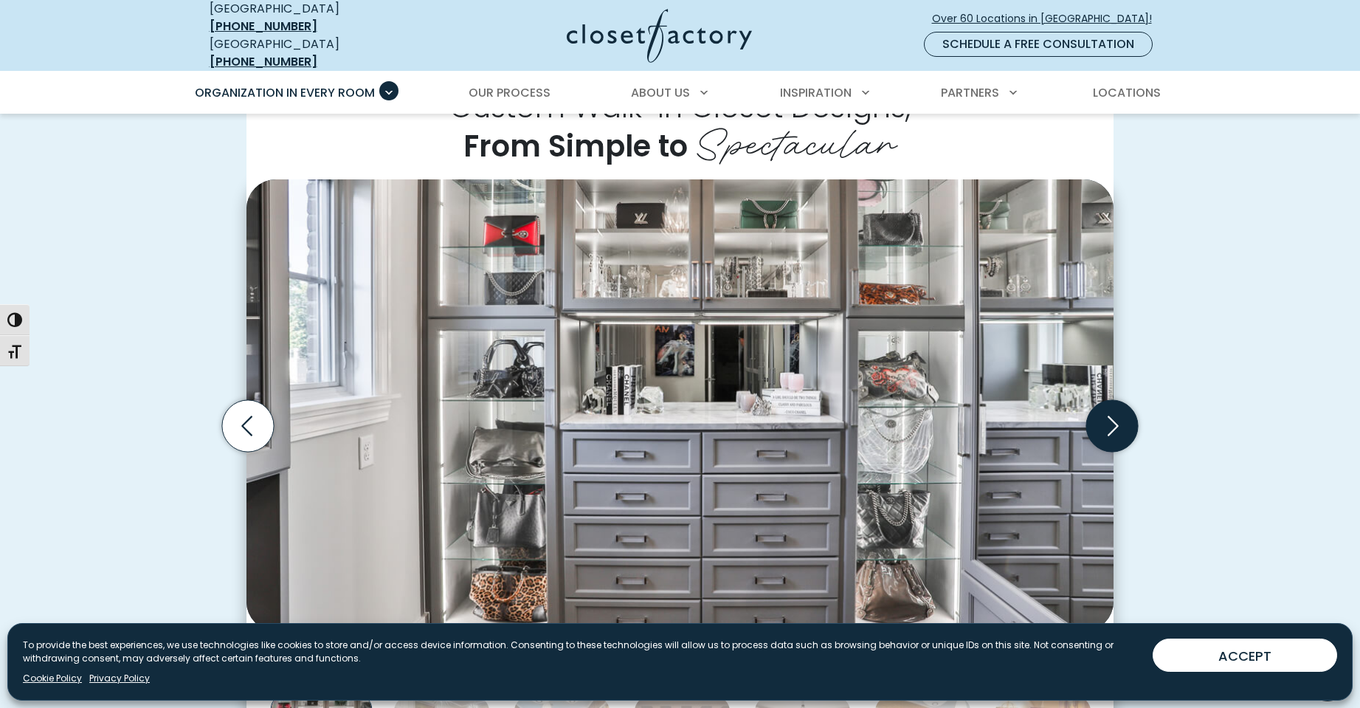
click at [1110, 413] on icon "Next slide" at bounding box center [1112, 426] width 52 height 52
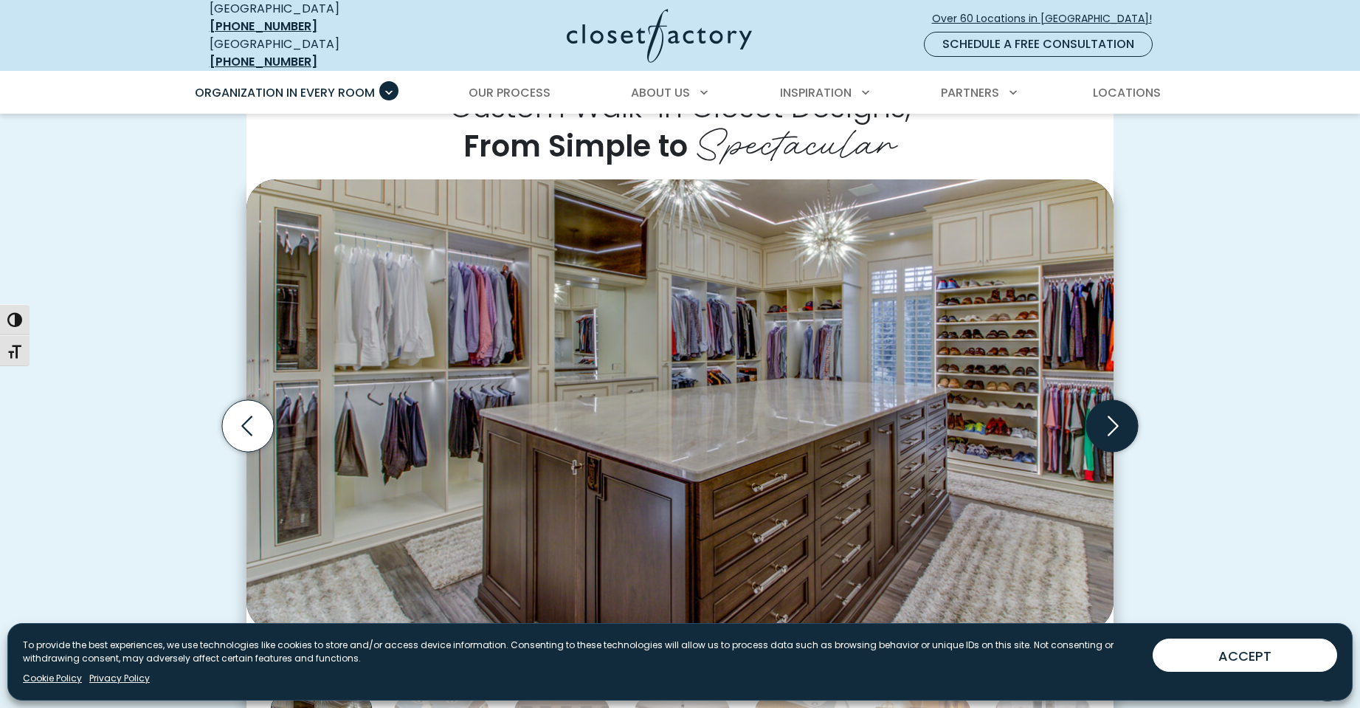
click at [1110, 413] on icon "Next slide" at bounding box center [1112, 426] width 52 height 52
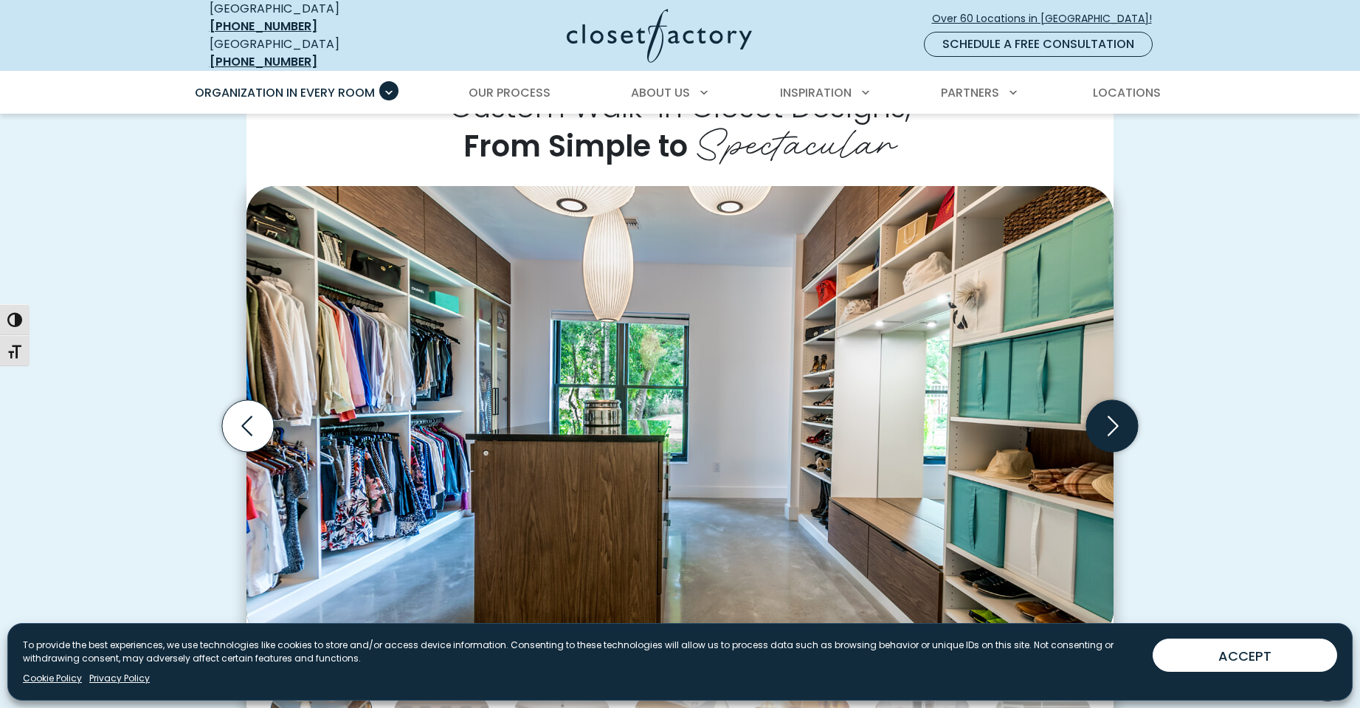
click at [1110, 413] on icon "Next slide" at bounding box center [1112, 426] width 52 height 52
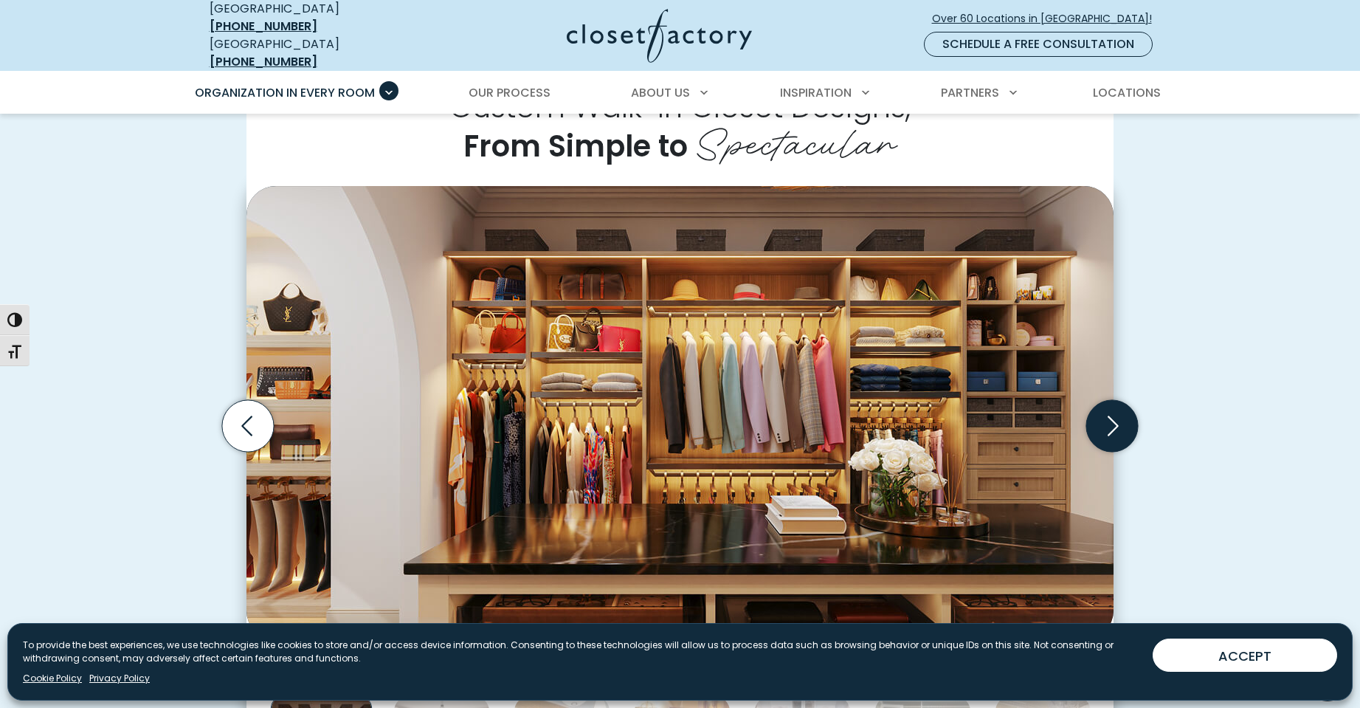
click at [1110, 413] on icon "Next slide" at bounding box center [1112, 426] width 52 height 52
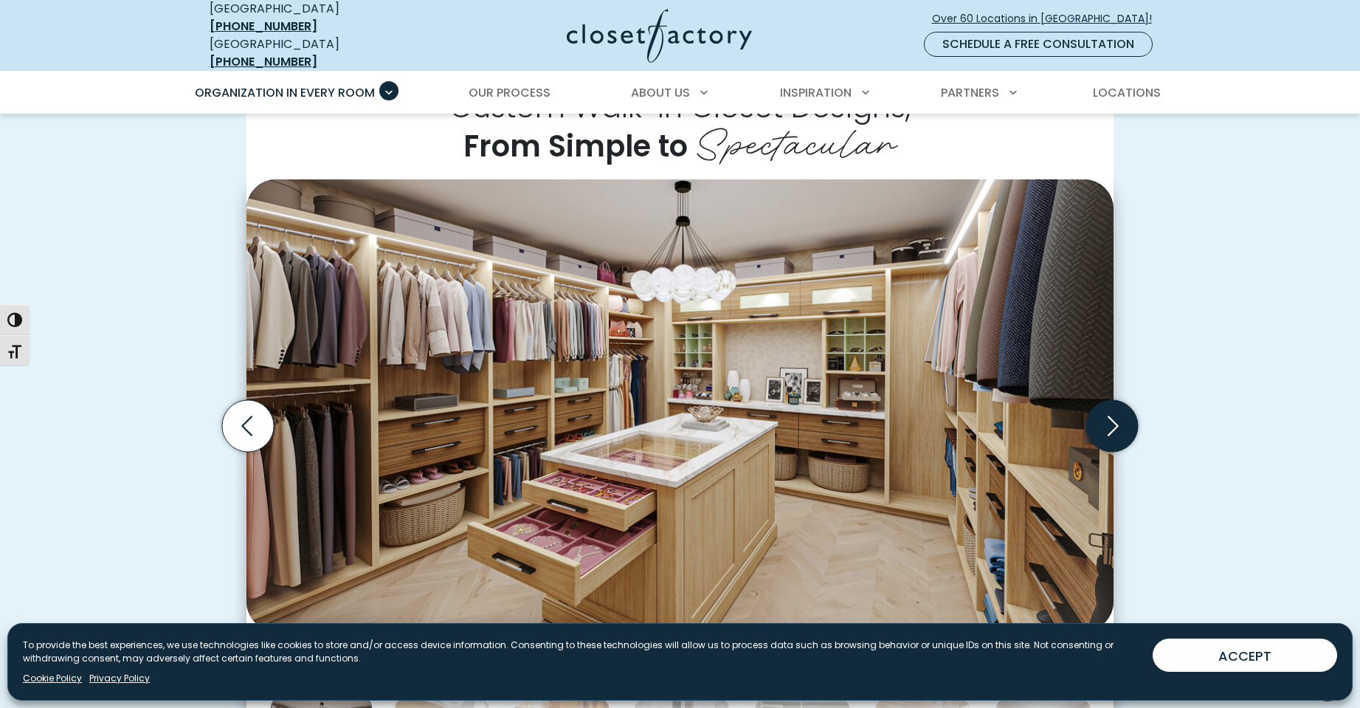
click at [1110, 413] on icon "Next slide" at bounding box center [1112, 426] width 52 height 52
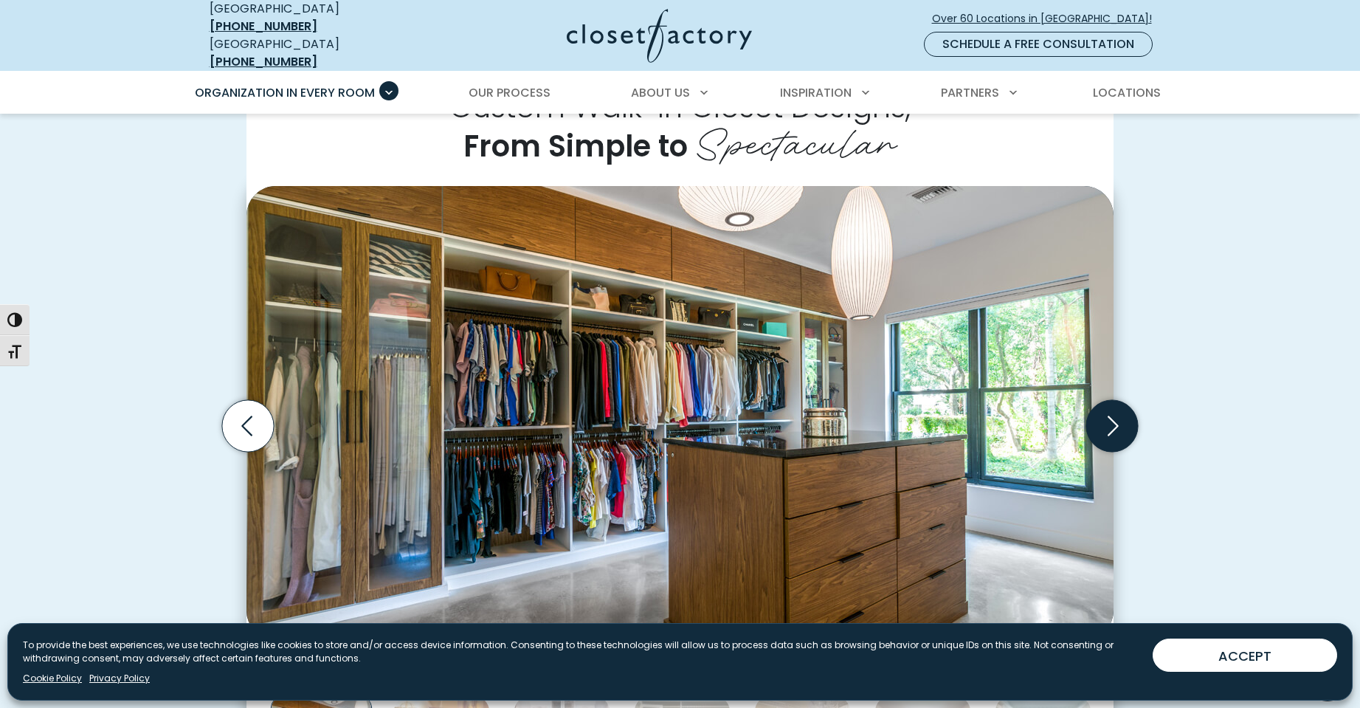
click at [1110, 413] on icon "Next slide" at bounding box center [1112, 426] width 52 height 52
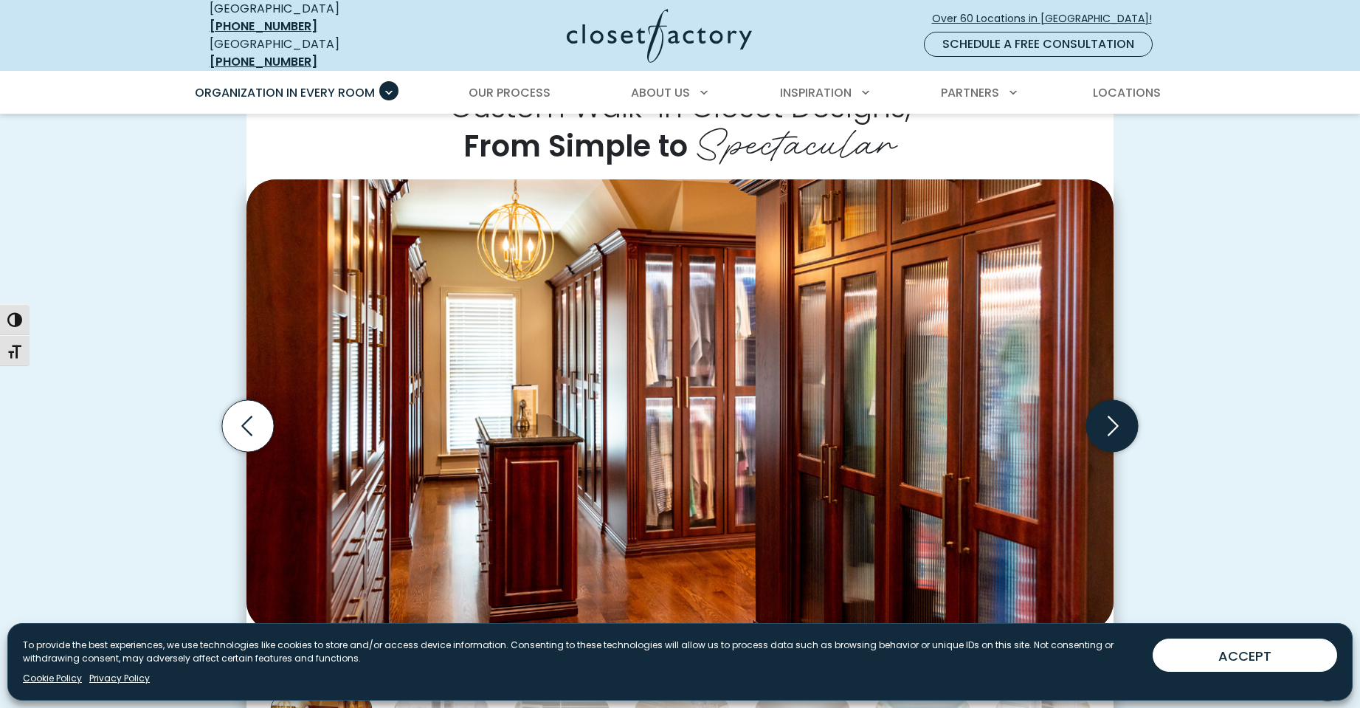
click at [1110, 413] on icon "Next slide" at bounding box center [1112, 426] width 52 height 52
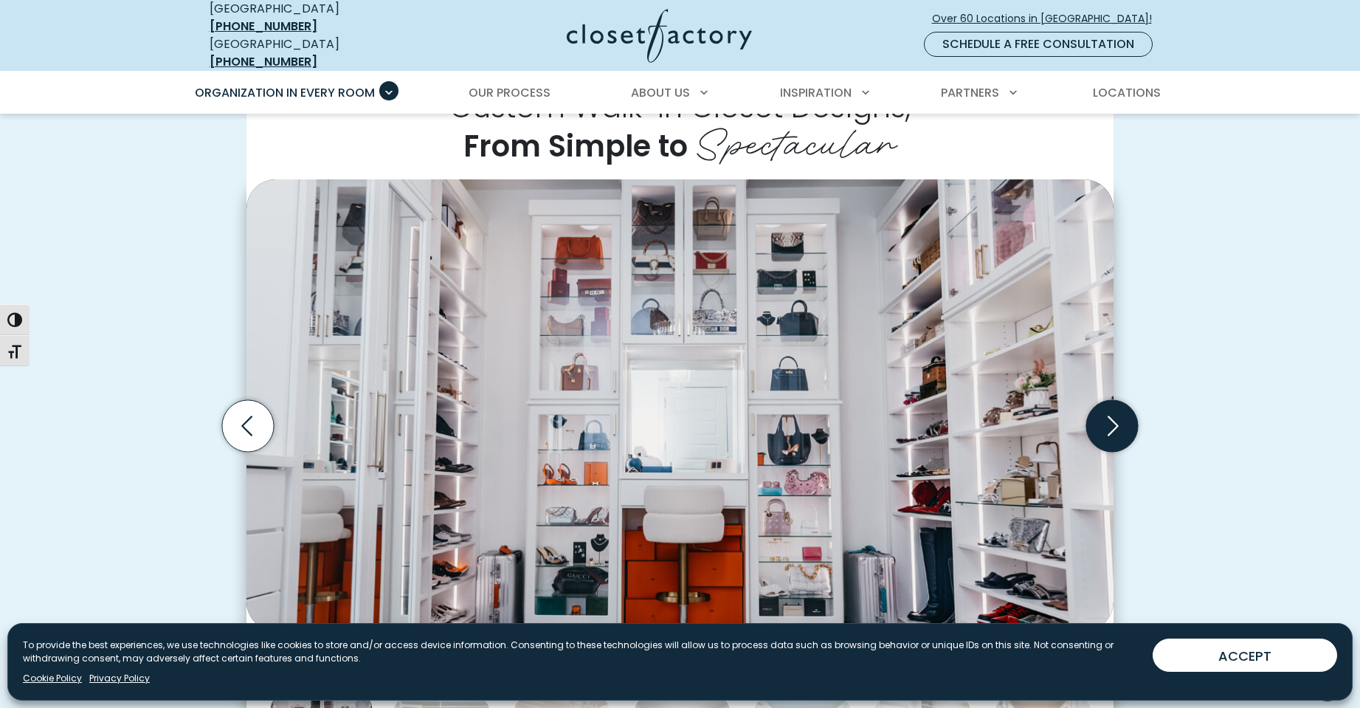
click at [1110, 413] on icon "Next slide" at bounding box center [1112, 426] width 52 height 52
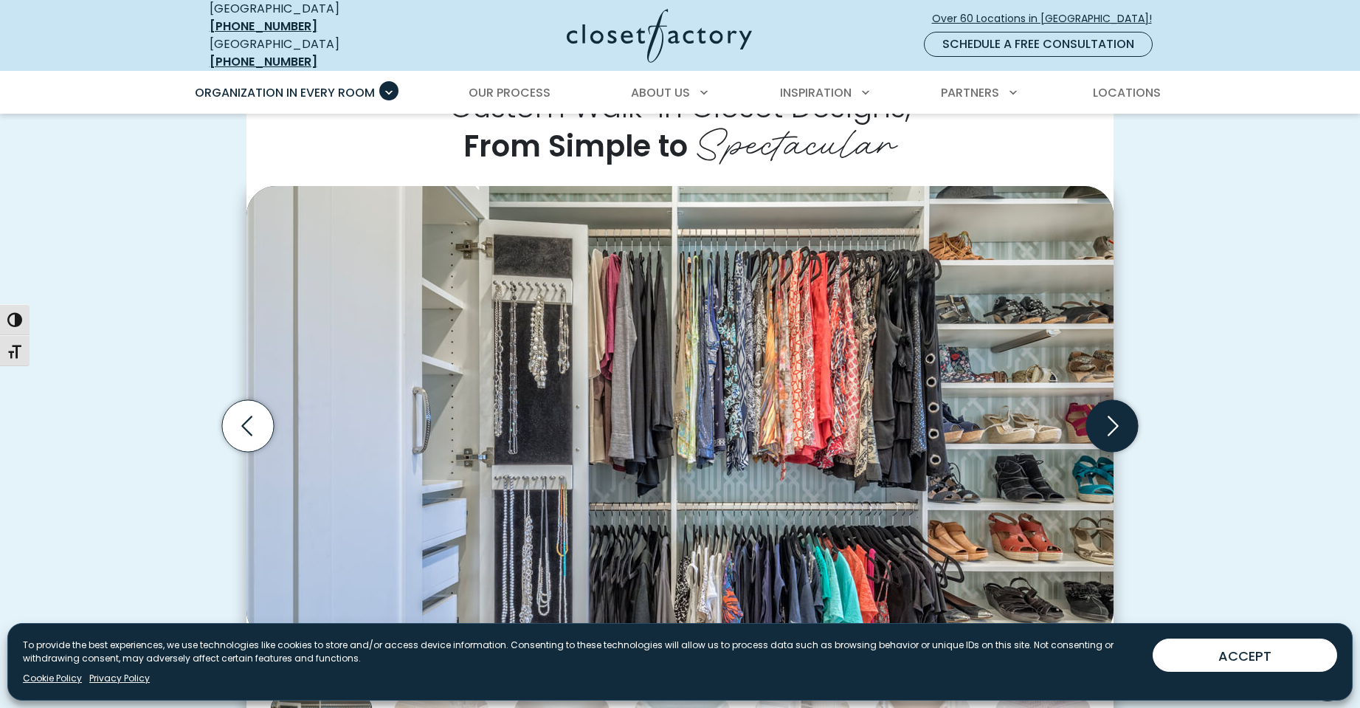
click at [1110, 413] on icon "Next slide" at bounding box center [1112, 426] width 52 height 52
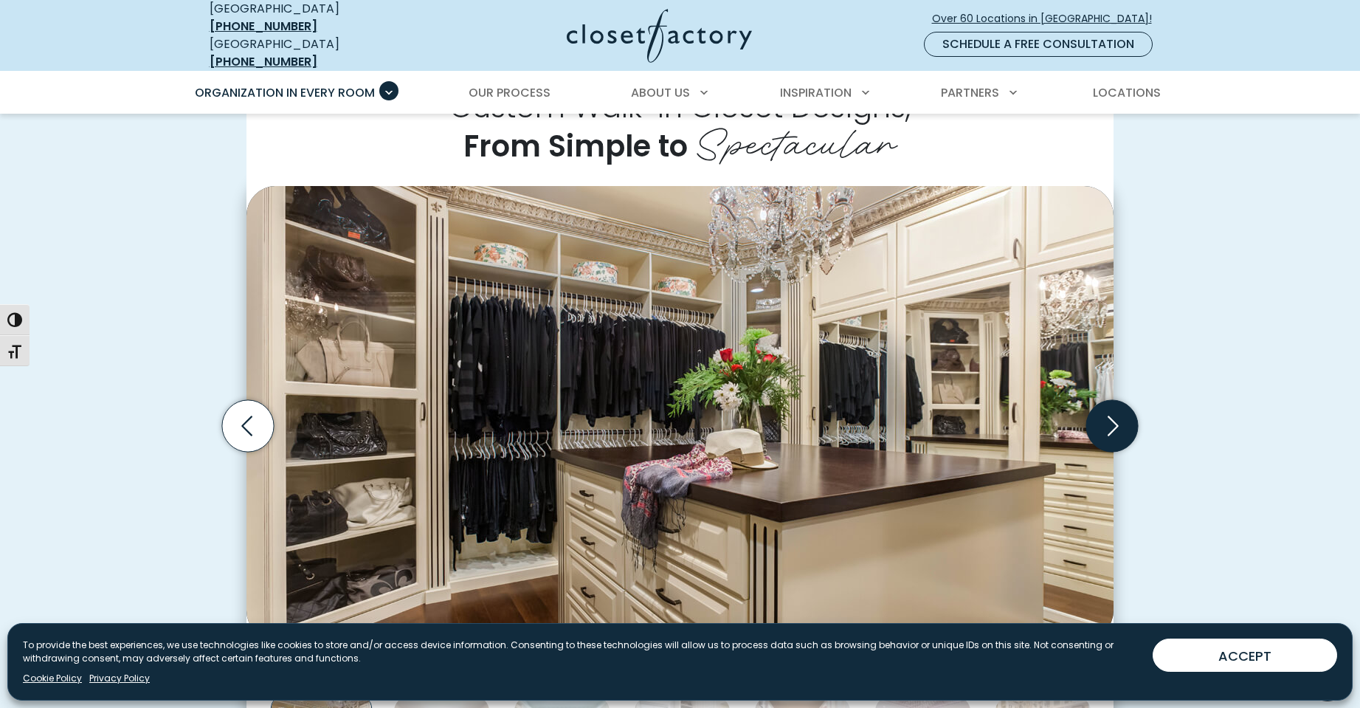
click at [1110, 413] on icon "Next slide" at bounding box center [1112, 426] width 52 height 52
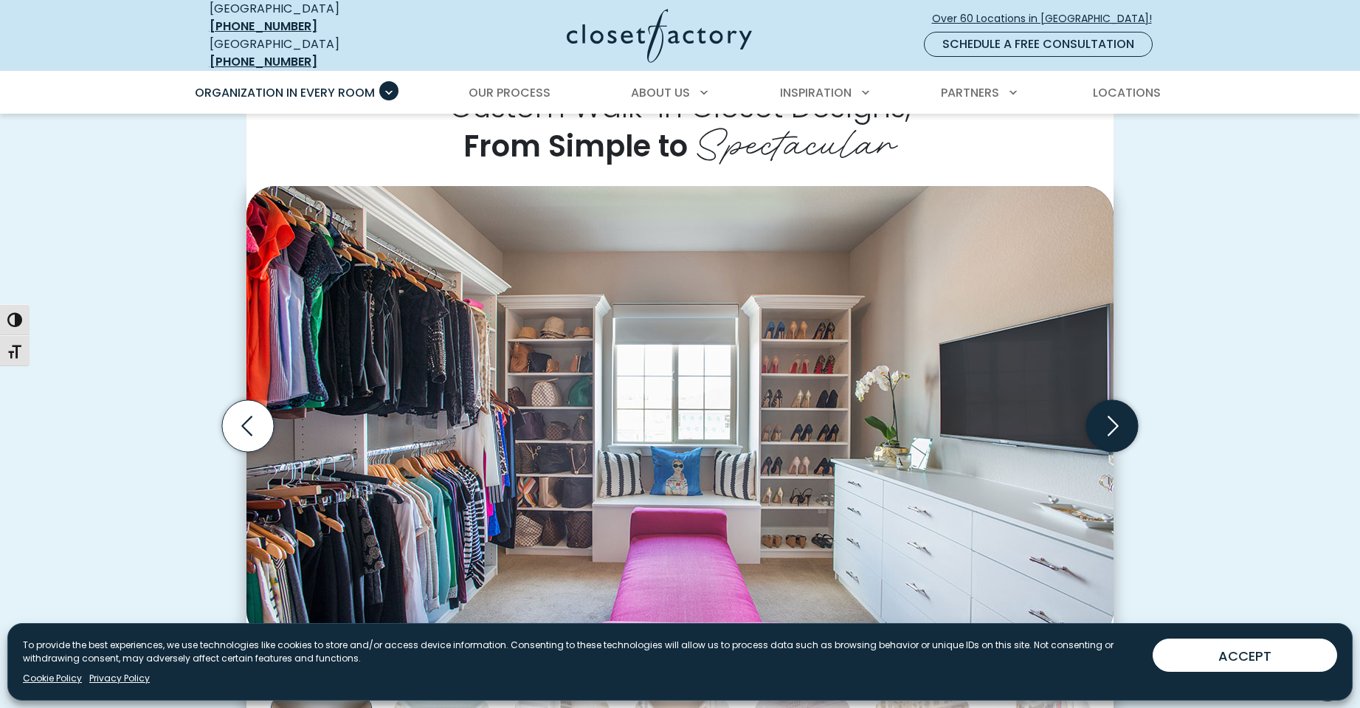
click at [1110, 413] on icon "Next slide" at bounding box center [1112, 426] width 52 height 52
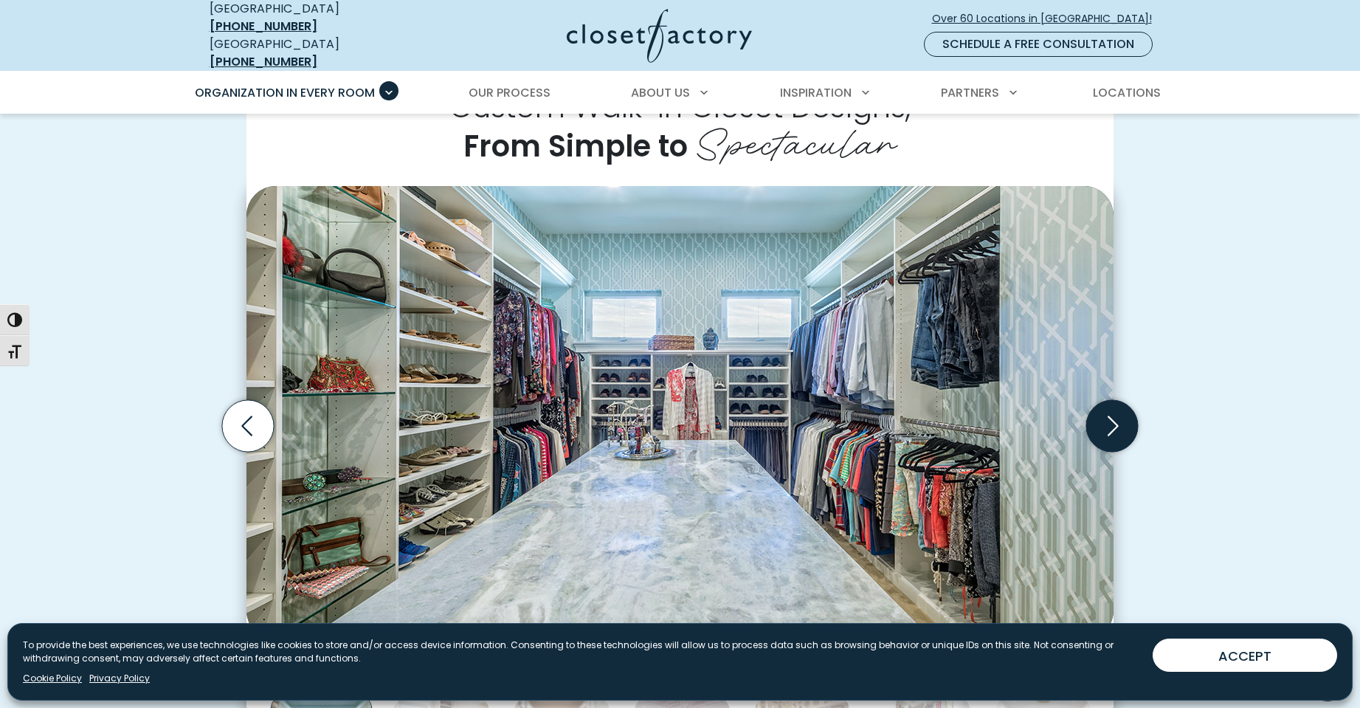
click at [1110, 412] on icon "Next slide" at bounding box center [1112, 426] width 52 height 52
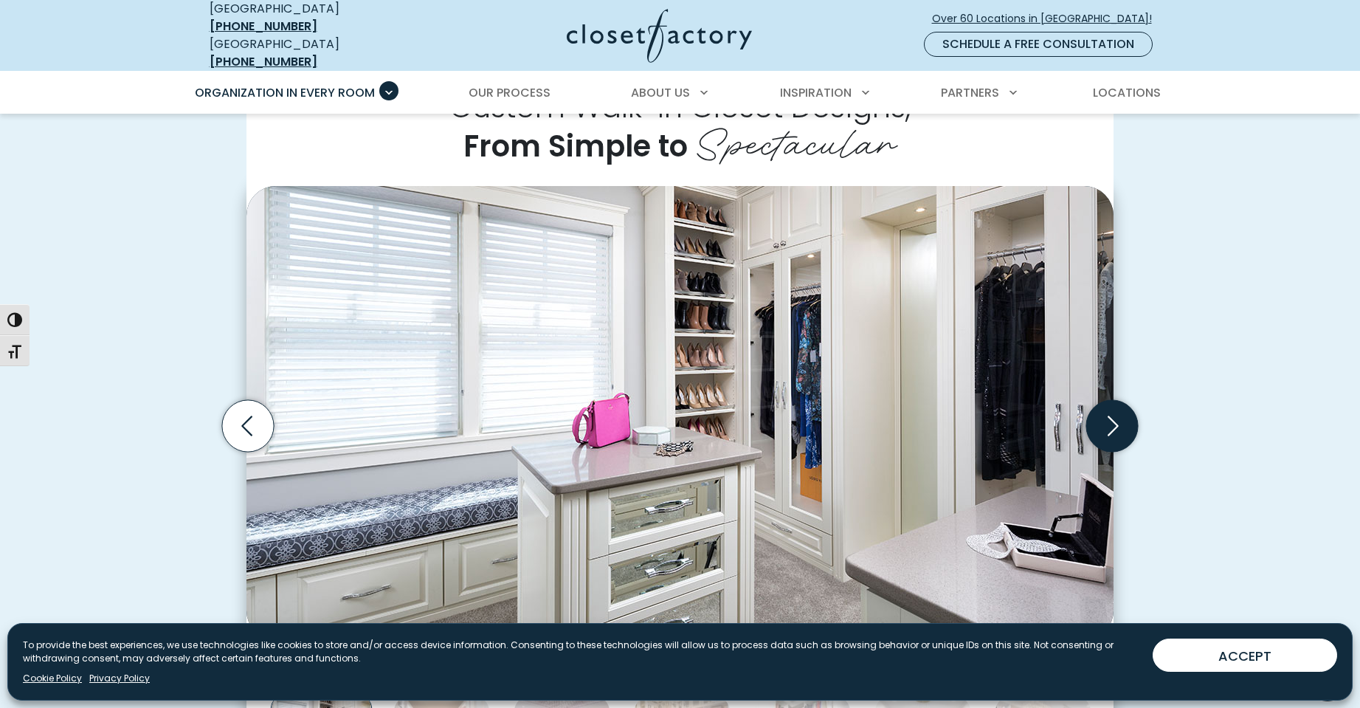
click at [1110, 412] on icon "Next slide" at bounding box center [1112, 426] width 52 height 52
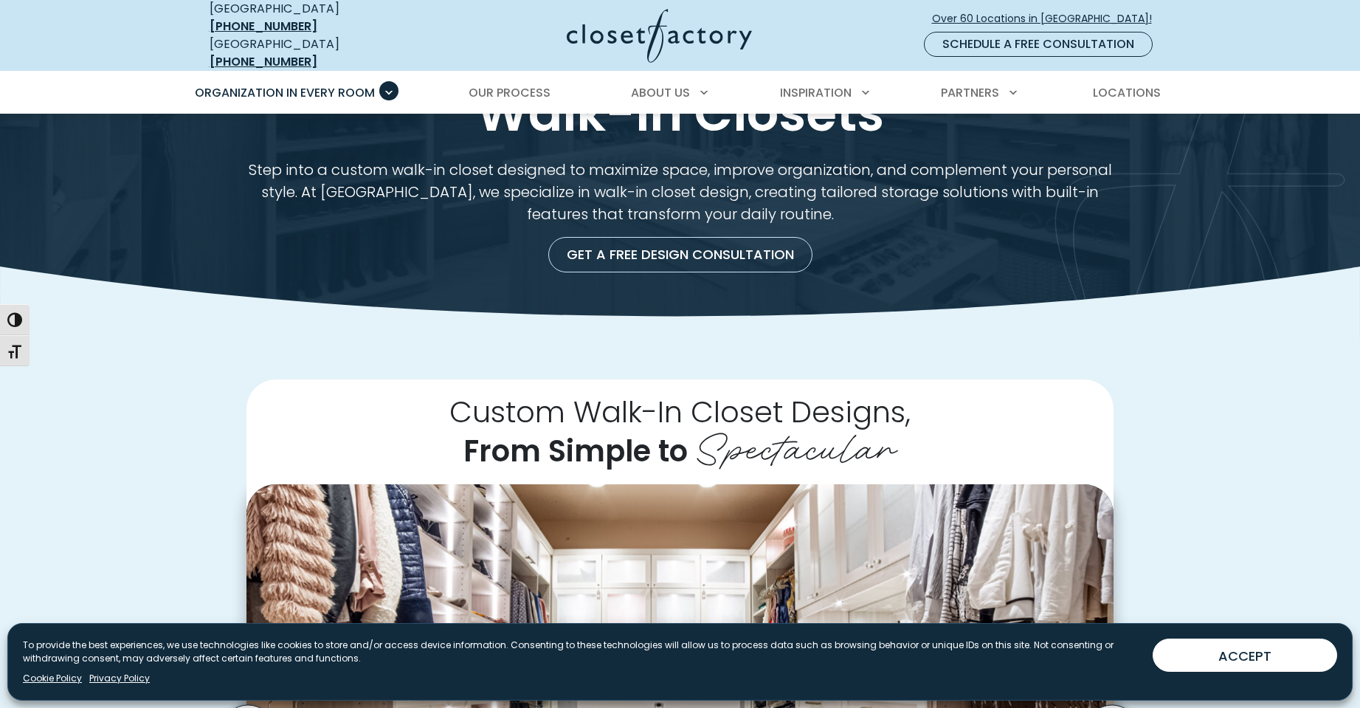
scroll to position [0, 0]
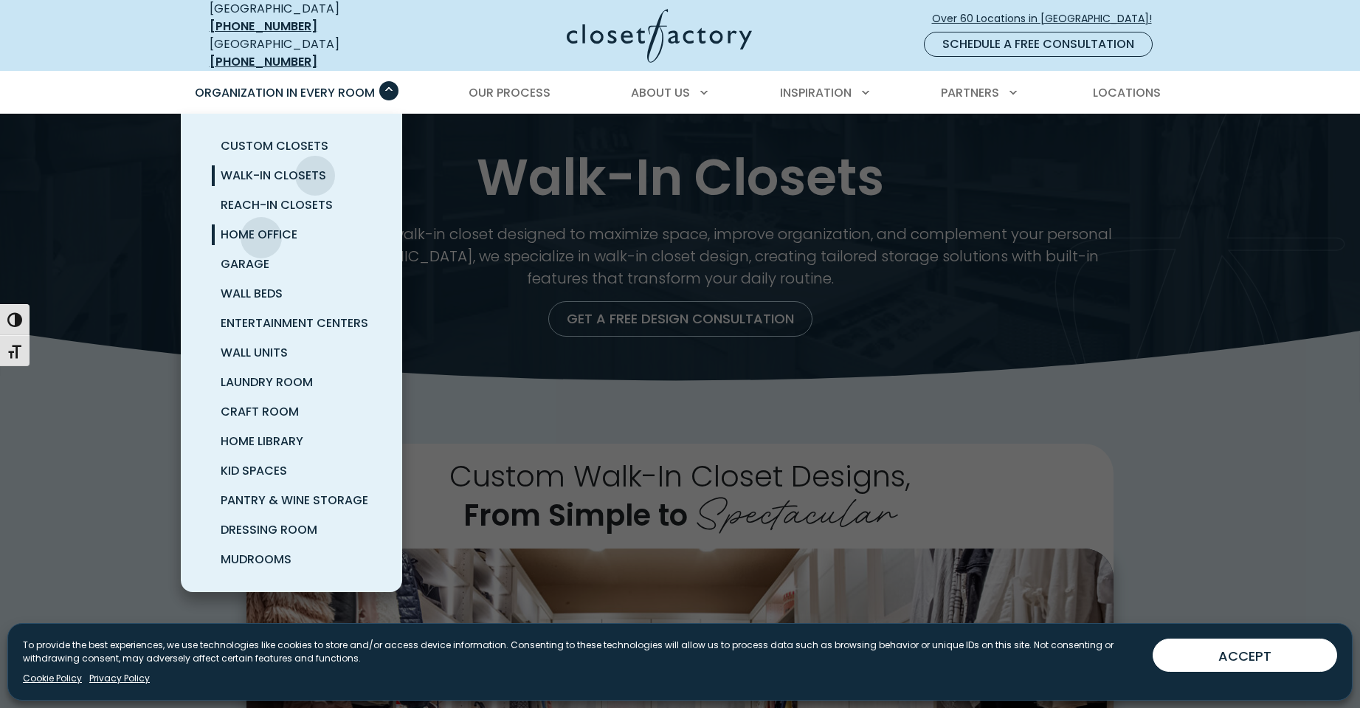
click at [261, 227] on span "Home Office" at bounding box center [259, 234] width 77 height 17
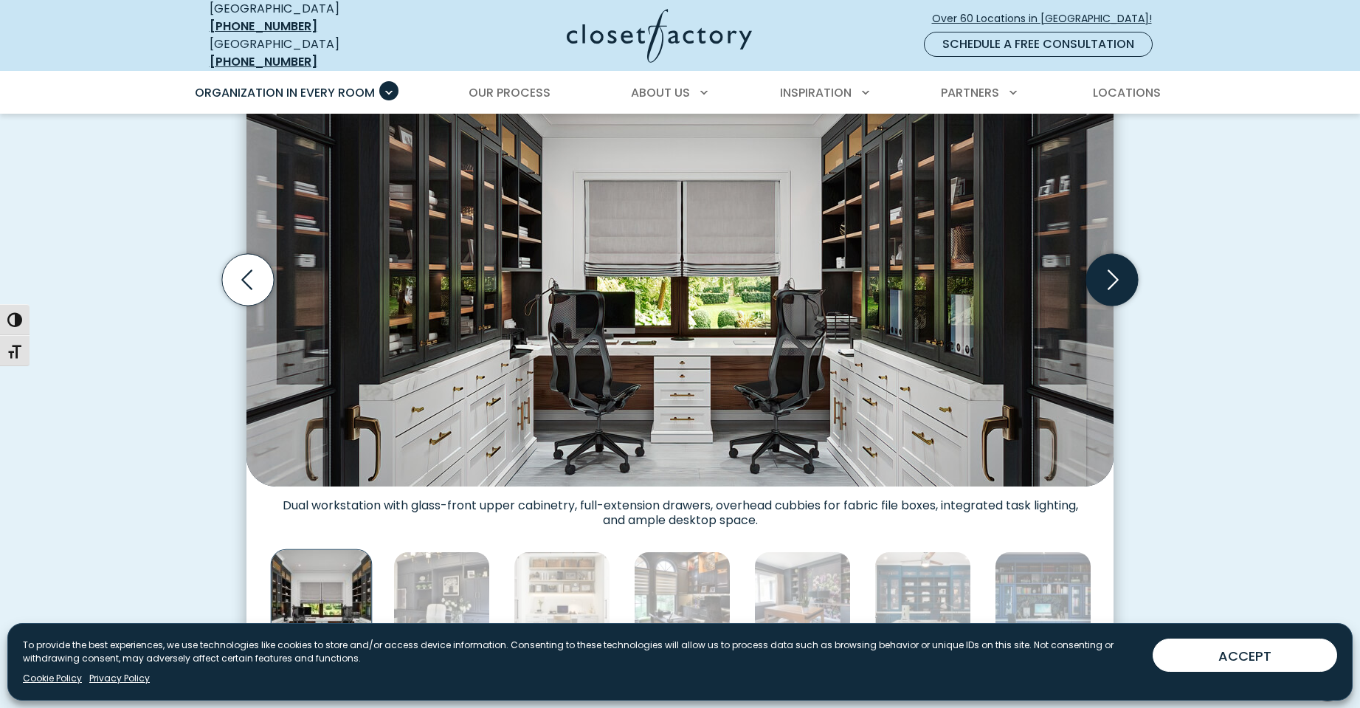
click at [1117, 287] on icon "Next slide" at bounding box center [1112, 280] width 52 height 52
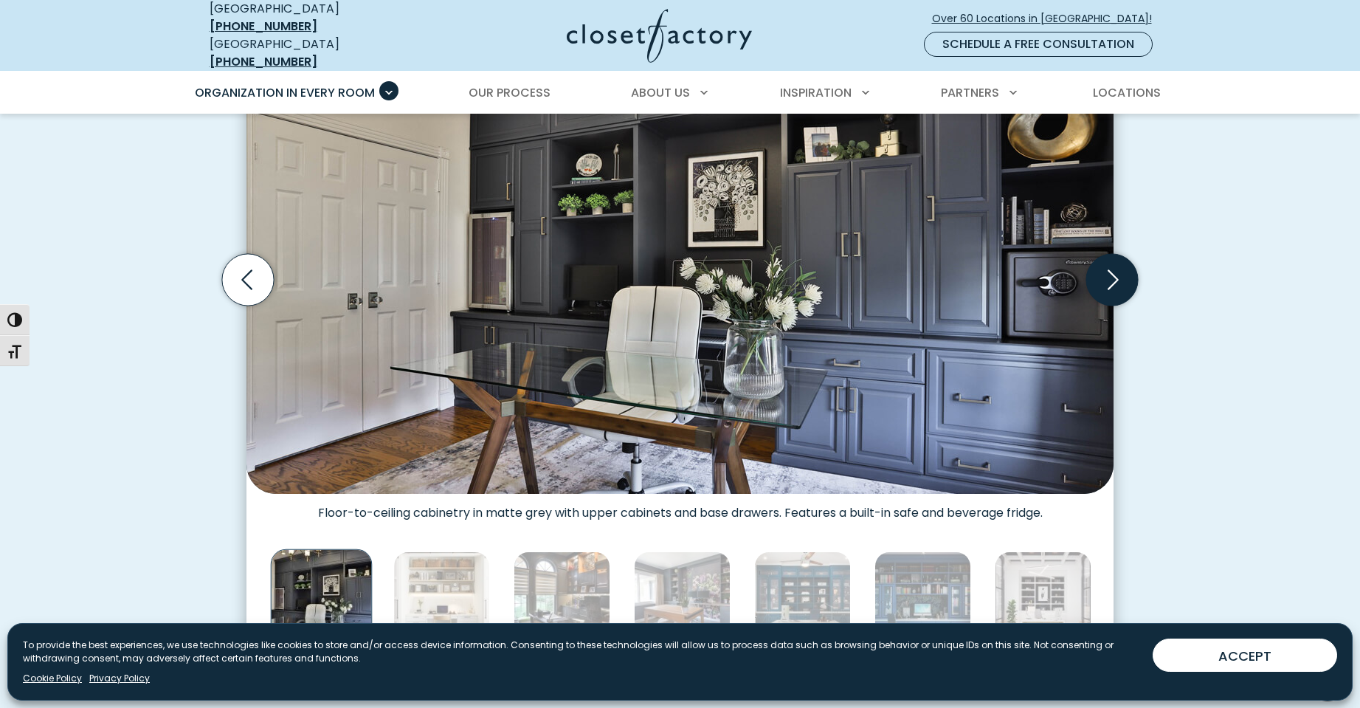
click at [1117, 287] on icon "Next slide" at bounding box center [1112, 280] width 52 height 52
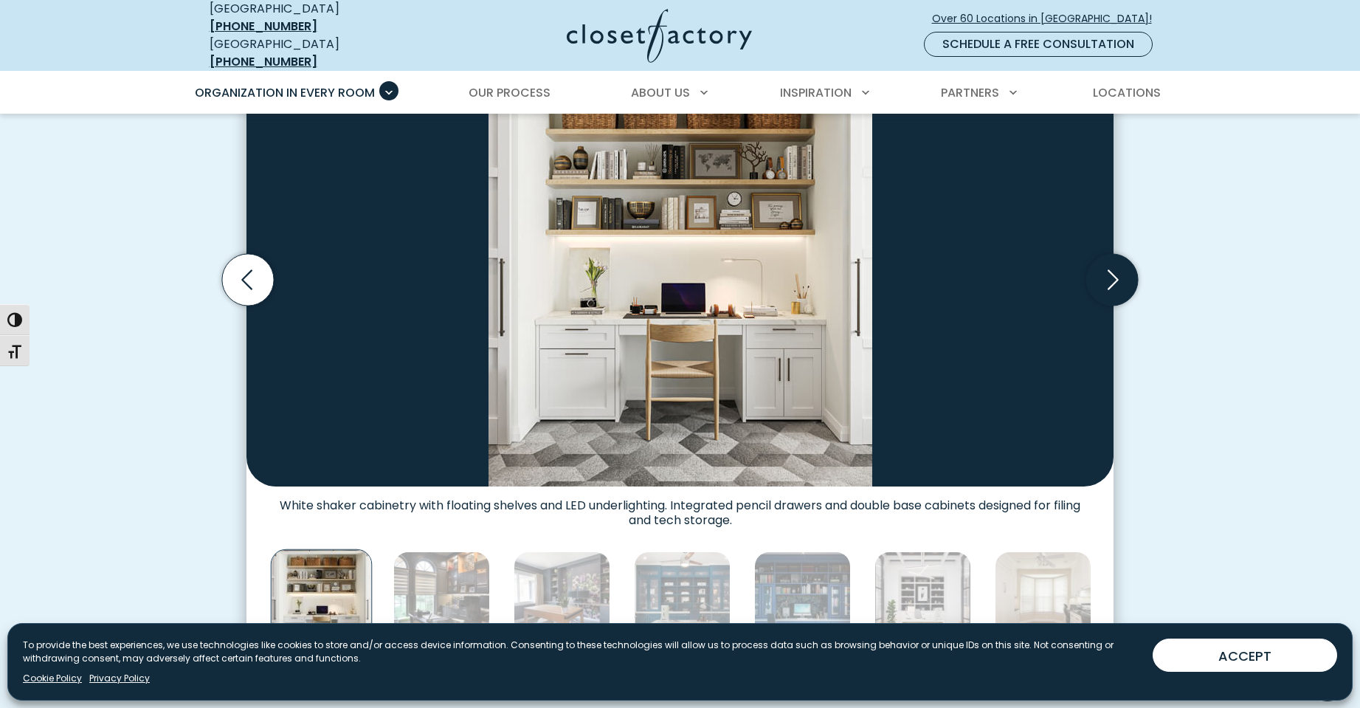
click at [1115, 286] on icon "Next slide" at bounding box center [1112, 280] width 52 height 52
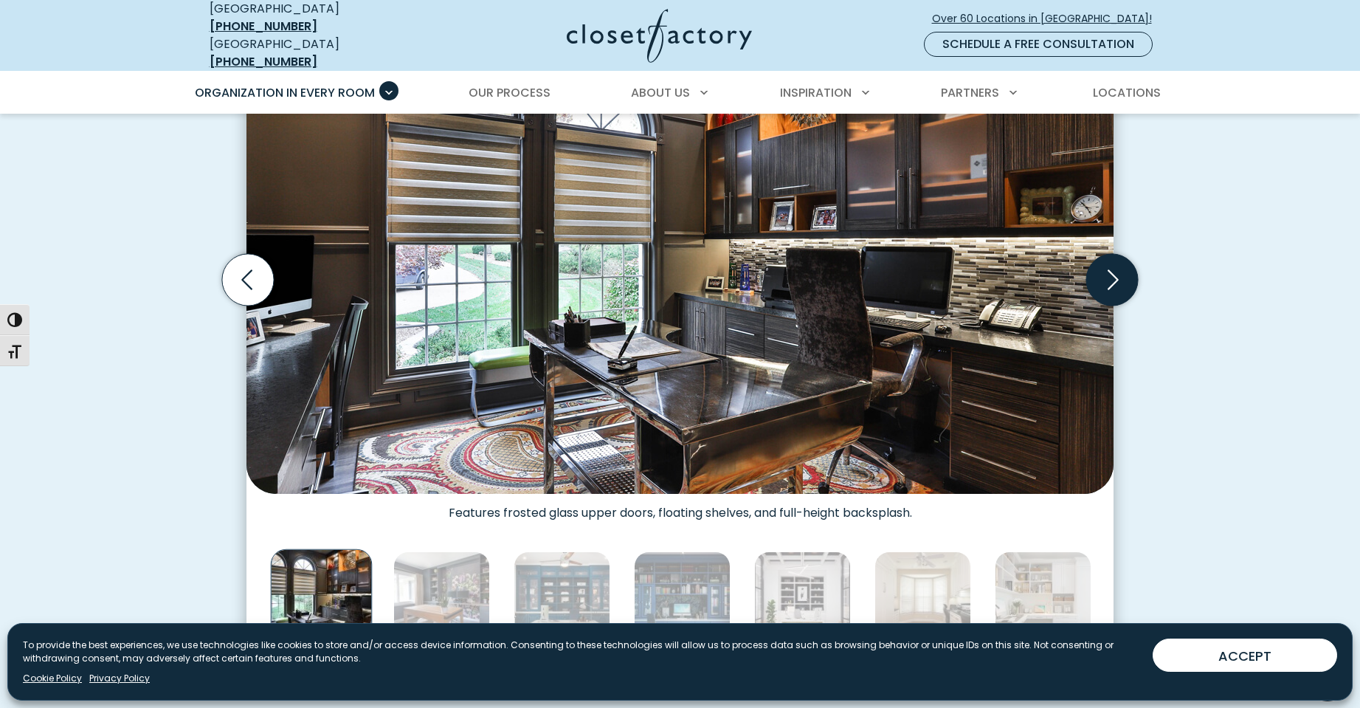
click at [1115, 286] on icon "Next slide" at bounding box center [1112, 280] width 52 height 52
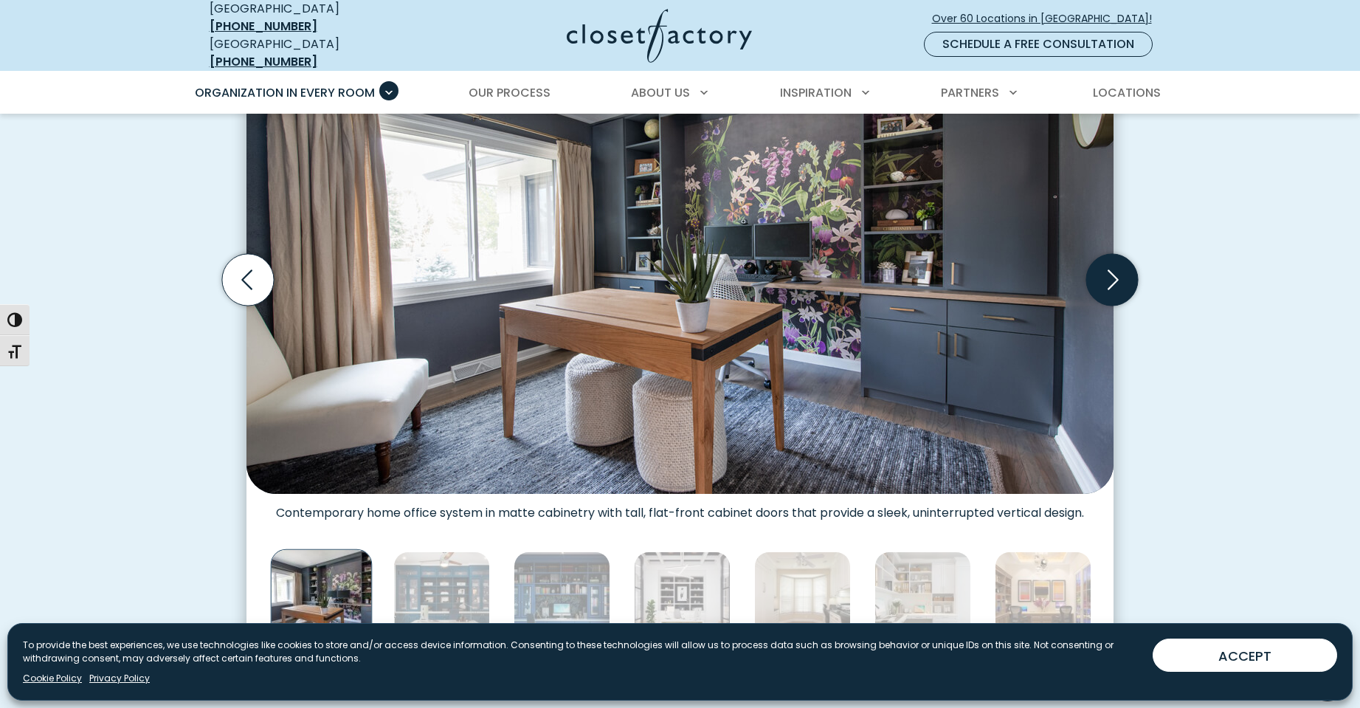
click at [1115, 286] on icon "Next slide" at bounding box center [1112, 280] width 52 height 52
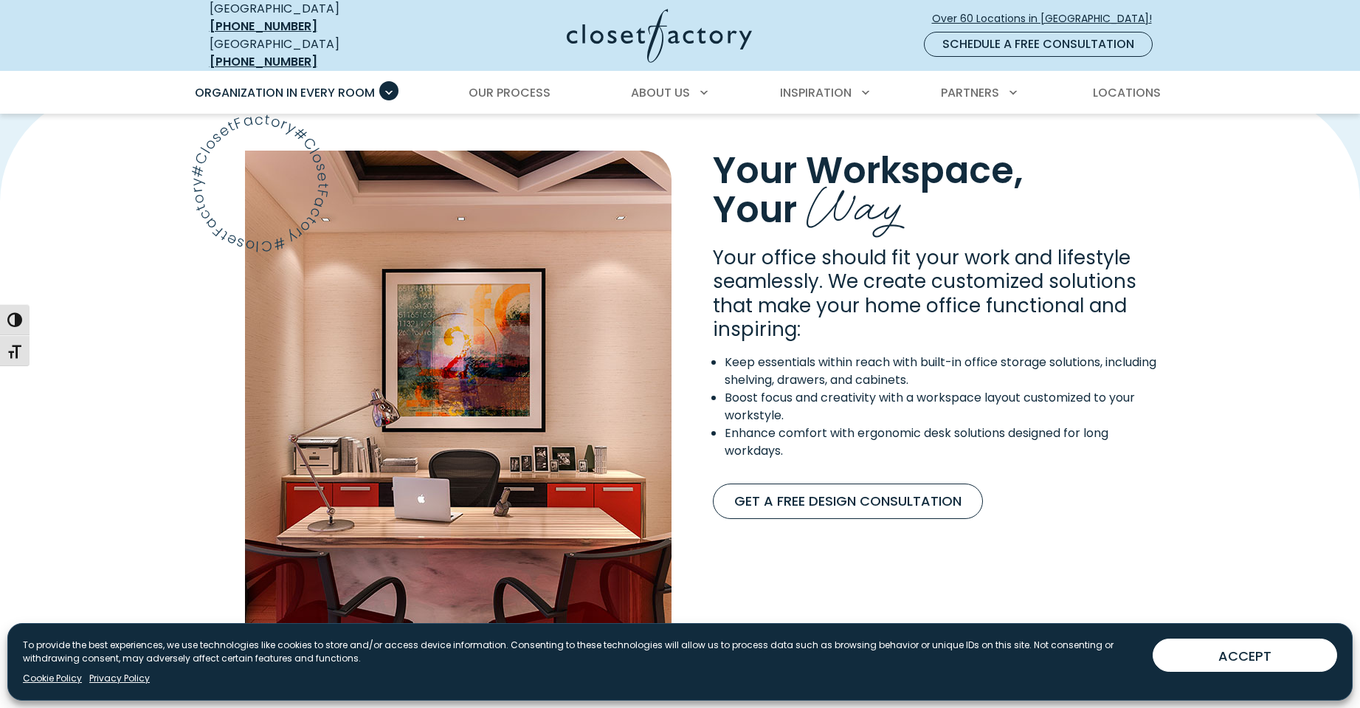
scroll to position [885, 0]
